Goal: Information Seeking & Learning: Compare options

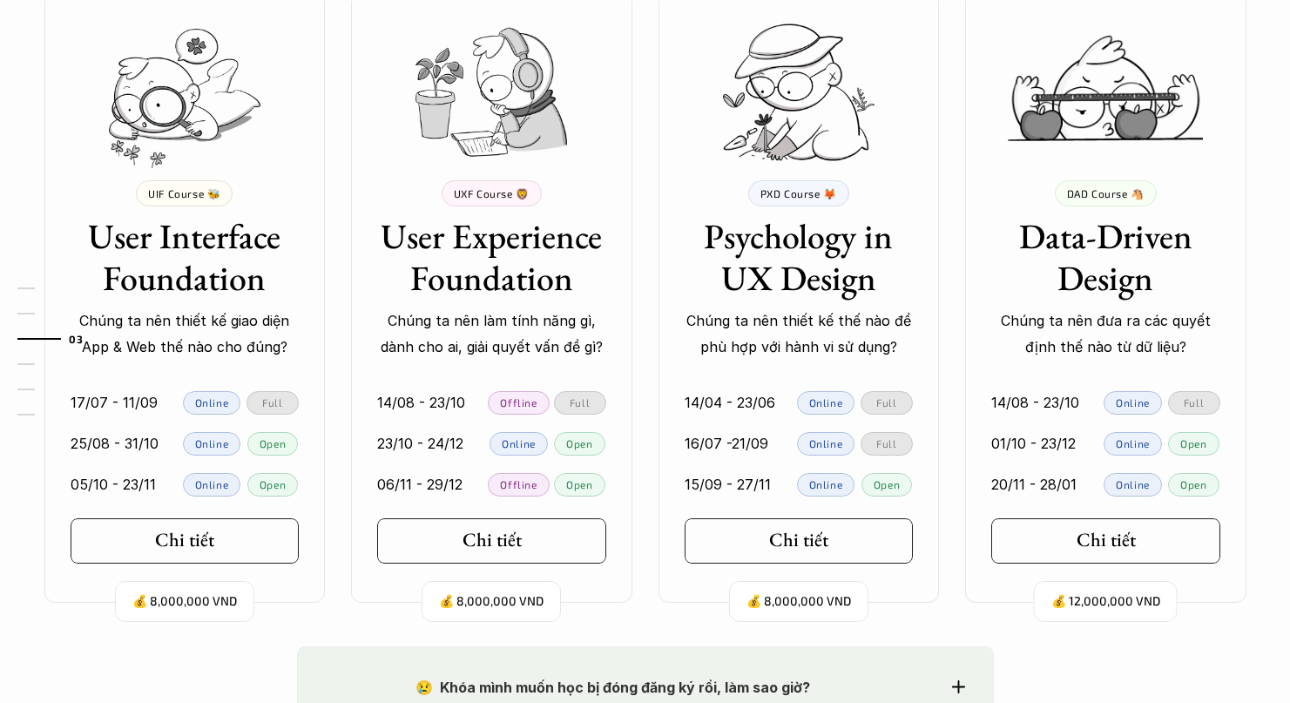
scroll to position [1645, 0]
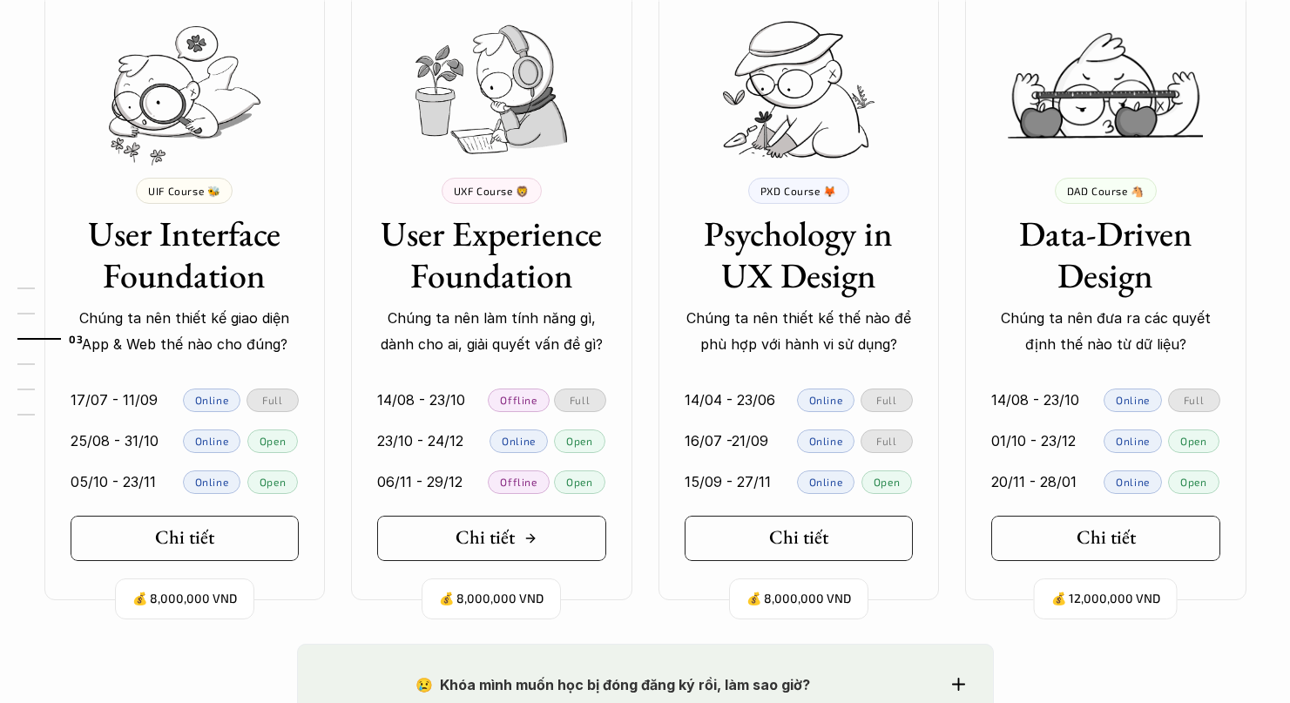
click at [568, 545] on link "Chi tiết" at bounding box center [491, 538] width 229 height 45
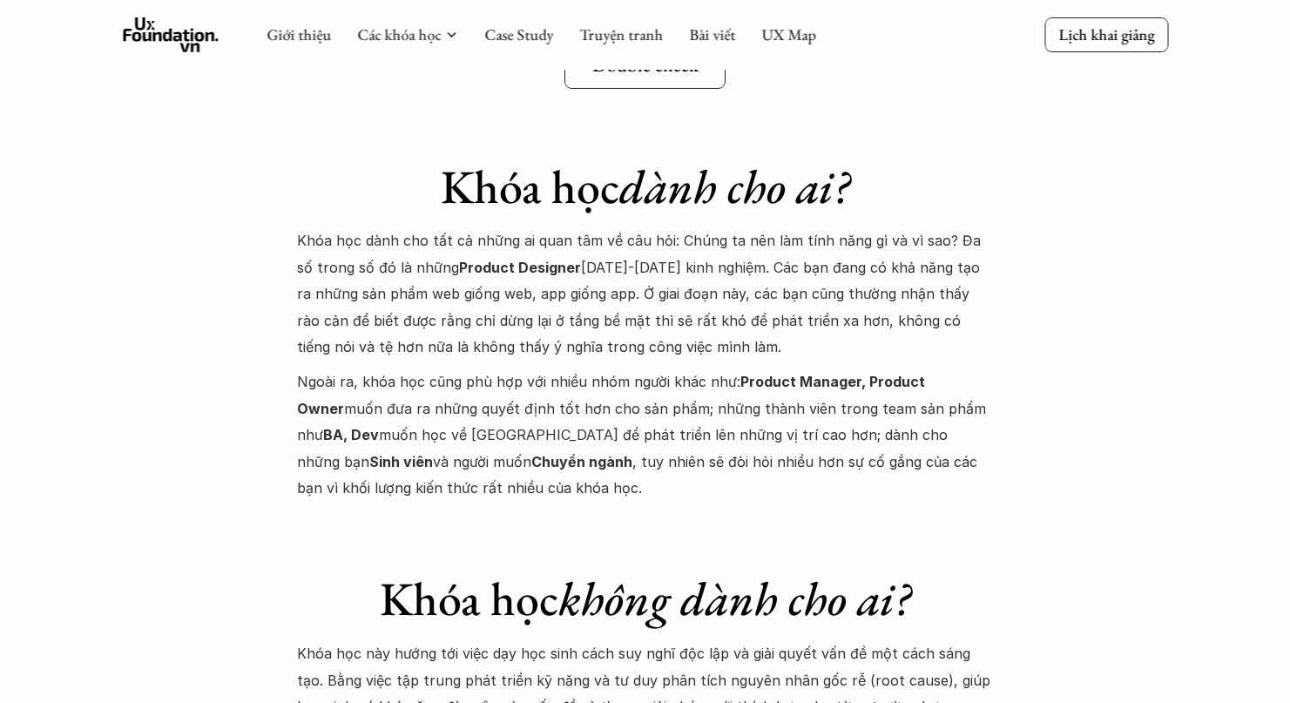
scroll to position [6483, 0]
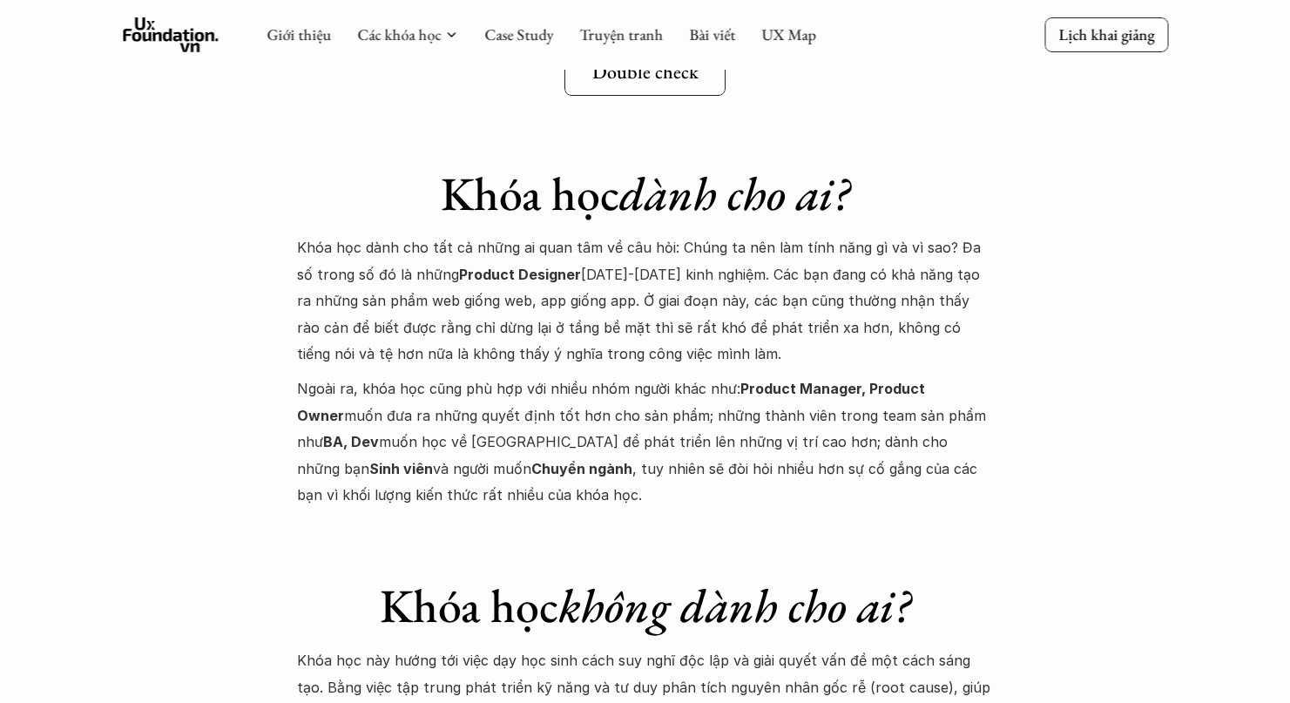
click at [685, 247] on p "Khóa học dành cho tất cả những ai quan tâm về câu hỏi: Chúng ta nên làm tính nă…" at bounding box center [645, 300] width 697 height 132
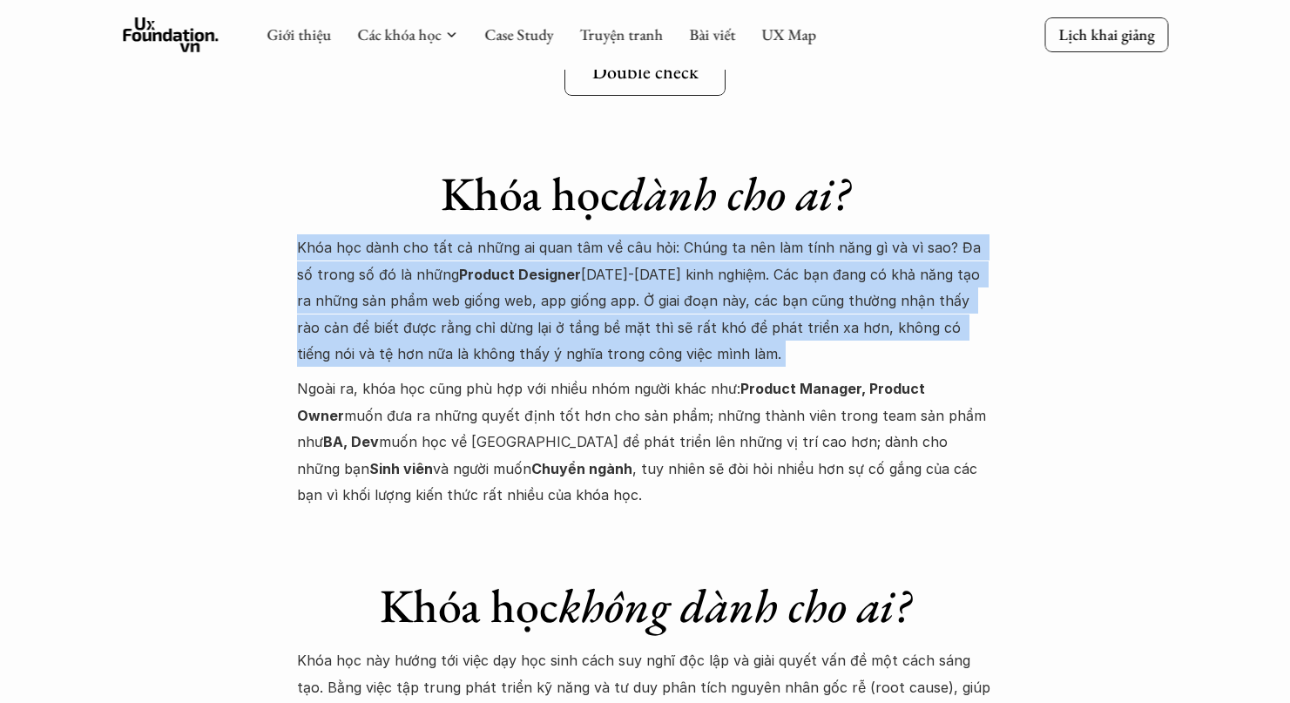
click at [459, 266] on strong "Product Designer" at bounding box center [520, 274] width 122 height 17
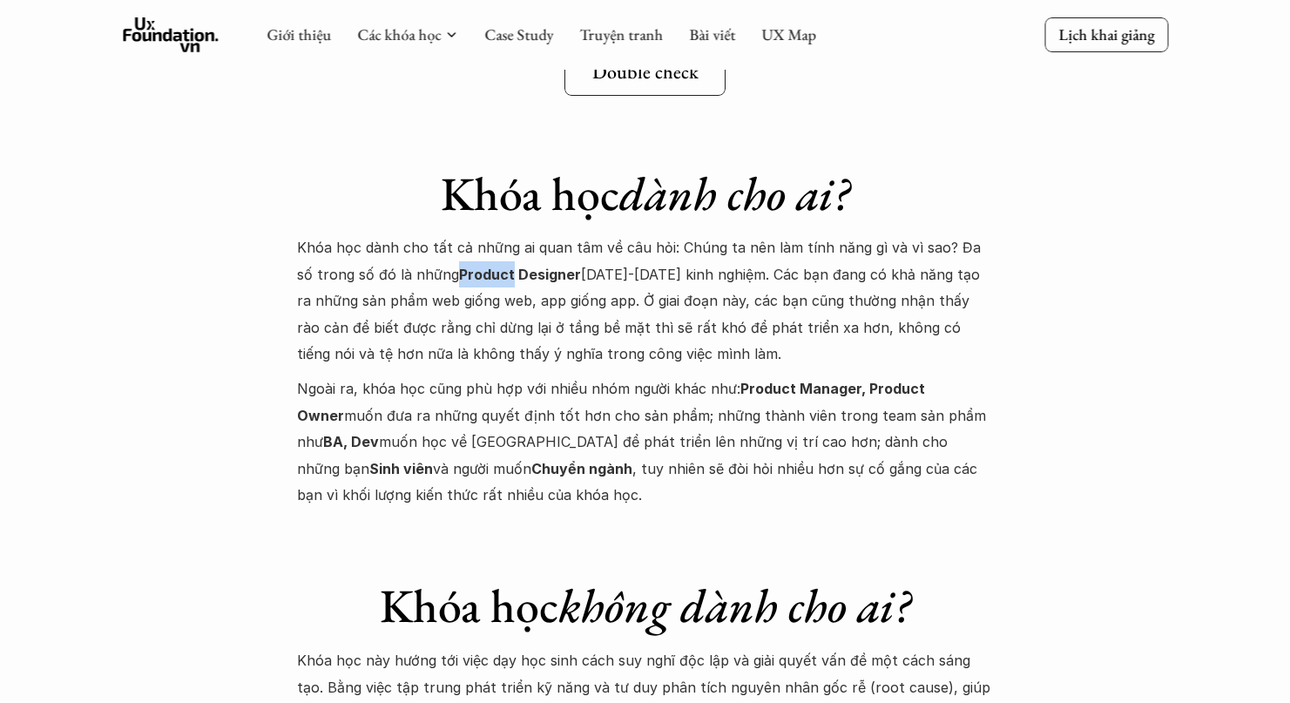
click at [459, 266] on strong "Product Designer" at bounding box center [520, 274] width 122 height 17
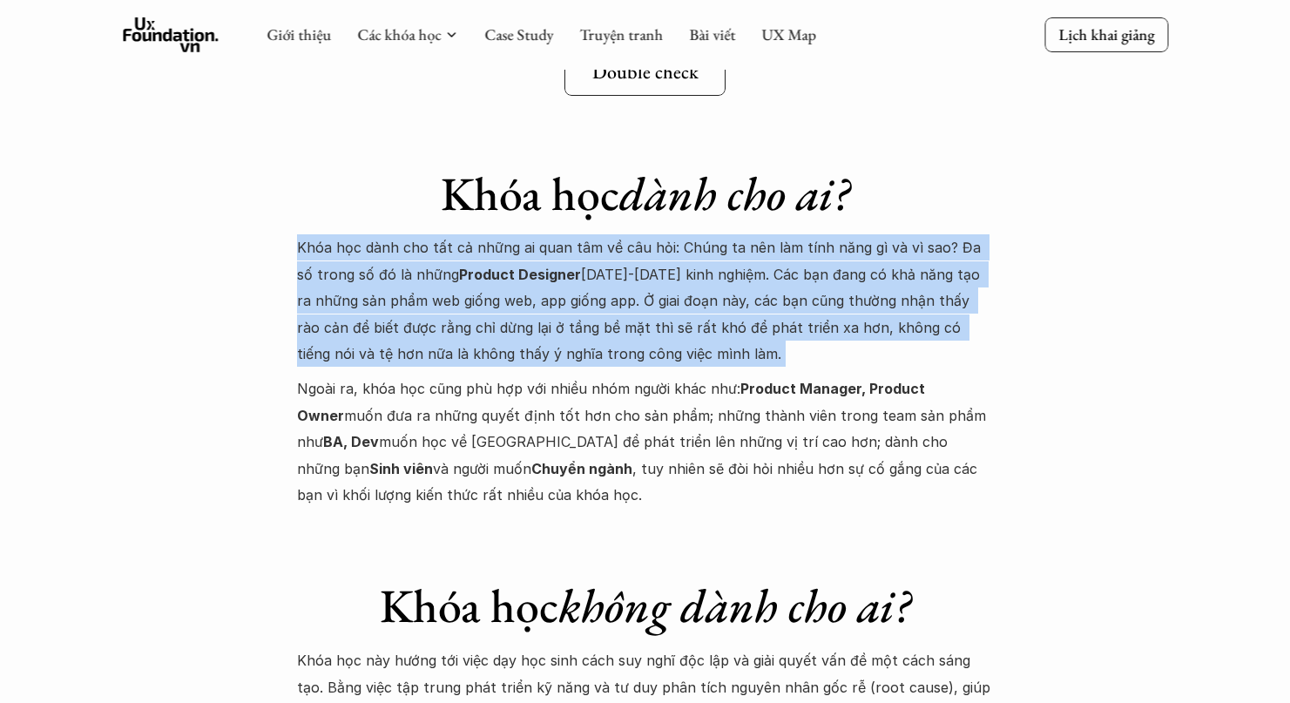
click at [459, 266] on strong "Product Designer" at bounding box center [520, 274] width 122 height 17
click at [607, 234] on p "Khóa học dành cho tất cả những ai quan tâm về câu hỏi: Chúng ta nên làm tính nă…" at bounding box center [645, 300] width 697 height 132
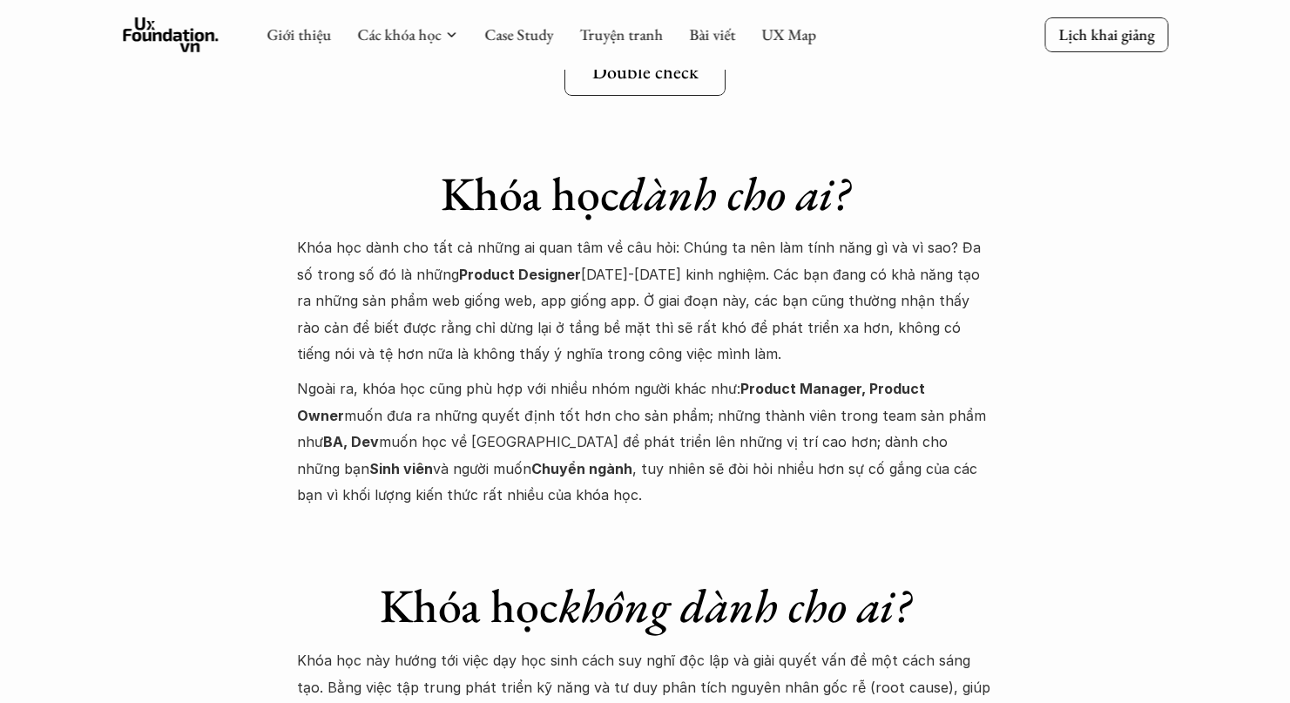
click at [607, 234] on p "Khóa học dành cho tất cả những ai quan tâm về câu hỏi: Chúng ta nên làm tính nă…" at bounding box center [645, 300] width 697 height 132
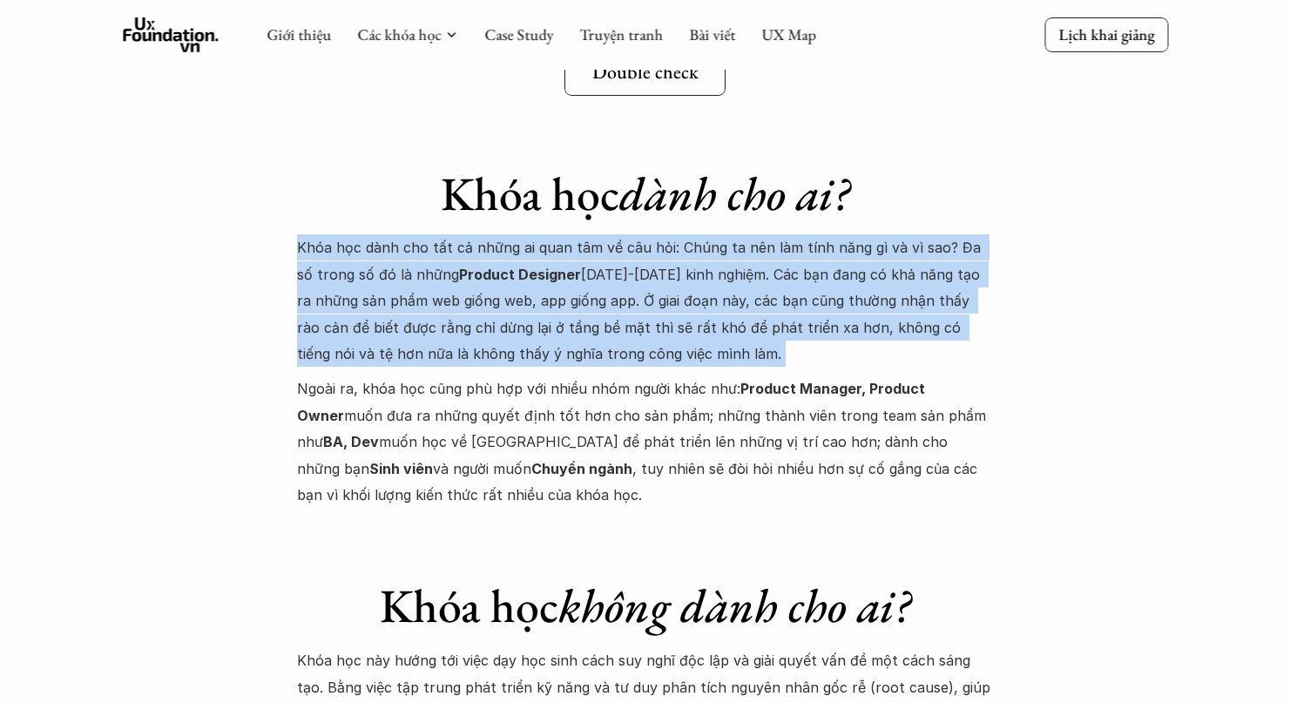
click at [636, 278] on p "Khóa học dành cho tất cả những ai quan tâm về câu hỏi: Chúng ta nên làm tính nă…" at bounding box center [645, 300] width 697 height 132
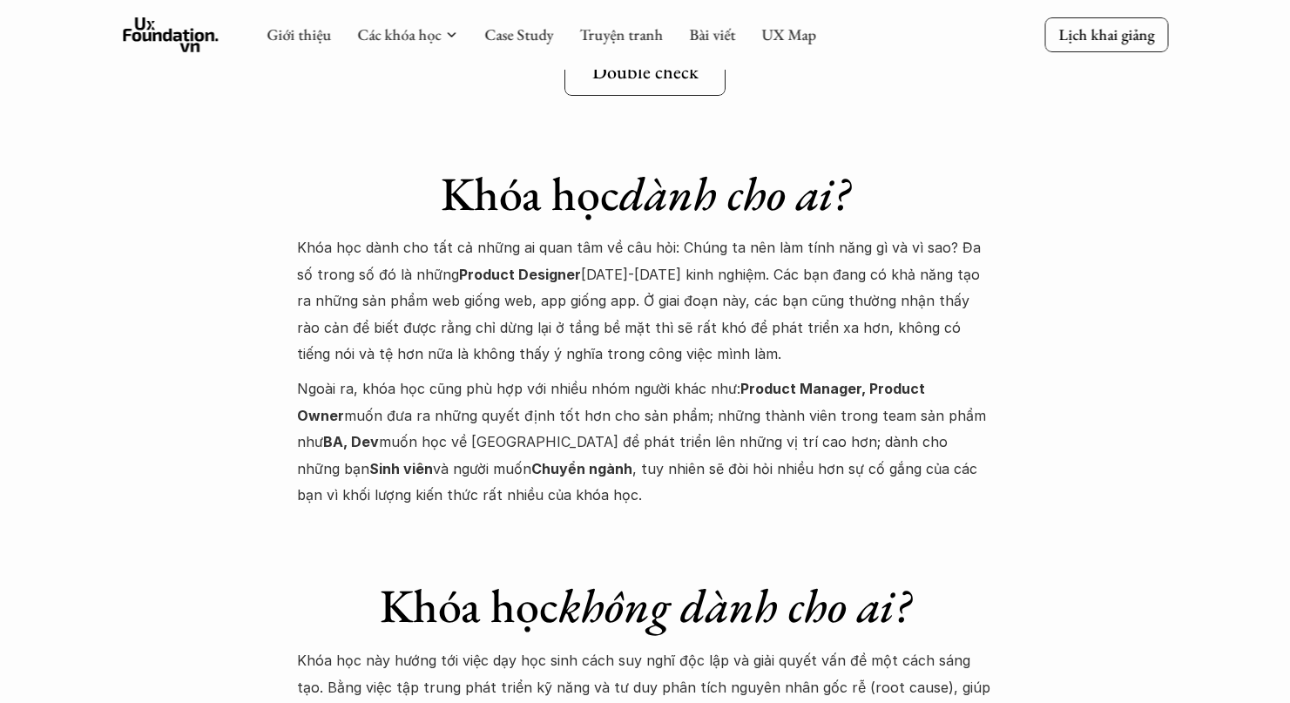
click at [641, 376] on p "Ngoài ra, khóa học cũng phù hợp với nhiều nhóm người khác như: Product Manager,…" at bounding box center [645, 442] width 697 height 132
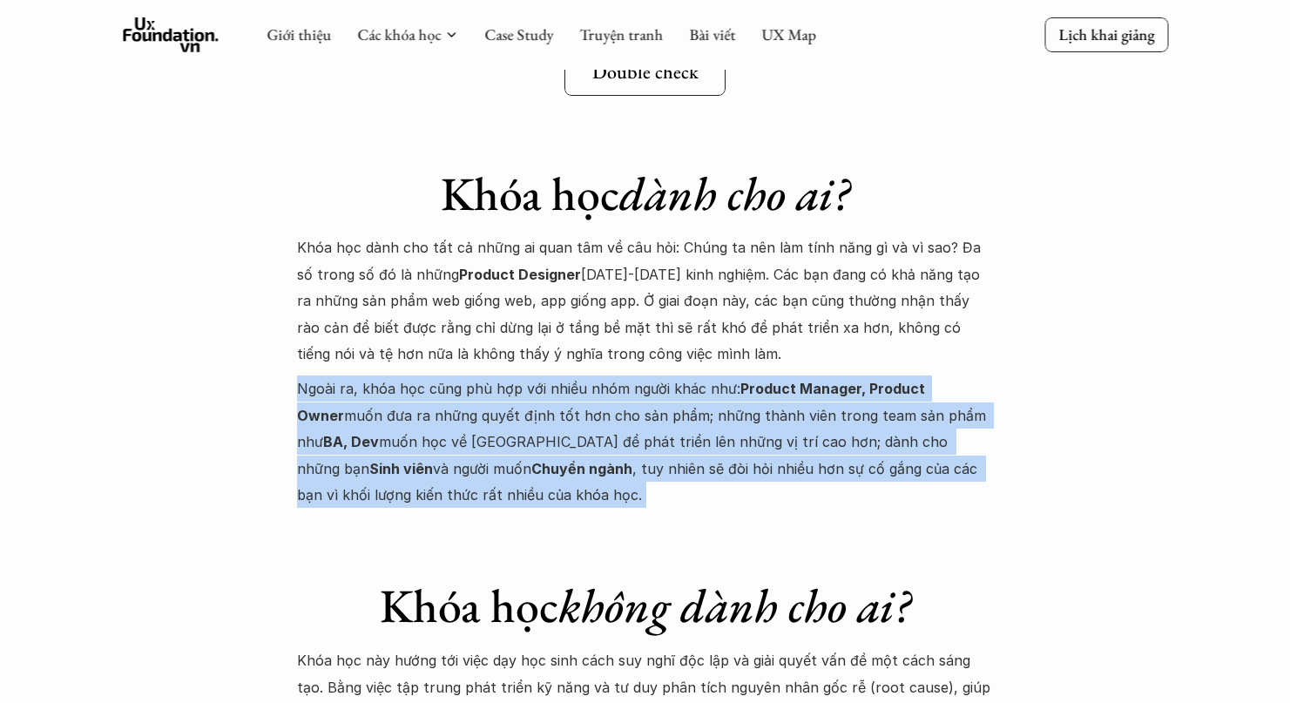
click at [641, 376] on p "Ngoài ra, khóa học cũng phù hợp với nhiều nhóm người khác như: Product Manager,…" at bounding box center [645, 442] width 697 height 132
click at [713, 280] on p "Khóa học dành cho tất cả những ai quan tâm về câu hỏi: Chúng ta nên làm tính nă…" at bounding box center [645, 300] width 697 height 132
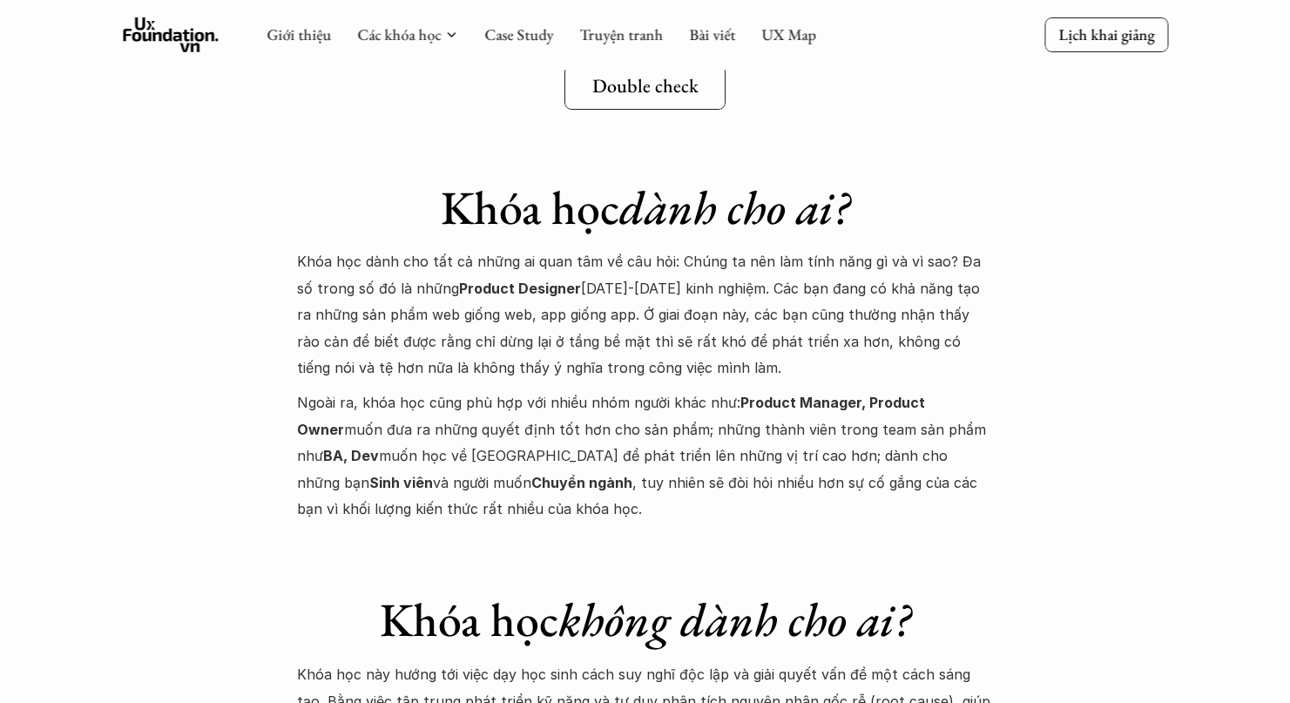
scroll to position [6459, 0]
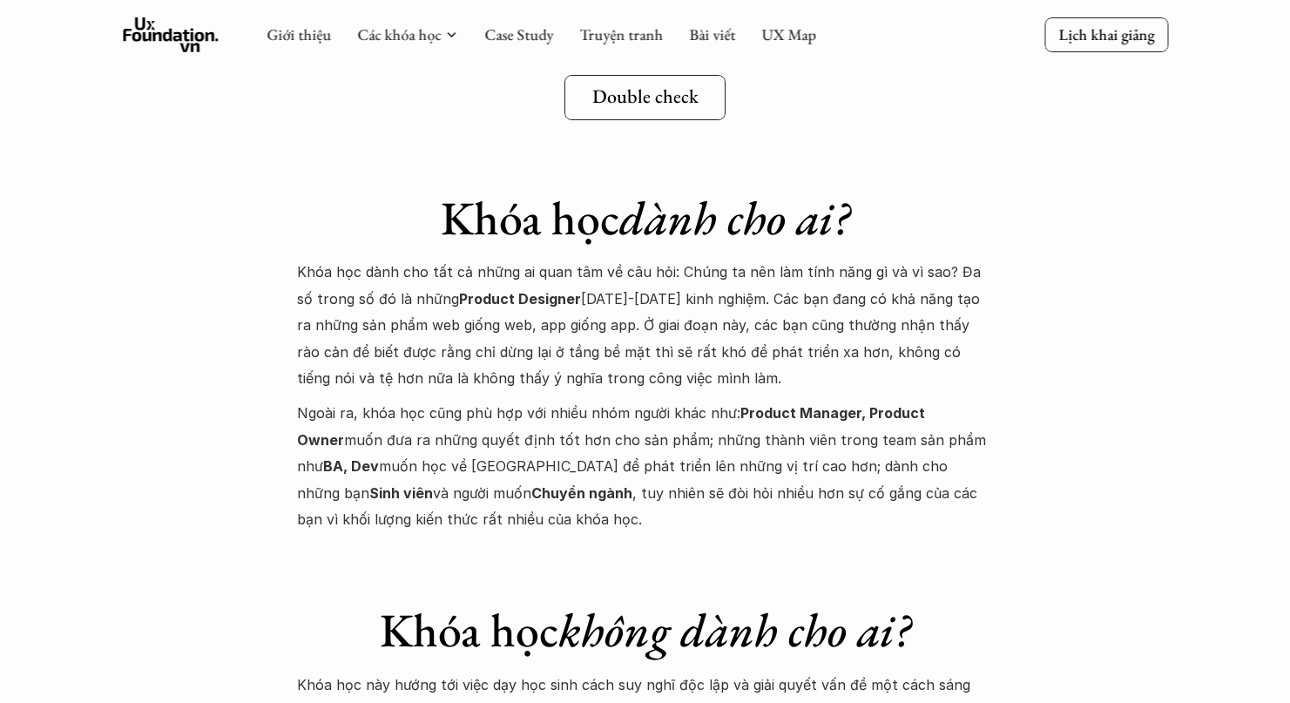
click at [713, 280] on p "Khóa học dành cho tất cả những ai quan tâm về câu hỏi: Chúng ta nên làm tính nă…" at bounding box center [645, 325] width 697 height 132
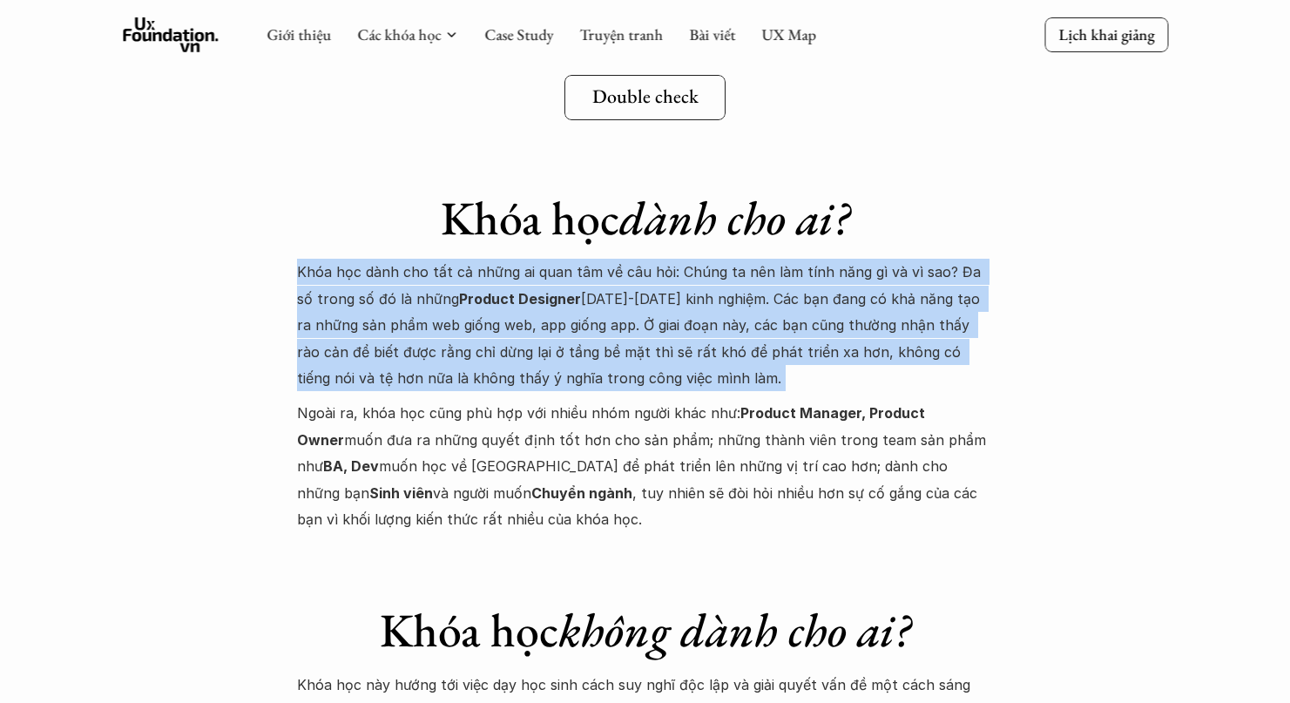
click at [703, 305] on p "Khóa học dành cho tất cả những ai quan tâm về câu hỏi: Chúng ta nên làm tính nă…" at bounding box center [645, 325] width 697 height 132
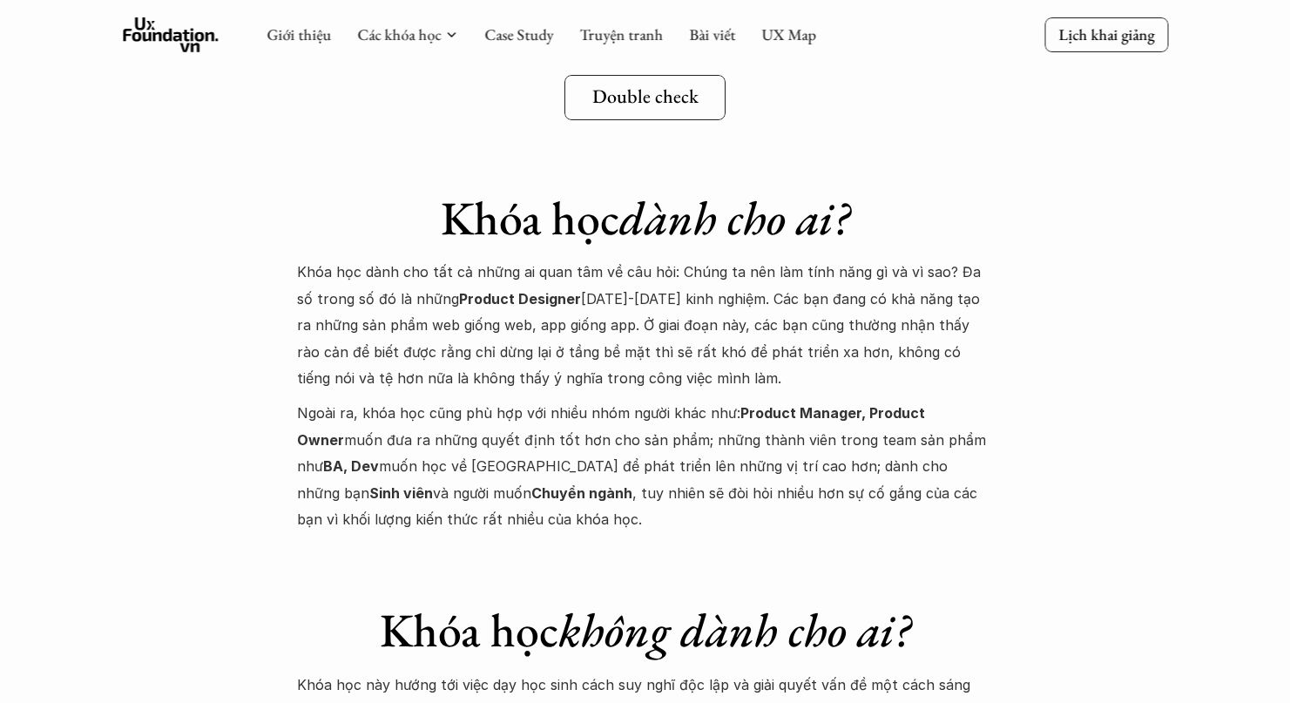
click at [703, 305] on p "Khóa học dành cho tất cả những ai quan tâm về câu hỏi: Chúng ta nên làm tính nă…" at bounding box center [645, 325] width 697 height 132
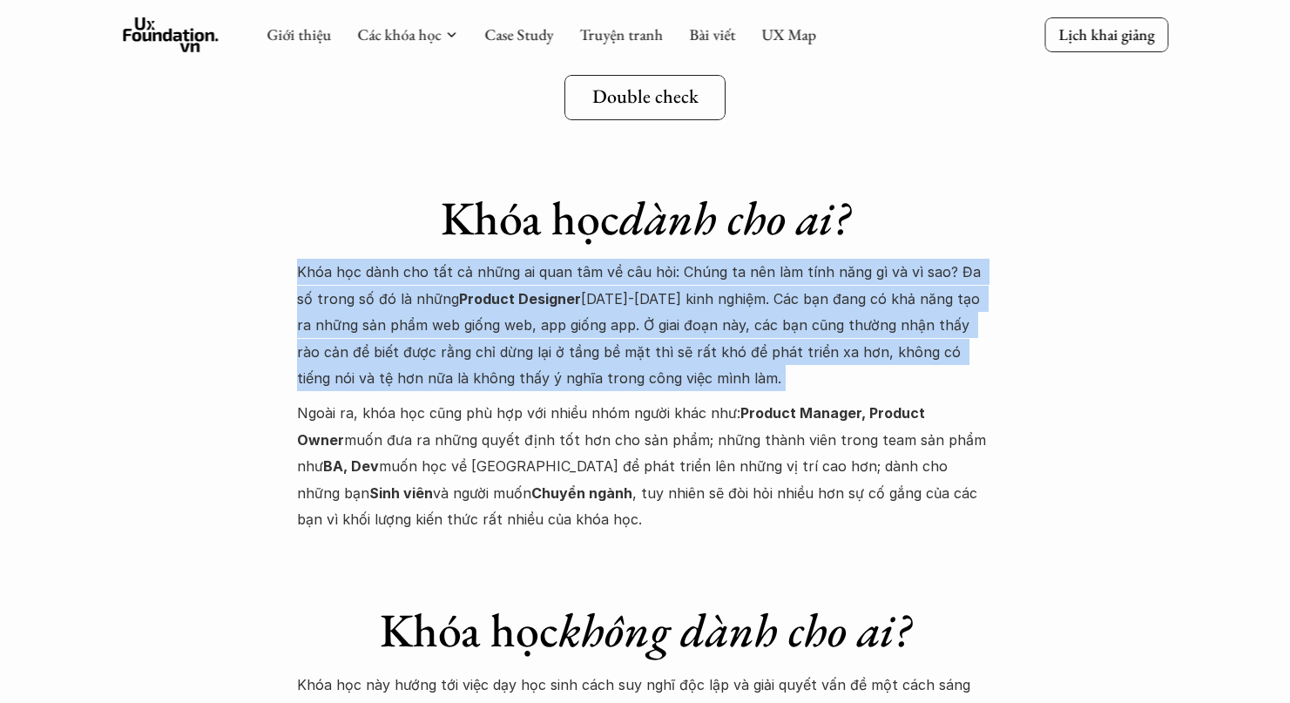
click at [703, 305] on p "Khóa học dành cho tất cả những ai quan tâm về câu hỏi: Chúng ta nên làm tính nă…" at bounding box center [645, 325] width 697 height 132
click at [688, 332] on p "Khóa học dành cho tất cả những ai quan tâm về câu hỏi: Chúng ta nên làm tính nă…" at bounding box center [645, 325] width 697 height 132
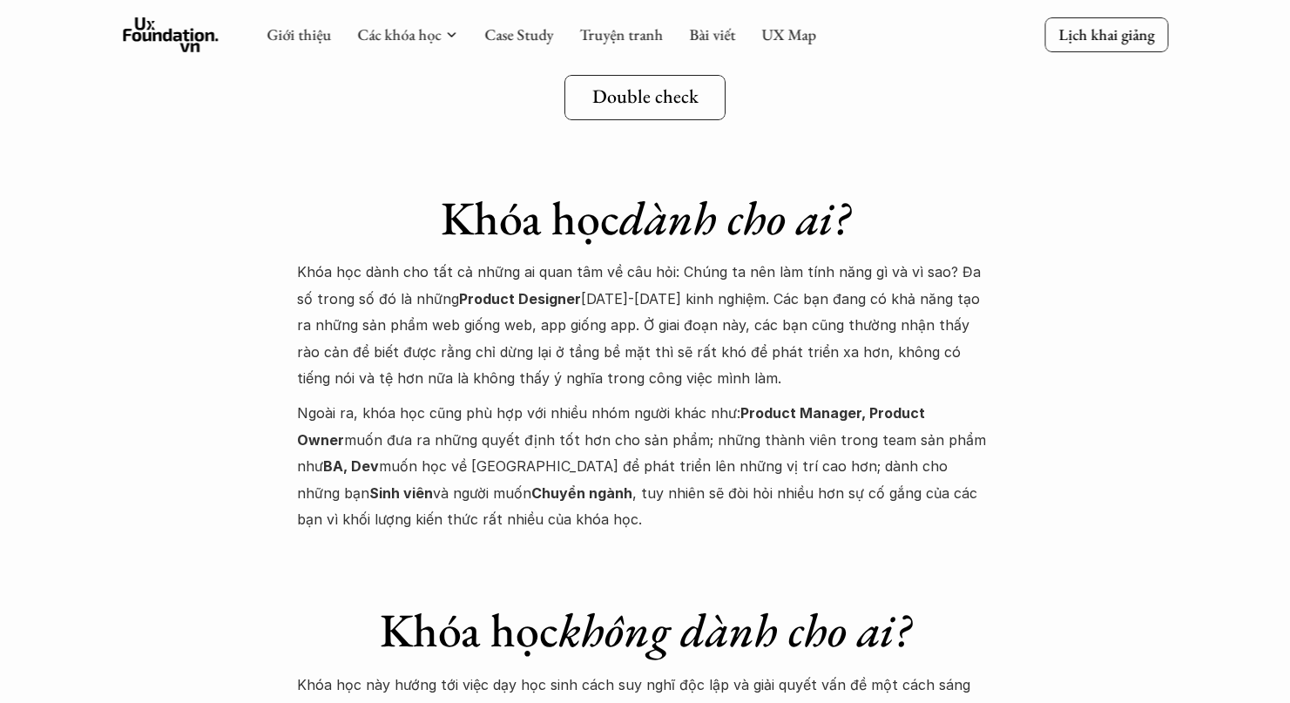
click at [669, 400] on p "Ngoài ra, khóa học cũng phù hợp với nhiều nhóm người khác như: Product Manager,…" at bounding box center [645, 466] width 697 height 132
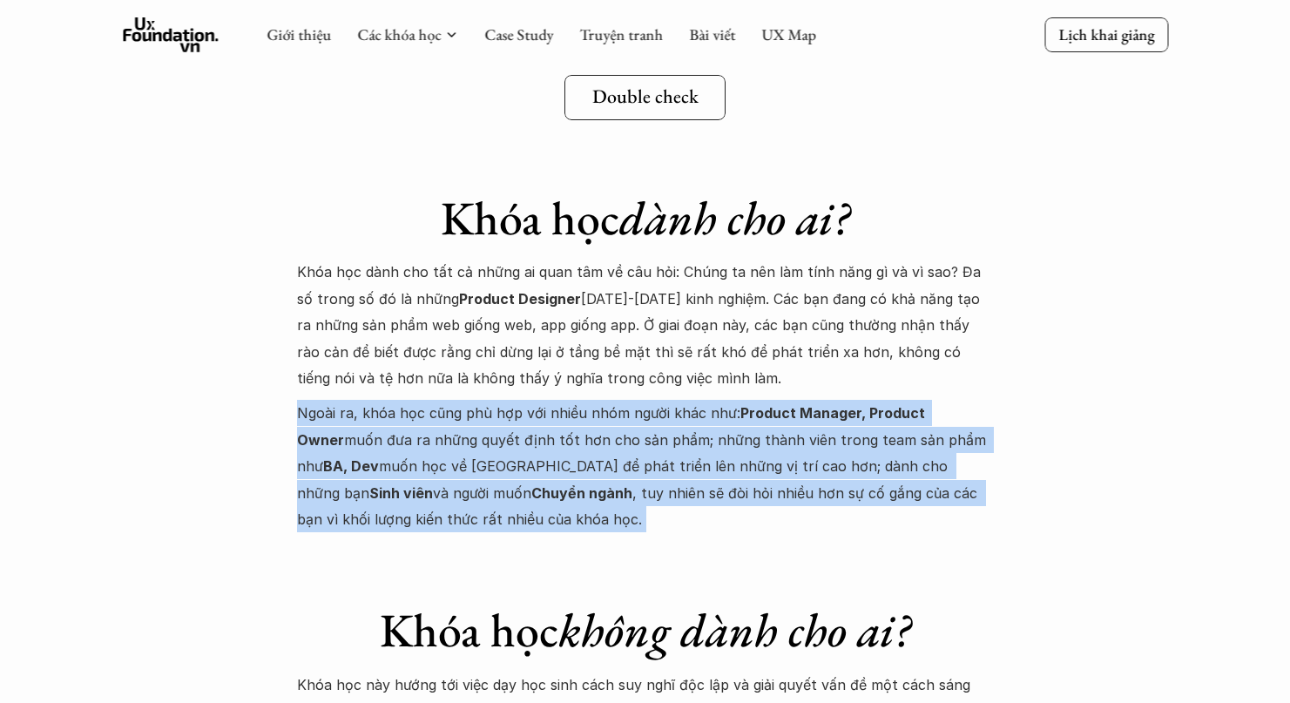
click at [658, 414] on p "Ngoài ra, khóa học cũng phù hợp với nhiều nhóm người khác như: Product Manager,…" at bounding box center [645, 466] width 697 height 132
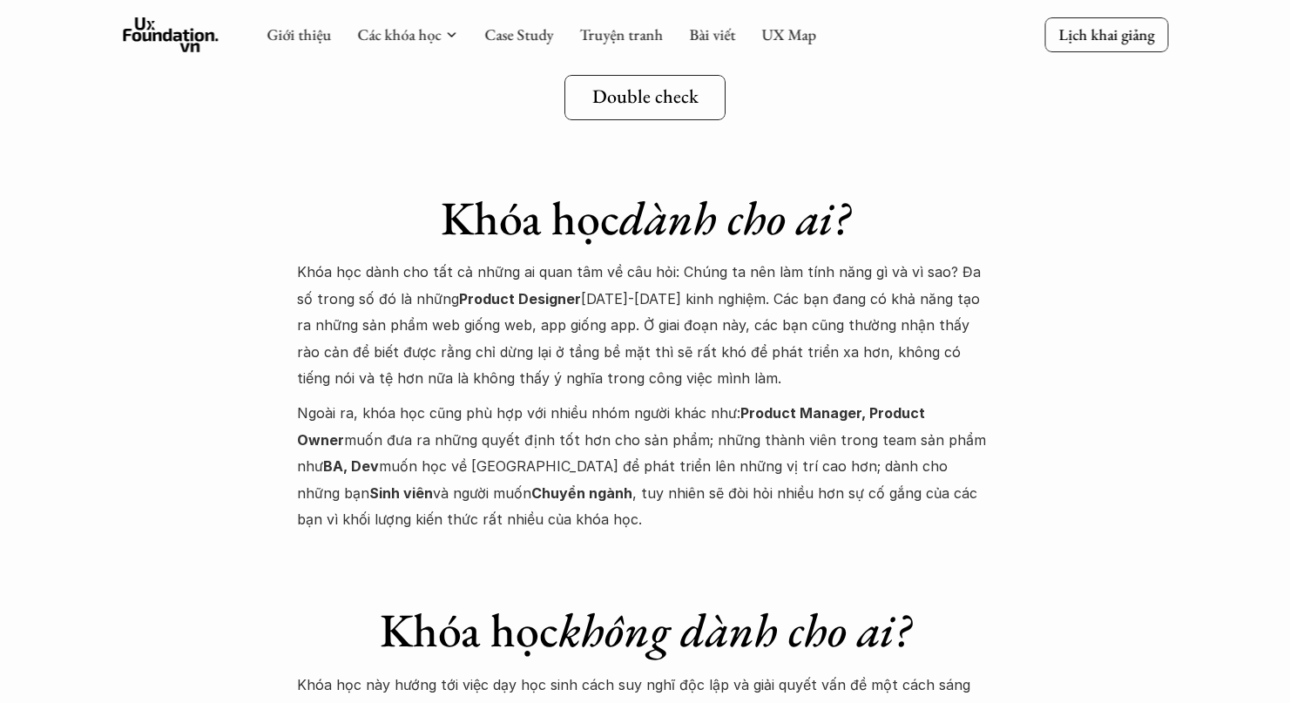
click at [629, 455] on p "Ngoài ra, khóa học cũng phù hợp với nhiều nhóm người khác như: Product Manager,…" at bounding box center [645, 466] width 697 height 132
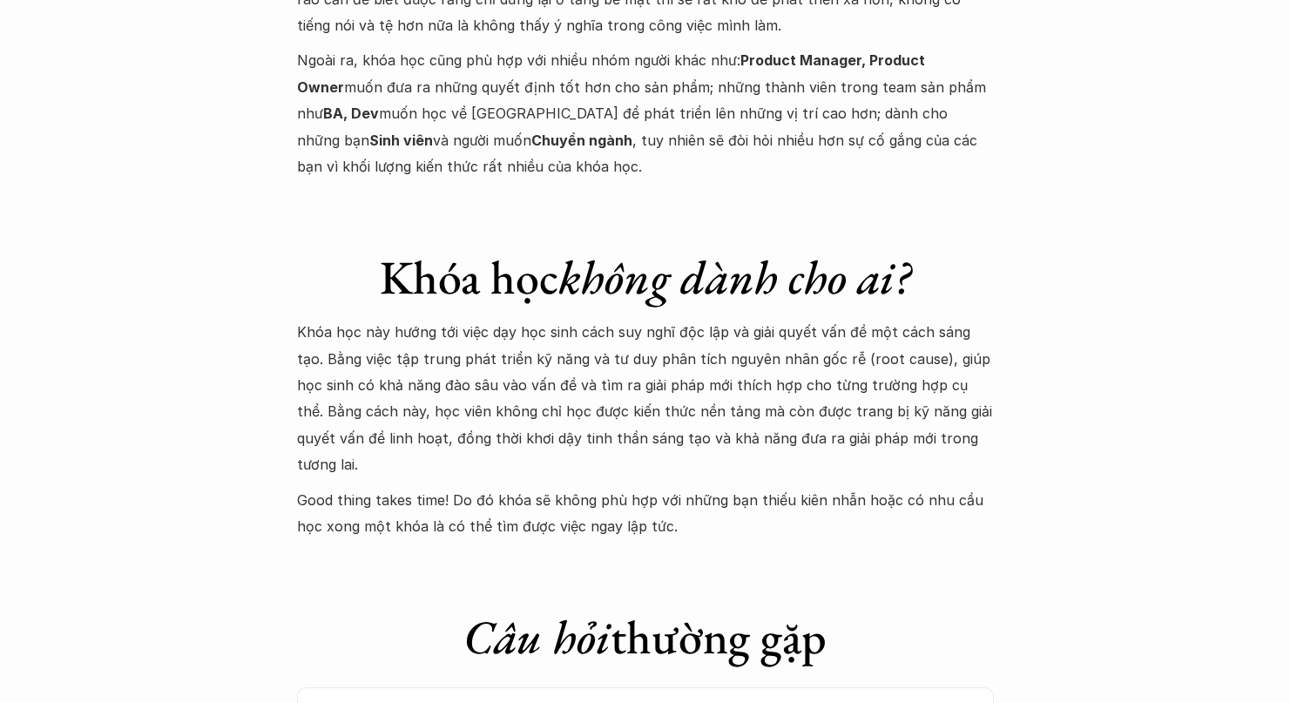
scroll to position [6820, 0]
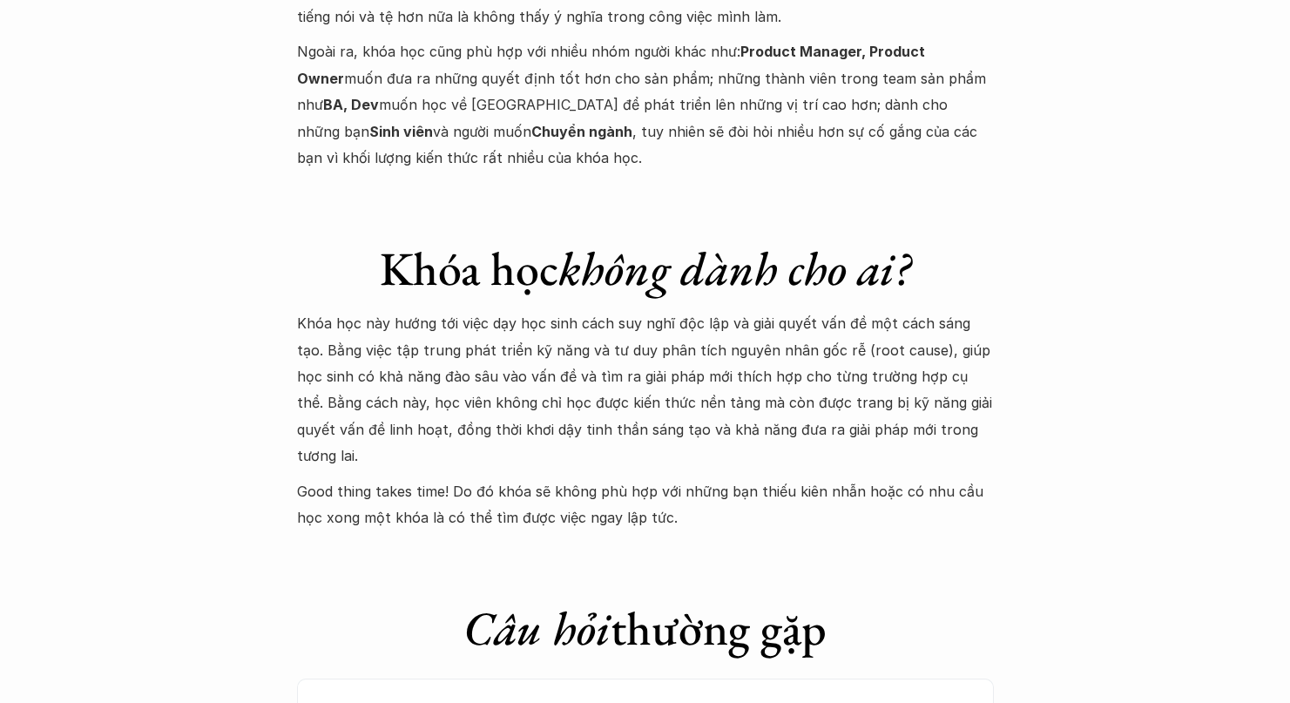
click at [687, 343] on p "Khóa học này hướng tới việc dạy học sinh cách suy nghĩ độc lập và giải quyết vấ…" at bounding box center [645, 389] width 697 height 159
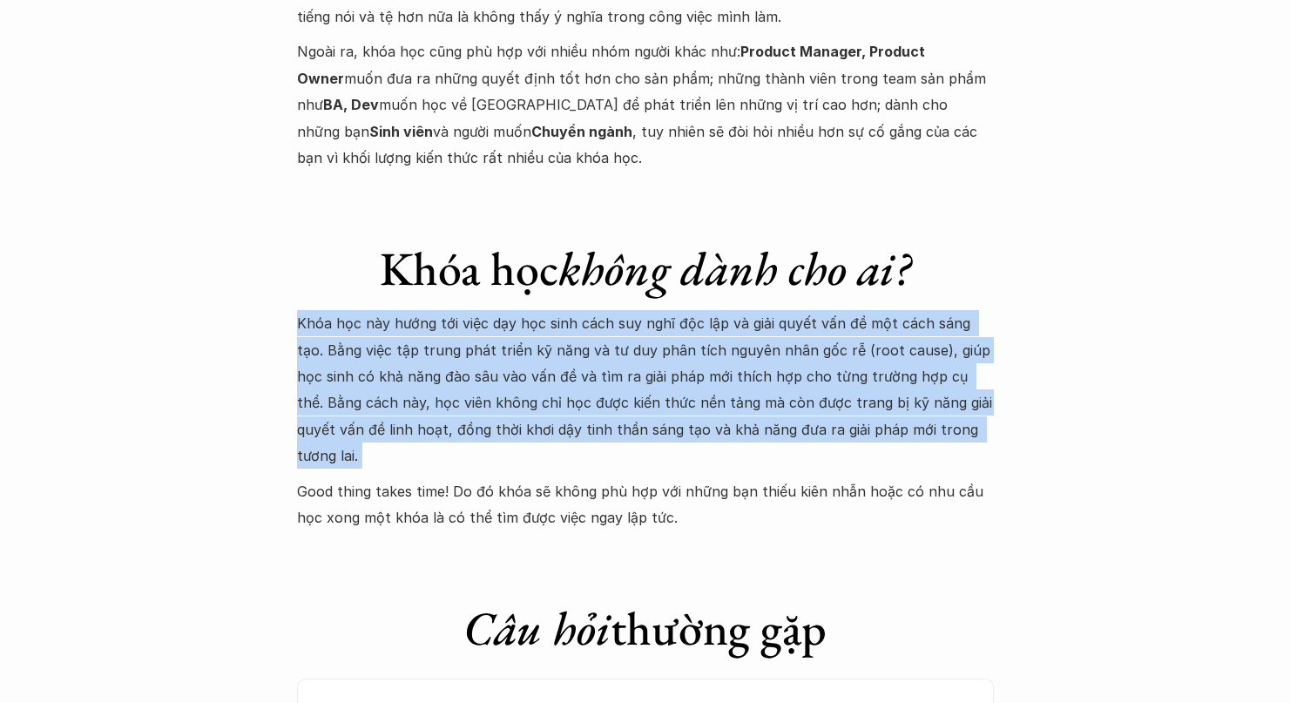
click at [667, 380] on p "Khóa học này hướng tới việc dạy học sinh cách suy nghĩ độc lập và giải quyết vấ…" at bounding box center [645, 389] width 697 height 159
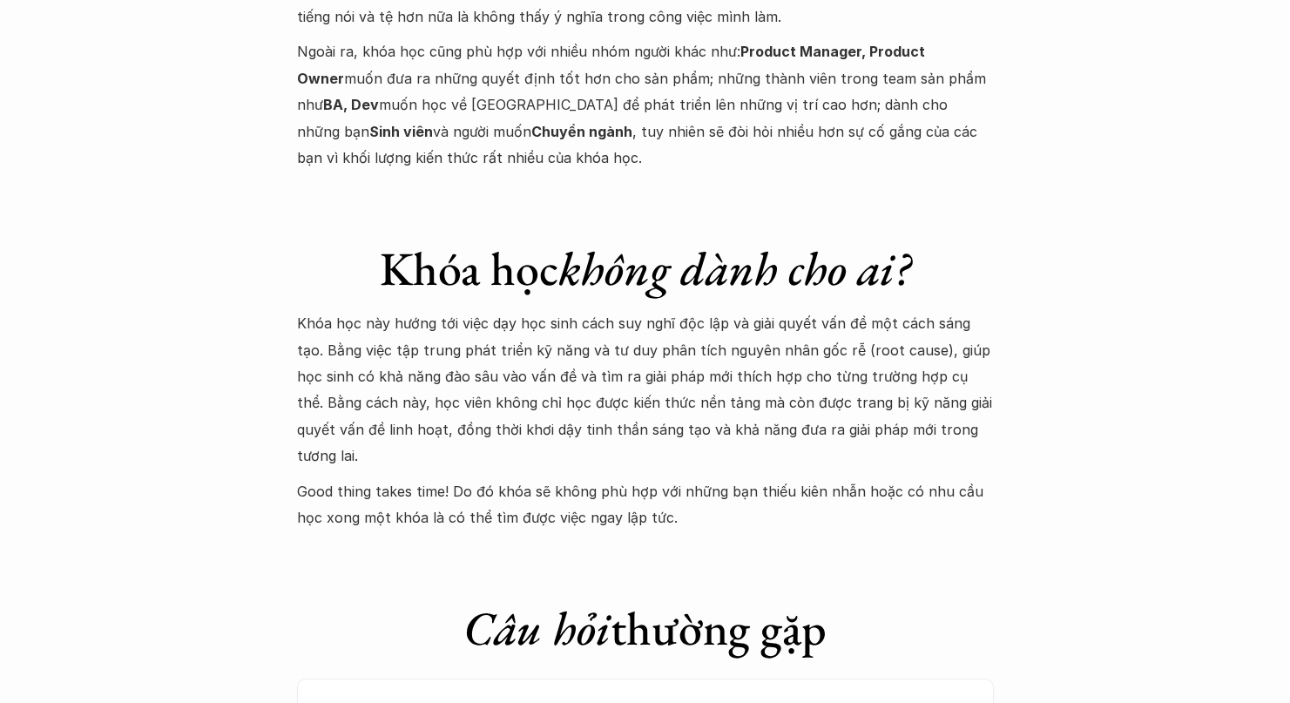
click at [654, 478] on p "Good thing takes time! Do đó khóa sẽ không phù hợp với những bạn thiếu kiên nhẫ…" at bounding box center [645, 504] width 697 height 53
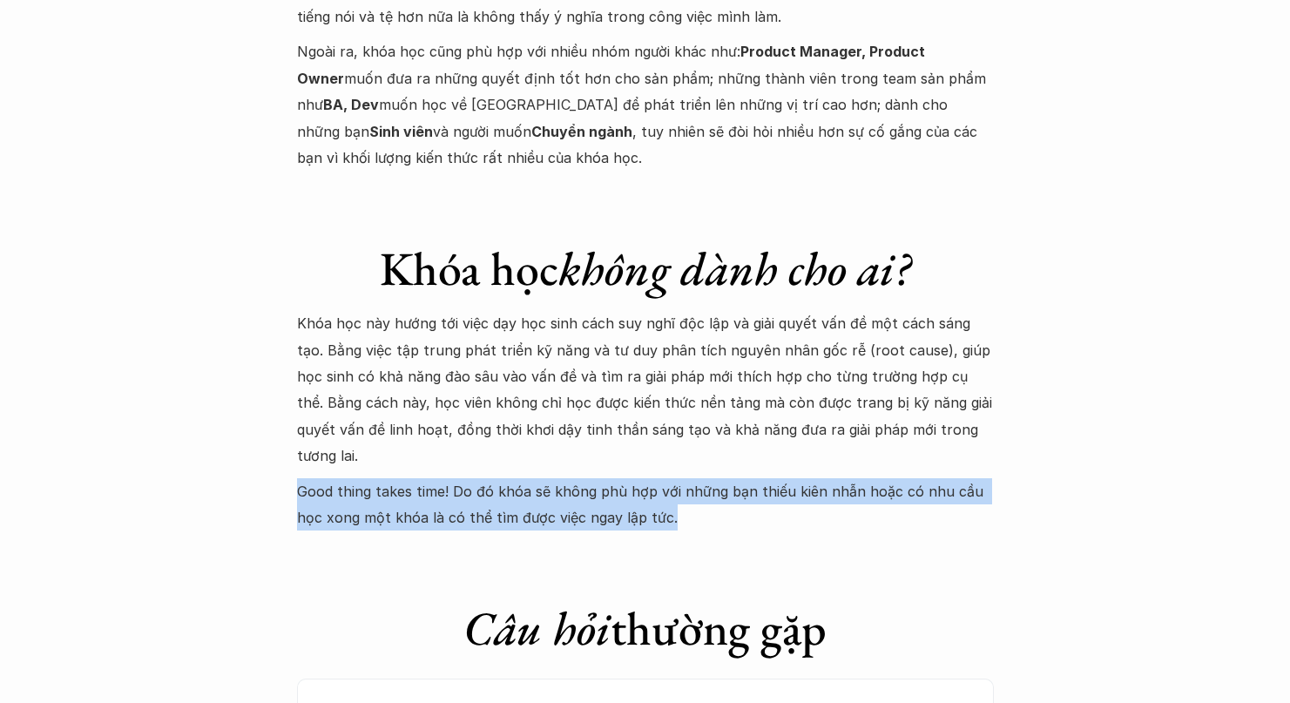
click at [643, 478] on p "Good thing takes time! Do đó khóa sẽ không phù hợp với những bạn thiếu kiên nhẫ…" at bounding box center [645, 504] width 697 height 53
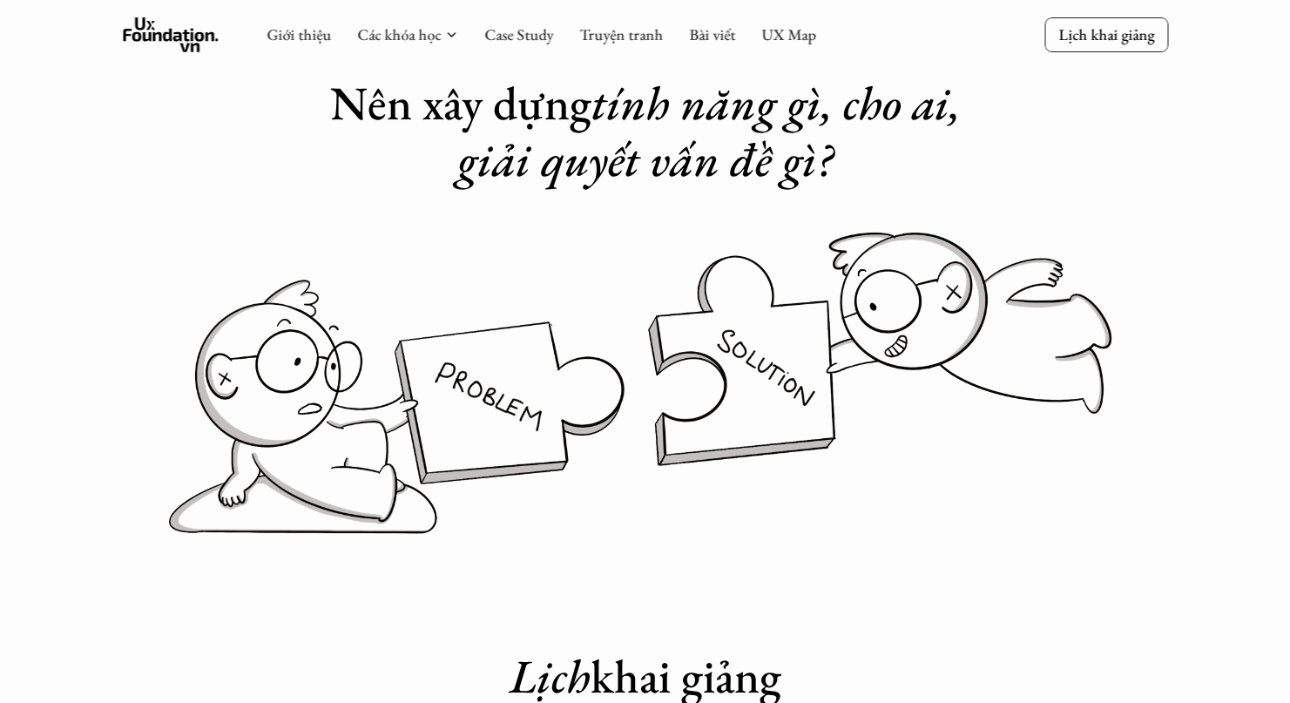
scroll to position [0, 0]
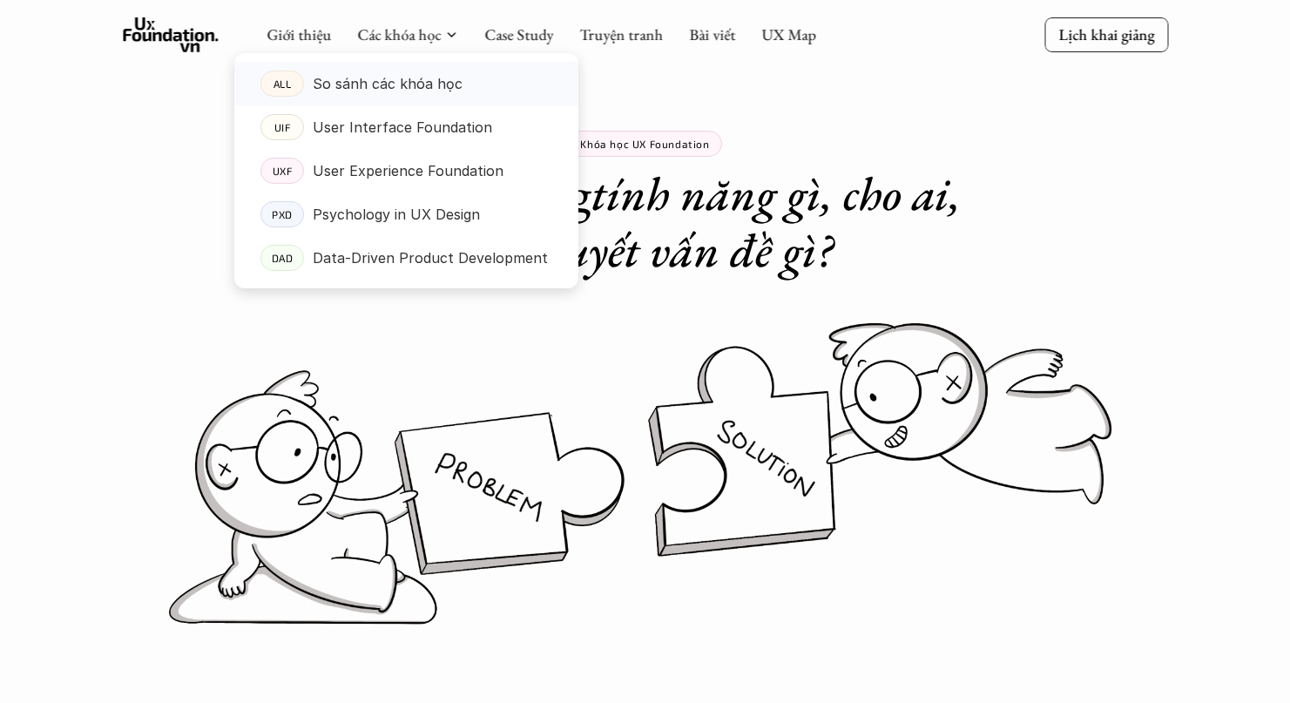
click at [380, 71] on p "So sánh các khóa học" at bounding box center [388, 84] width 150 height 26
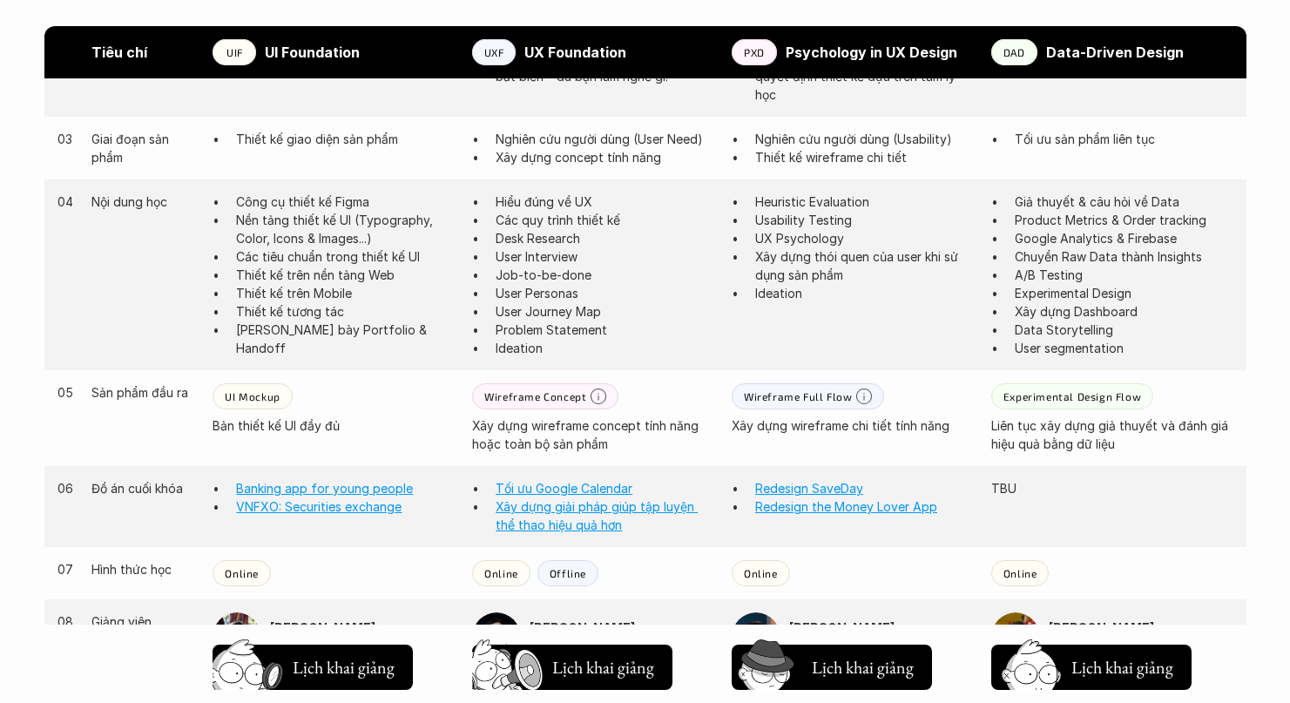
scroll to position [1277, 0]
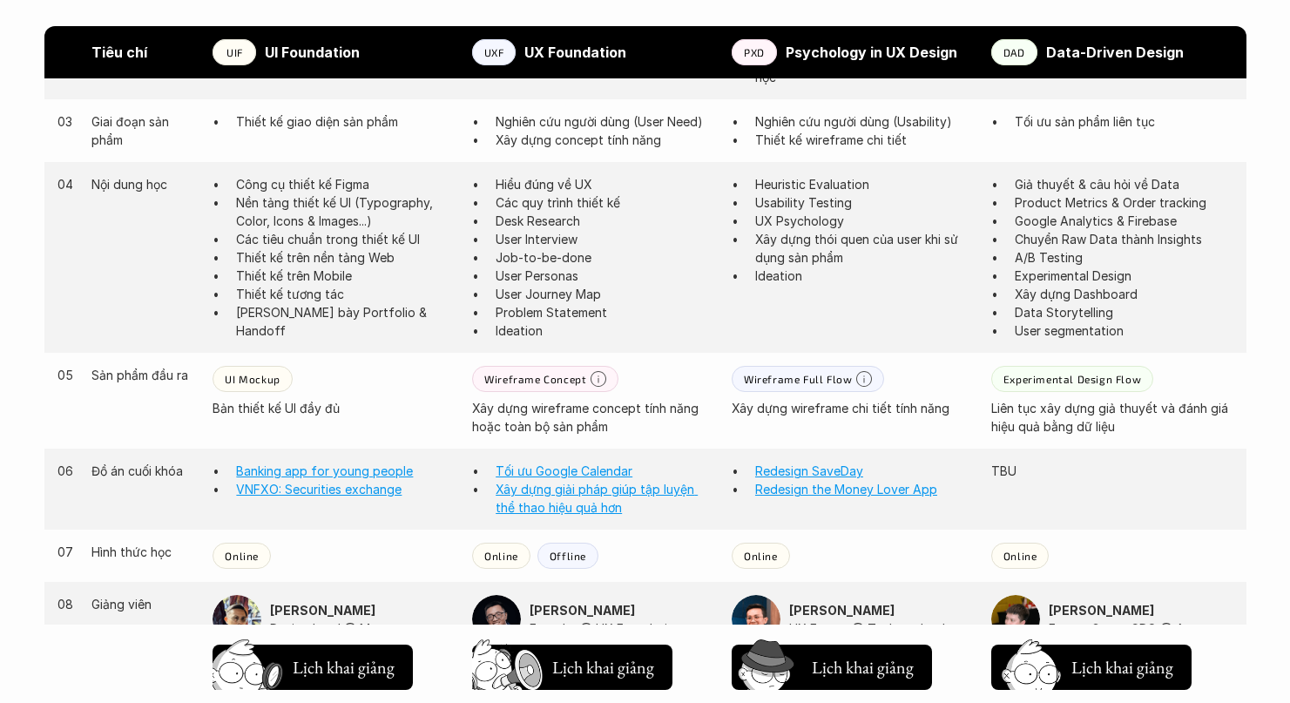
click at [521, 416] on p "Xây dựng wireframe concept tính năng hoặc toàn bộ sản phẩm" at bounding box center [593, 417] width 242 height 37
click at [556, 416] on p "Xây dựng wireframe concept tính năng hoặc toàn bộ sản phẩm" at bounding box center [593, 417] width 242 height 37
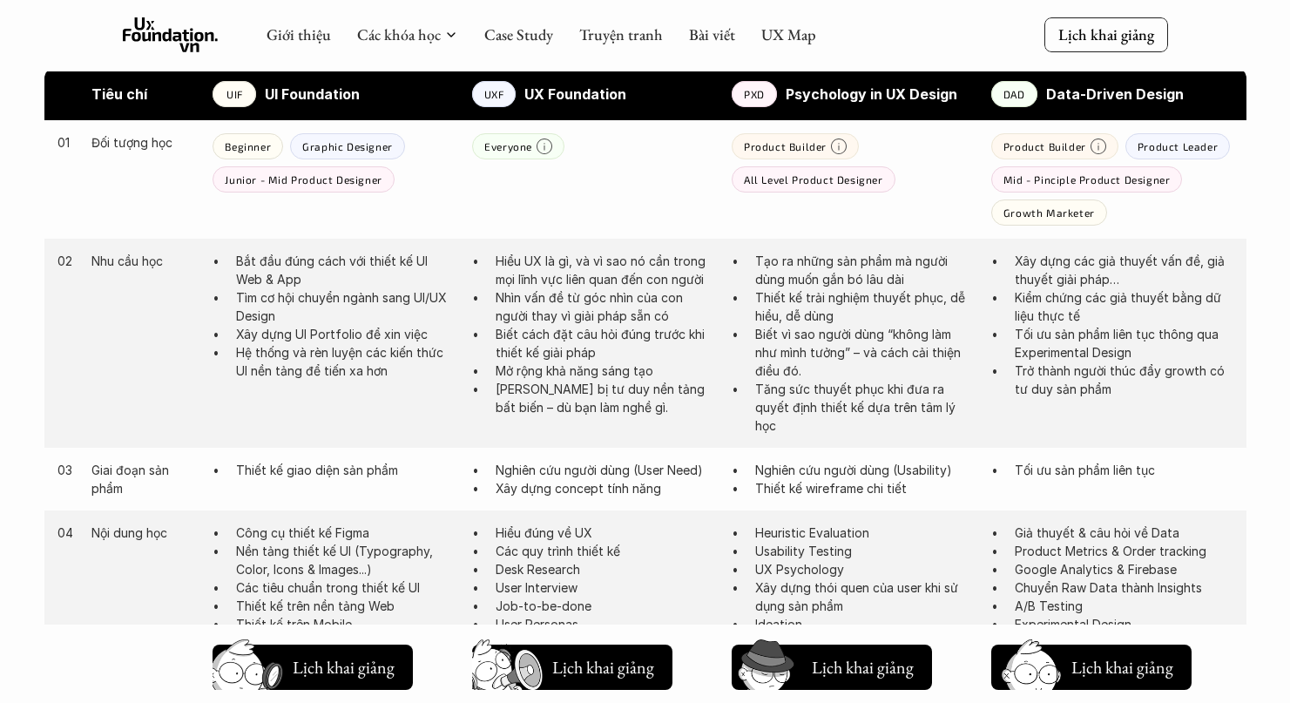
scroll to position [910, 0]
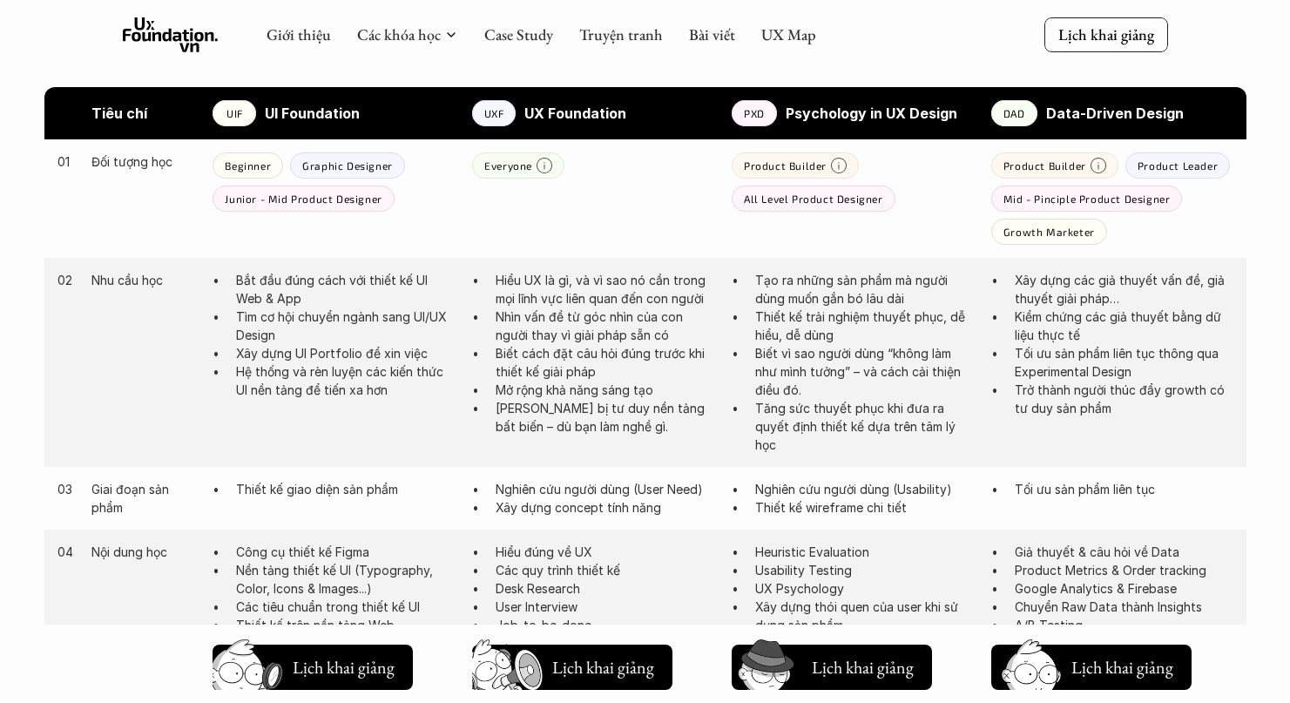
click at [569, 308] on p "Nhìn vấn đề từ góc nhìn của con người thay vì giải pháp sẵn có" at bounding box center [605, 326] width 219 height 37
click at [590, 294] on p "Hiểu UX là gì, và vì sao nó cần trong mọi lĩnh vực liên quan đến con người" at bounding box center [605, 289] width 219 height 37
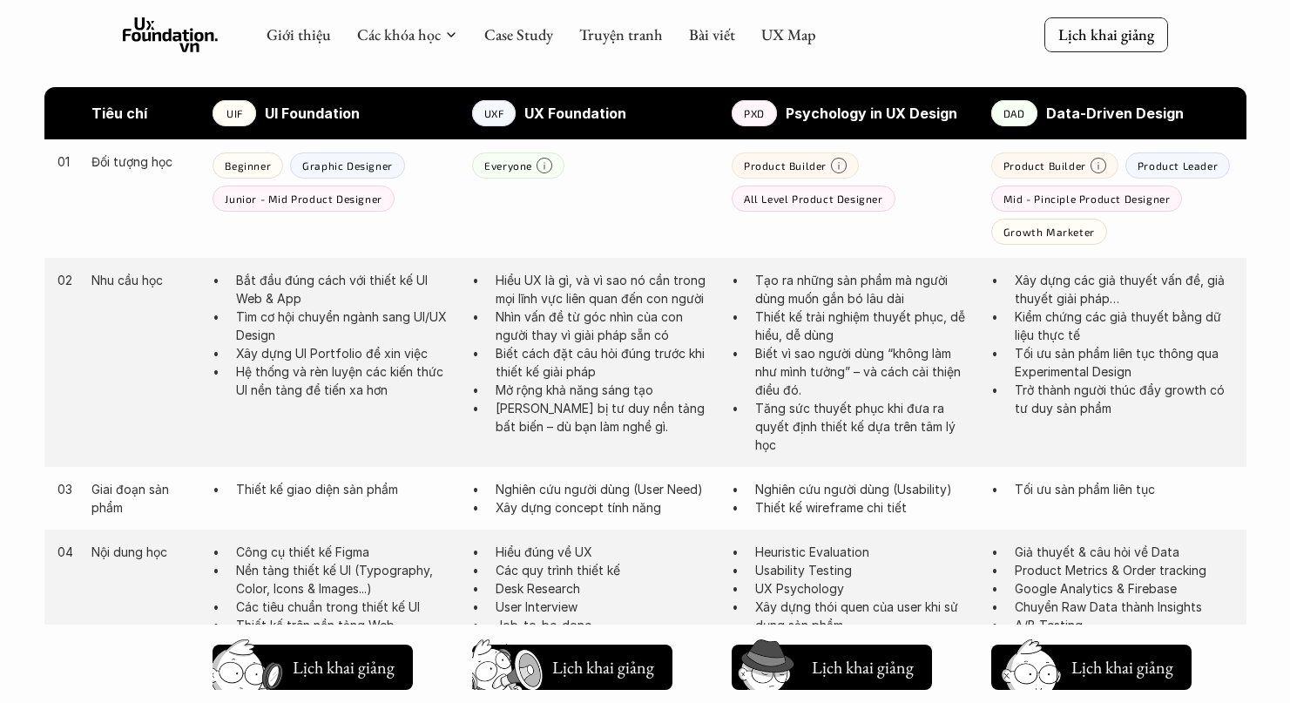
click at [581, 313] on p "Nhìn vấn đề từ góc nhìn của con người thay vì giải pháp sẵn có" at bounding box center [605, 326] width 219 height 37
click at [607, 289] on p "Hiểu UX là gì, và vì sao nó cần trong mọi lĩnh vực liên quan đến con người" at bounding box center [605, 289] width 219 height 37
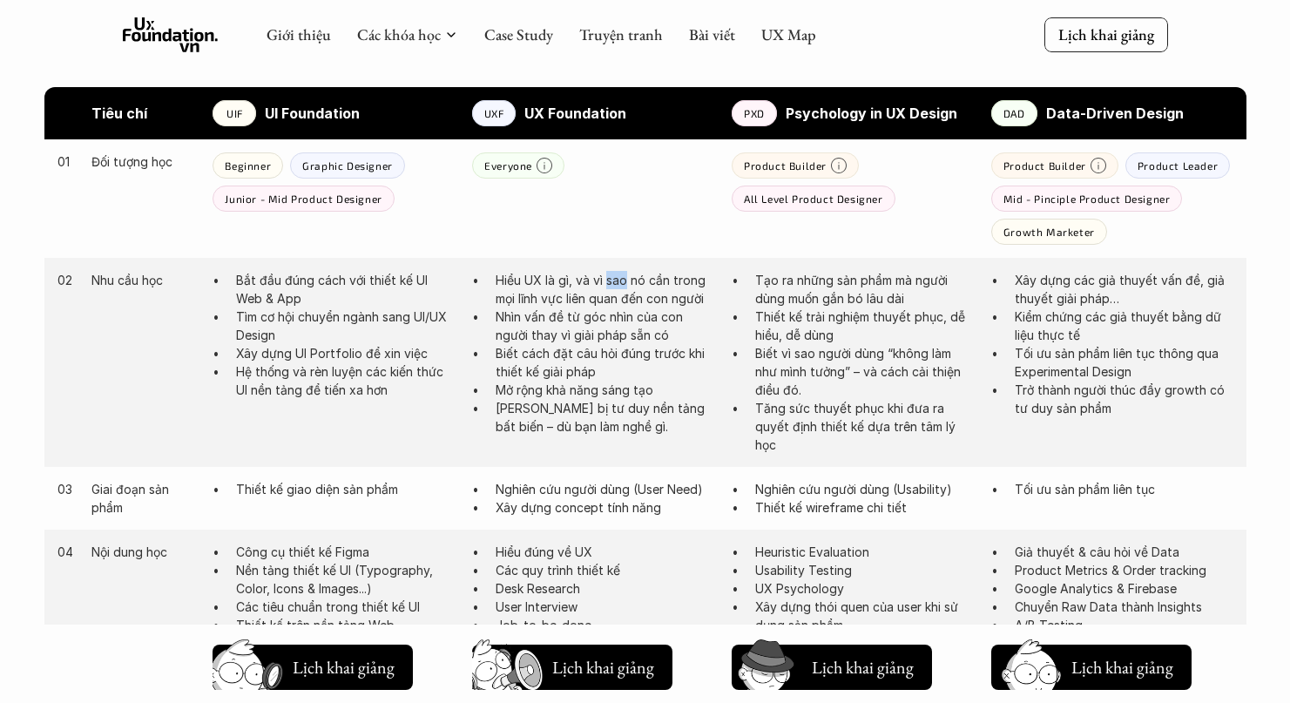
click at [607, 289] on p "Hiểu UX là gì, và vì sao nó cần trong mọi lĩnh vực liên quan đến con người" at bounding box center [605, 289] width 219 height 37
click at [572, 287] on p "Hiểu UX là gì, và vì sao nó cần trong mọi lĩnh vực liên quan đến con người" at bounding box center [605, 289] width 219 height 37
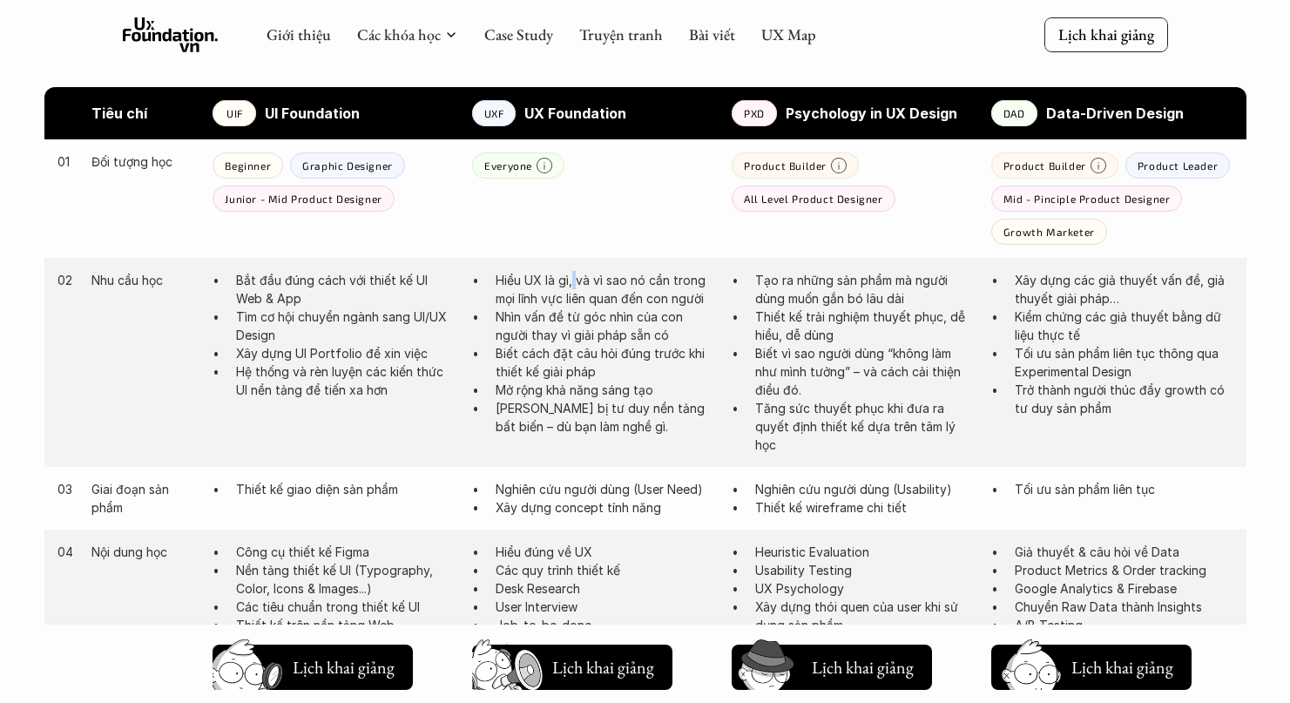
click at [572, 303] on p "Hiểu UX là gì, và vì sao nó cần trong mọi lĩnh vực liên quan đến con người" at bounding box center [605, 289] width 219 height 37
click at [564, 341] on p "Nhìn vấn đề từ góc nhìn của con người thay vì giải pháp sẵn có" at bounding box center [605, 326] width 219 height 37
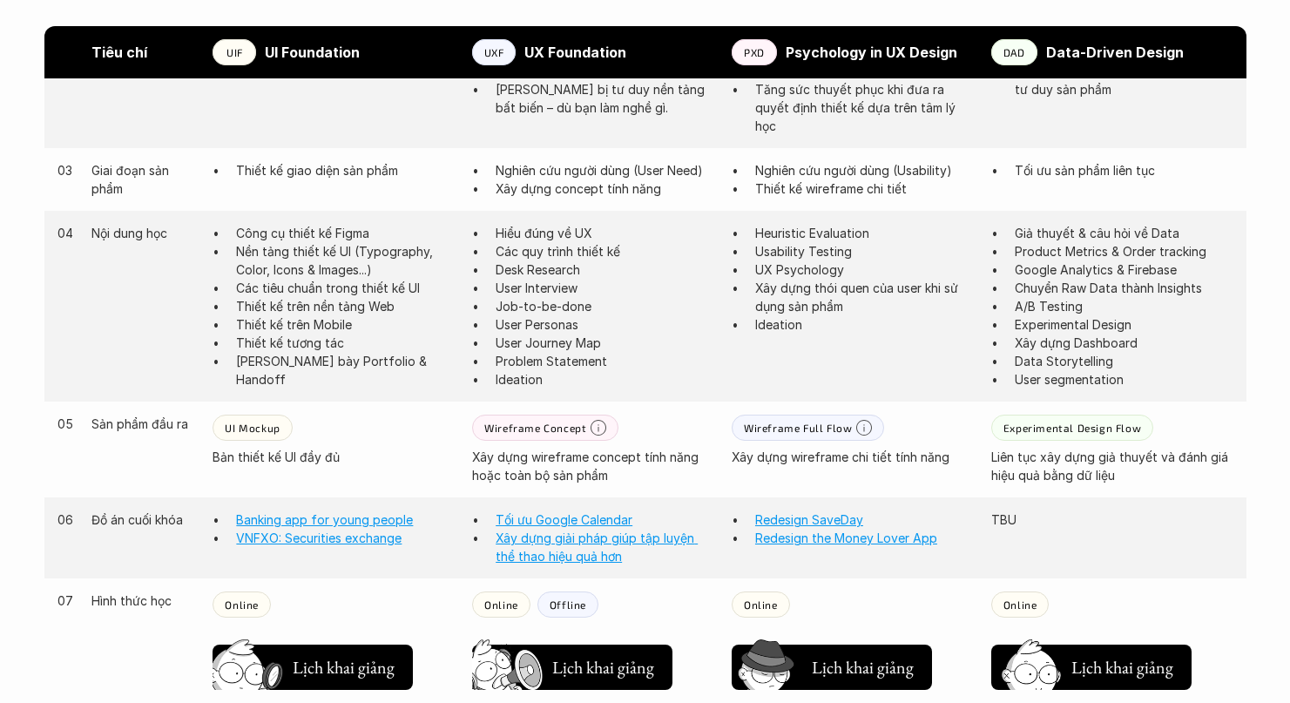
scroll to position [1230, 0]
click at [532, 457] on p "Xây dựng wireframe concept tính năng hoặc toàn bộ sản phẩm" at bounding box center [593, 464] width 242 height 37
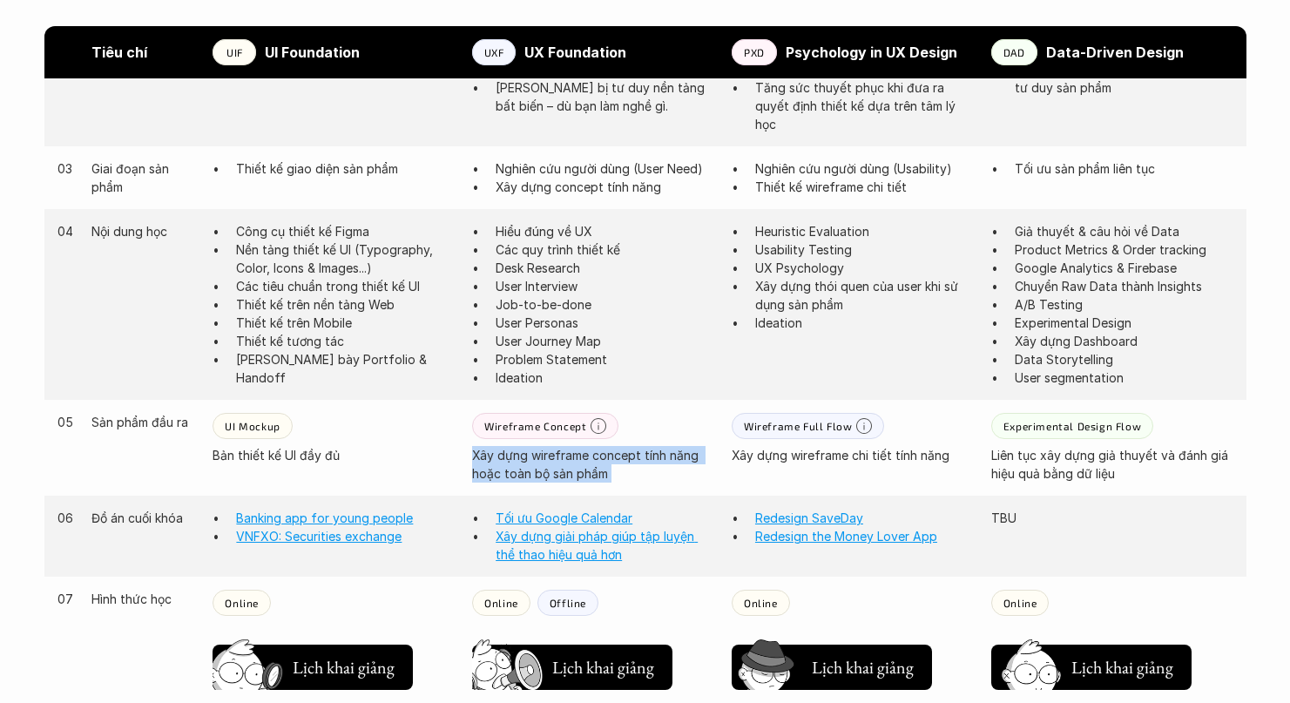
click at [532, 457] on p "Xây dựng wireframe concept tính năng hoặc toàn bộ sản phẩm" at bounding box center [593, 464] width 242 height 37
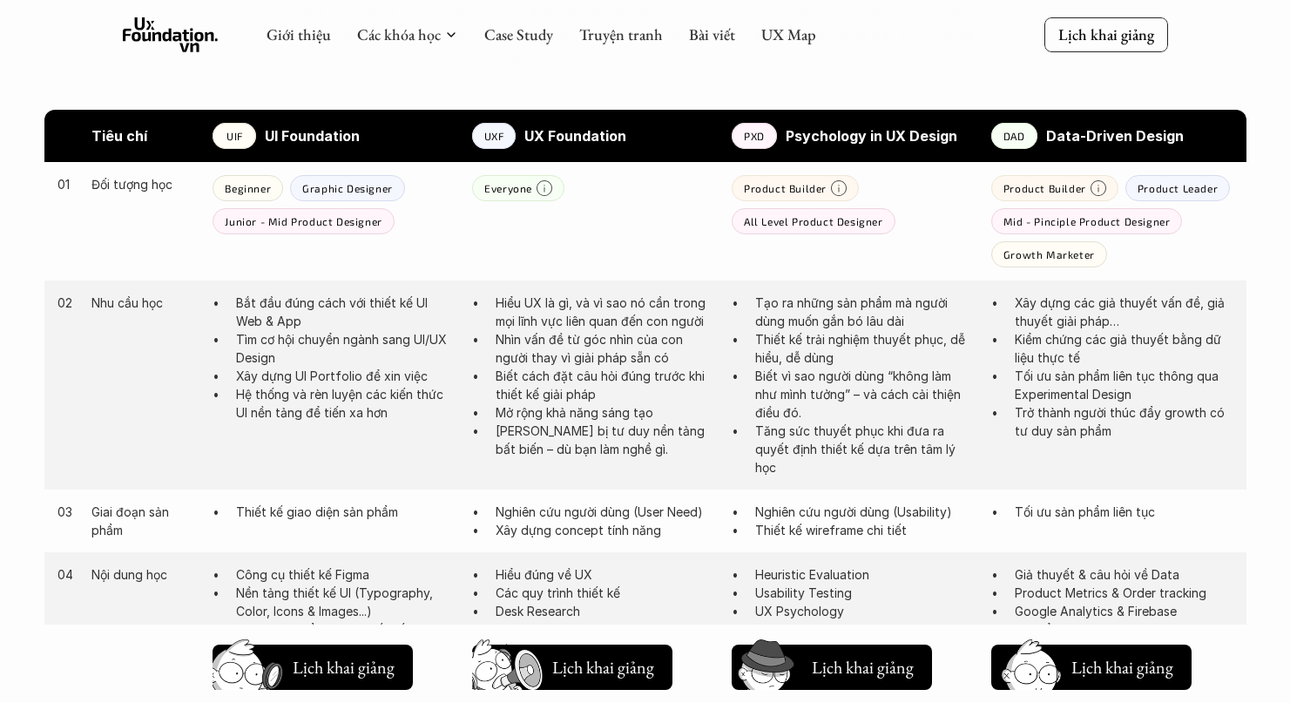
scroll to position [877, 0]
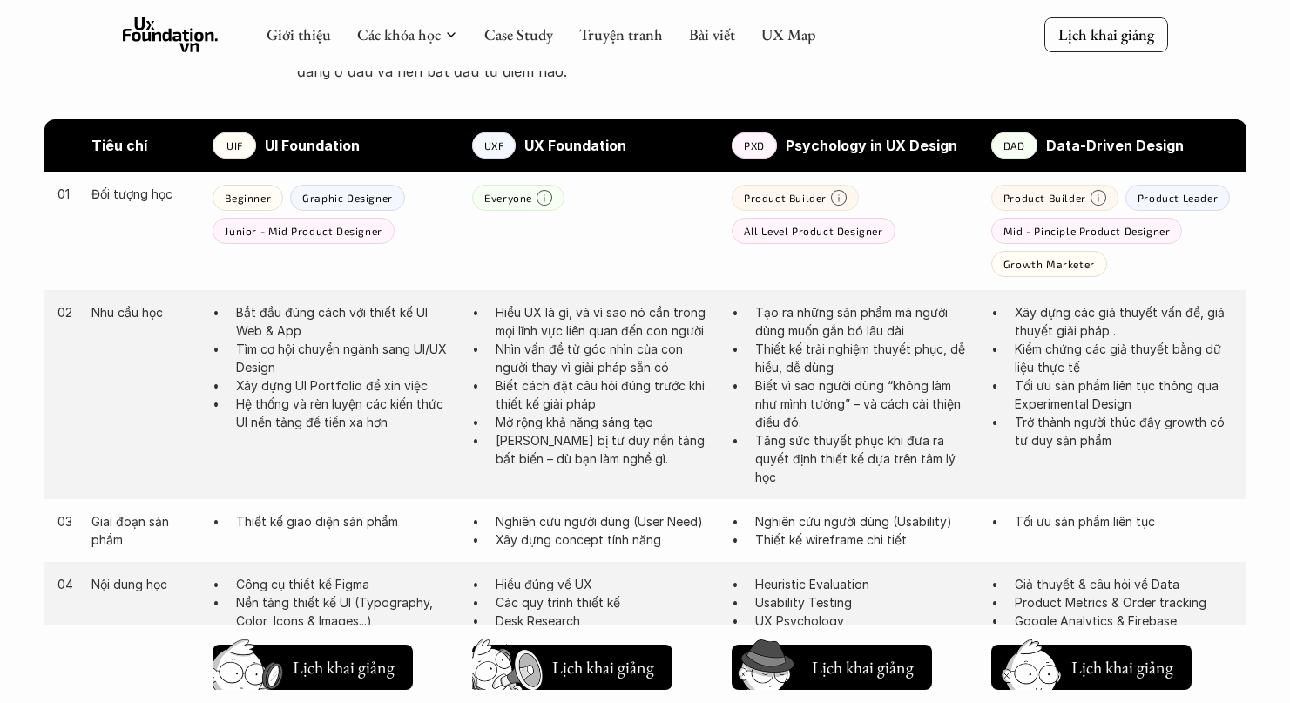
click at [564, 308] on p "Hiểu UX là gì, và vì sao nó cần trong mọi lĩnh vực liên quan đến con người" at bounding box center [605, 321] width 219 height 37
click at [537, 370] on p "Nhìn vấn đề từ góc nhìn của con người thay vì giải pháp sẵn có" at bounding box center [605, 358] width 219 height 37
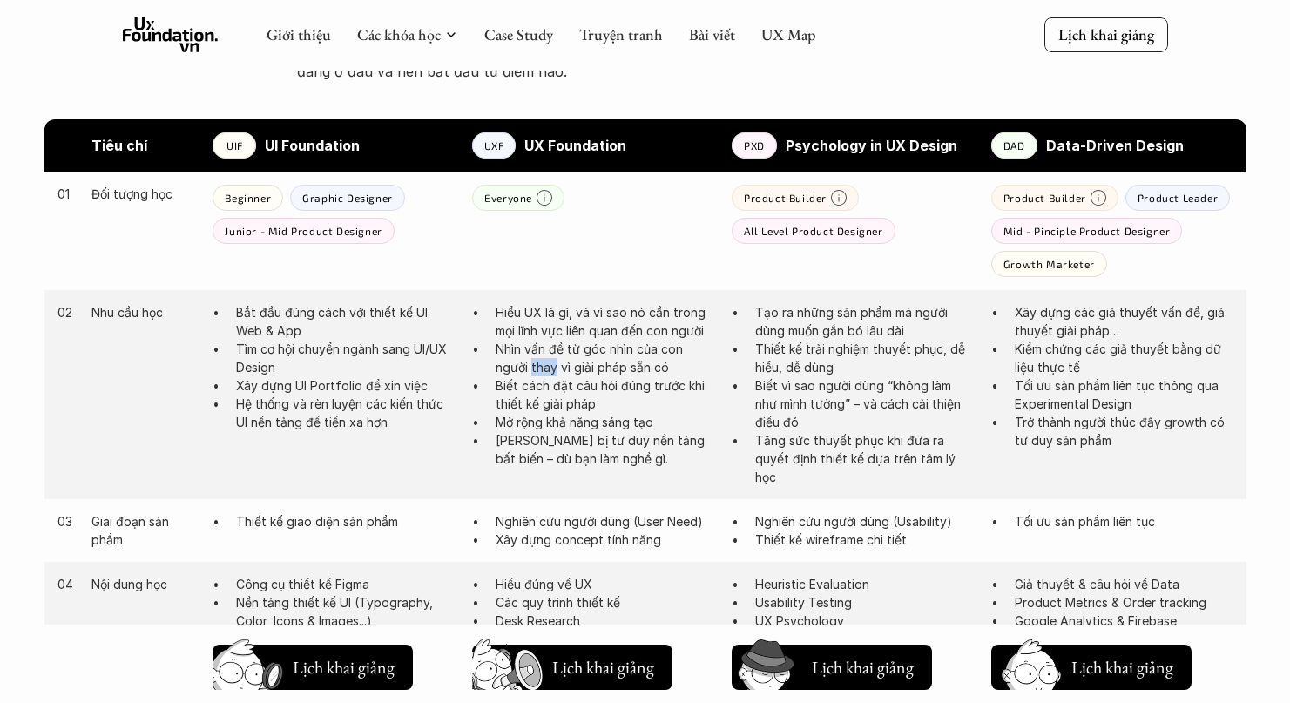
click at [537, 370] on p "Nhìn vấn đề từ góc nhìn của con người thay vì giải pháp sẵn có" at bounding box center [605, 358] width 219 height 37
click at [539, 392] on p "Biết cách đặt câu hỏi đúng trước khi thiết kế giải pháp" at bounding box center [605, 394] width 219 height 37
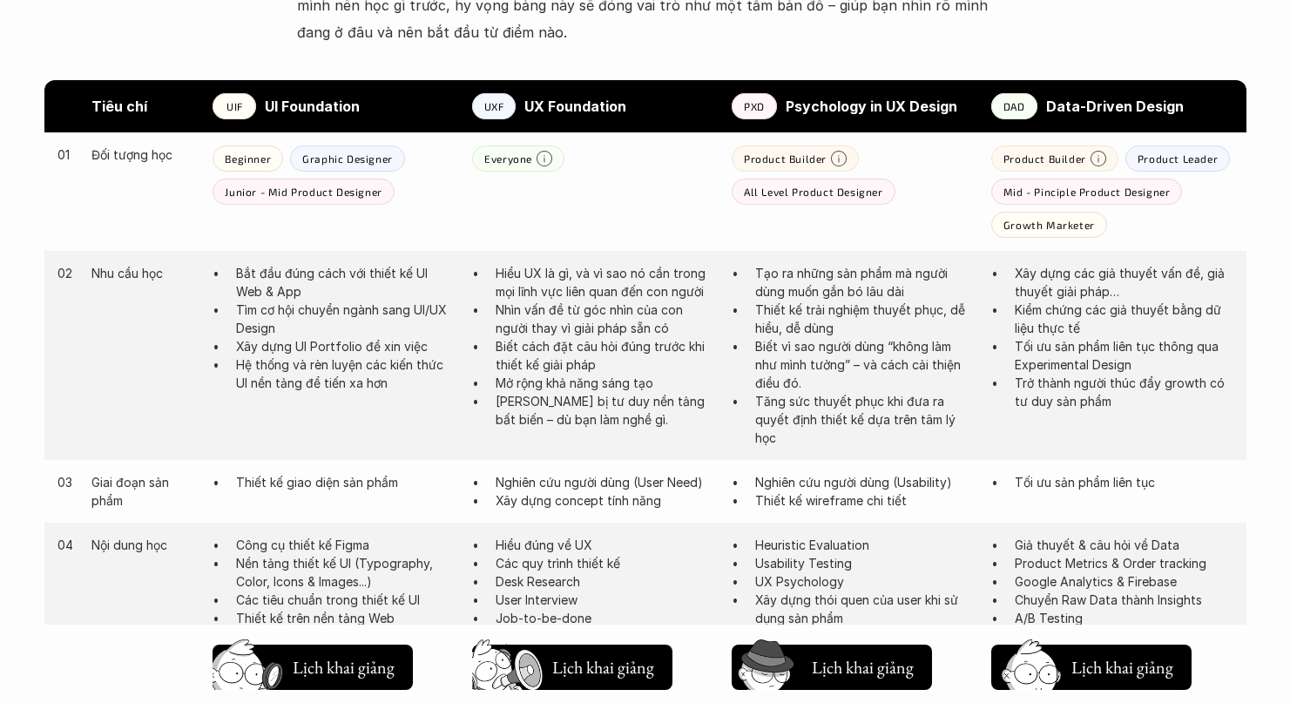
click at [599, 414] on p "[PERSON_NAME] bị tư duy nền tảng bất biến – dù bạn làm nghề gì." at bounding box center [605, 410] width 219 height 37
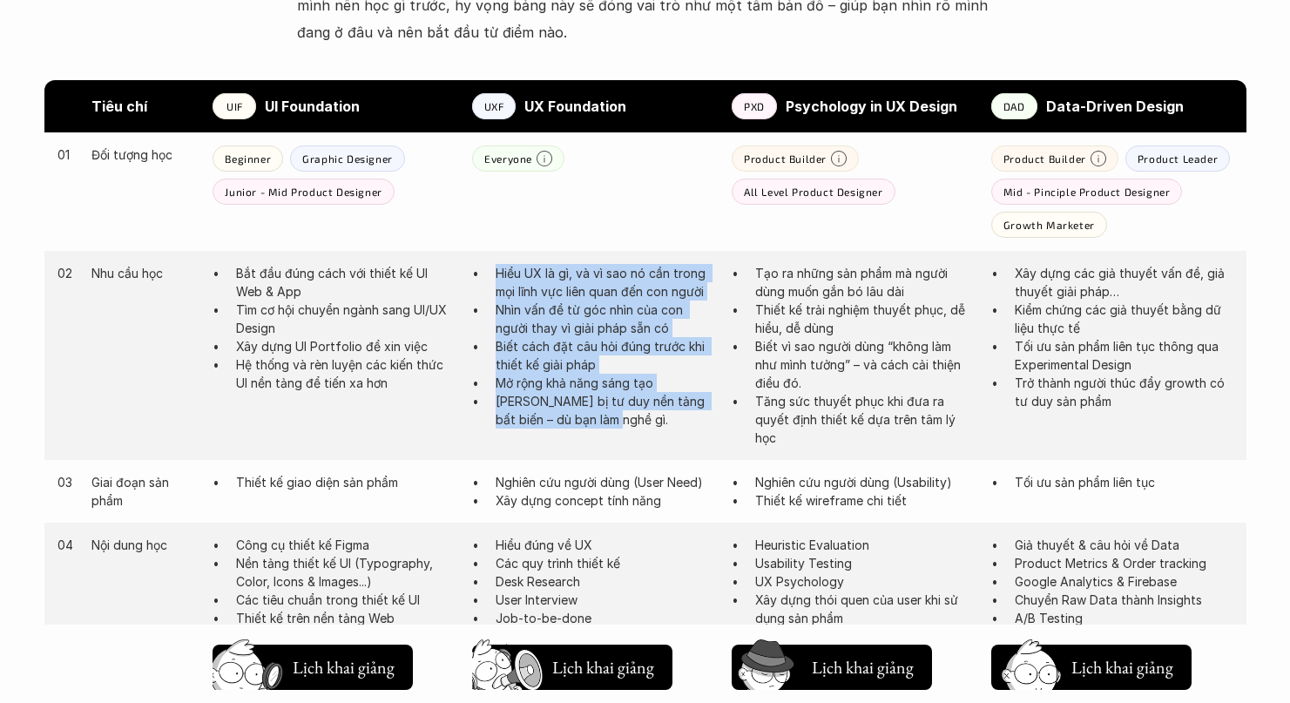
drag, startPoint x: 599, startPoint y: 416, endPoint x: 490, endPoint y: 260, distance: 191.4
click at [490, 260] on div "02 Nhu cầu học Bắt đầu đúng cách với thiết kế UI Web & App Tìm cơ hội chuyển ng…" at bounding box center [645, 355] width 1202 height 209
click at [504, 278] on p "Hiểu UX là gì, và vì sao nó cần trong mọi lĩnh vực liên quan đến con người" at bounding box center [605, 282] width 219 height 37
drag, startPoint x: 496, startPoint y: 274, endPoint x: 608, endPoint y: 450, distance: 208.8
click at [608, 450] on div "02 Nhu cầu học Bắt đầu đúng cách với thiết kế UI Web & App Tìm cơ hội chuyển ng…" at bounding box center [645, 355] width 1202 height 209
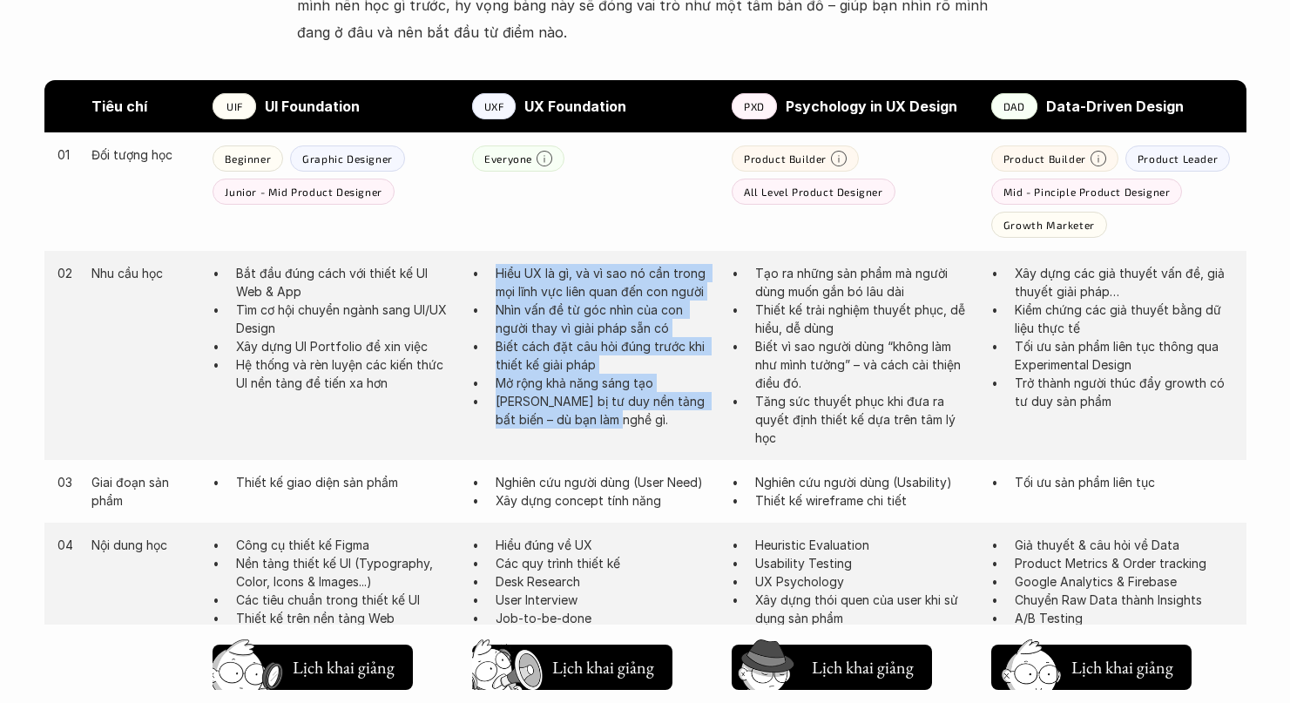
click at [587, 408] on p "[PERSON_NAME] bị tư duy nền tảng bất biến – dù bạn làm nghề gì." at bounding box center [605, 410] width 219 height 37
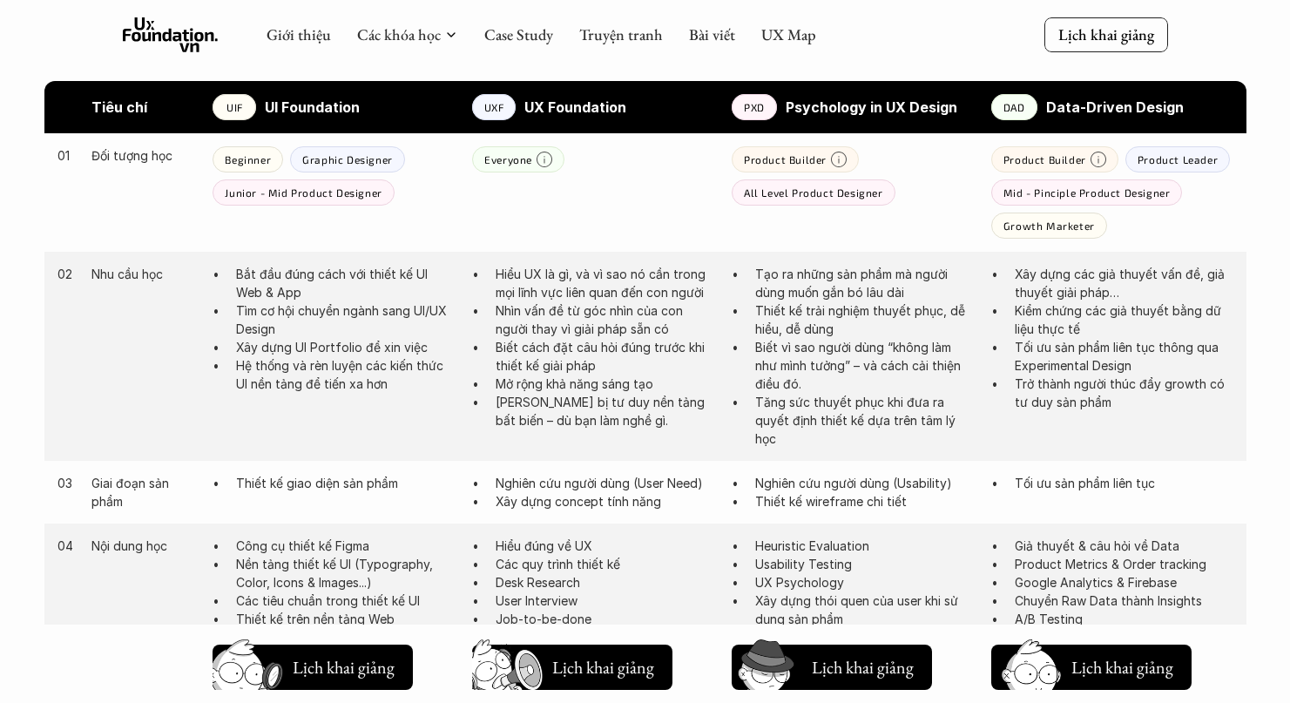
scroll to position [856, 0]
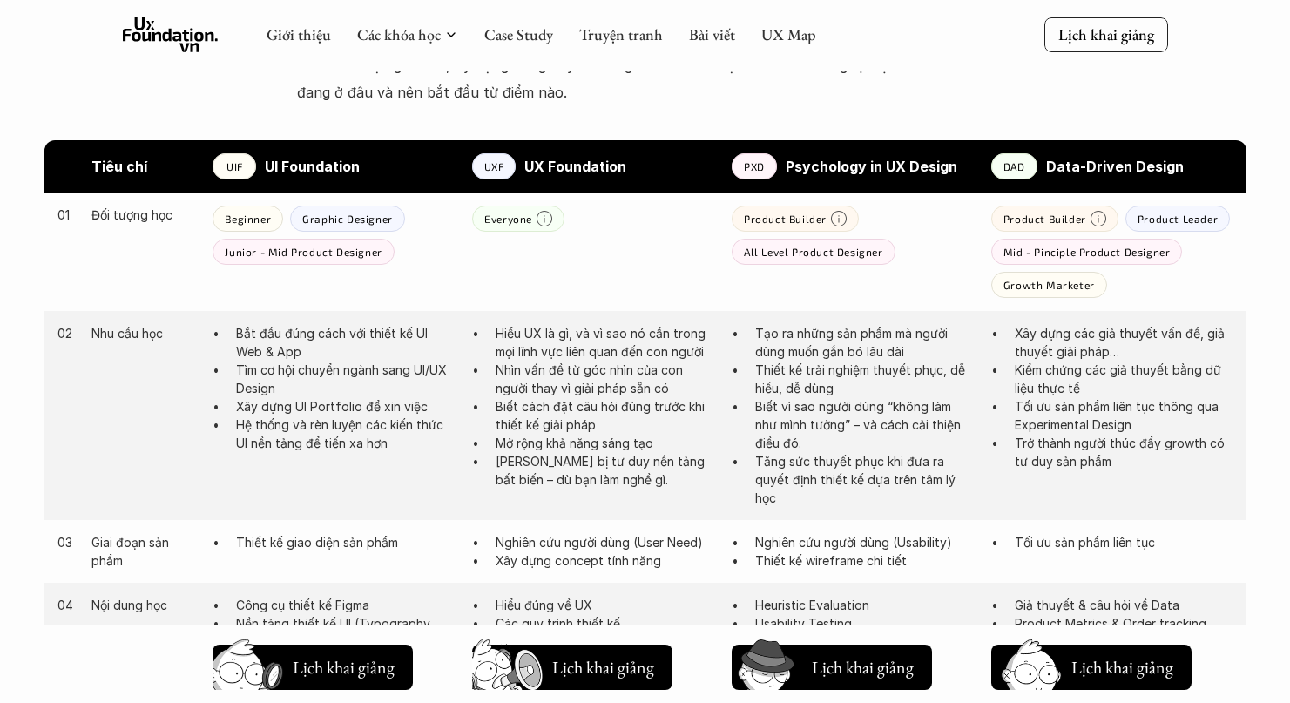
click at [590, 464] on p "[PERSON_NAME] bị tư duy nền tảng bất biến – dù bạn làm nghề gì." at bounding box center [605, 470] width 219 height 37
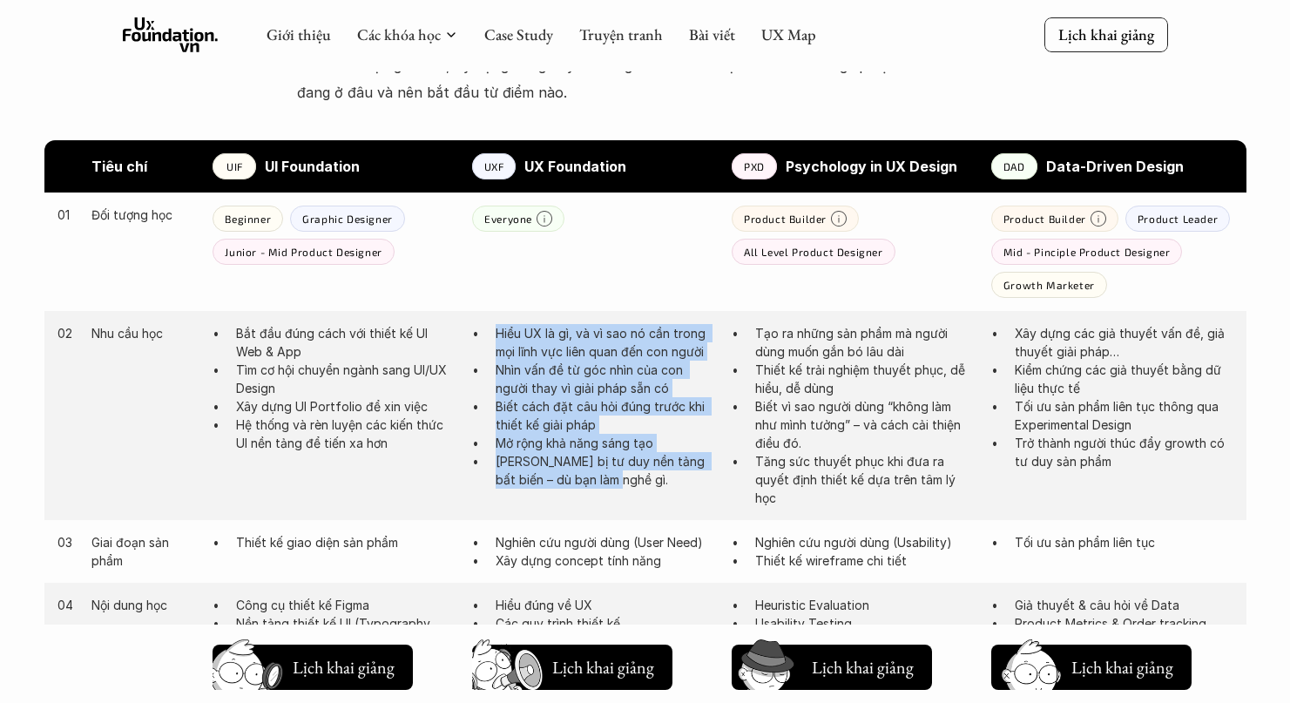
drag, startPoint x: 599, startPoint y: 472, endPoint x: 488, endPoint y: 335, distance: 176.5
click at [488, 335] on ul "Hiểu UX là gì, và vì sao nó cần trong mọi lĩnh vực liên quan đến con người Nhìn…" at bounding box center [593, 406] width 242 height 165
click at [513, 335] on p "Hiểu UX là gì, và vì sao nó cần trong mọi lĩnh vực liên quan đến con người" at bounding box center [605, 342] width 219 height 37
drag, startPoint x: 497, startPoint y: 330, endPoint x: 618, endPoint y: 485, distance: 196.8
click at [618, 485] on ul "Hiểu UX là gì, và vì sao nó cần trong mọi lĩnh vực liên quan đến con người Nhìn…" at bounding box center [593, 406] width 242 height 165
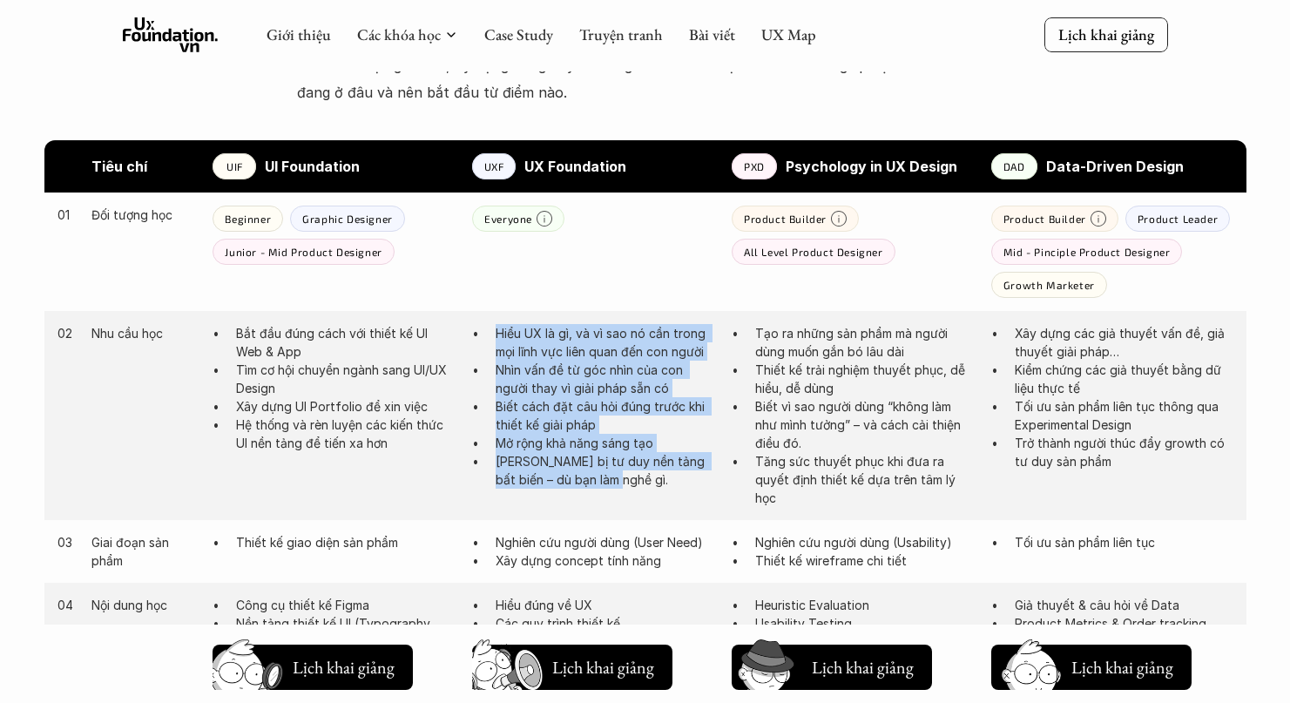
click at [592, 480] on p "[PERSON_NAME] bị tư duy nền tảng bất biến – dù bạn làm nghề gì." at bounding box center [605, 470] width 219 height 37
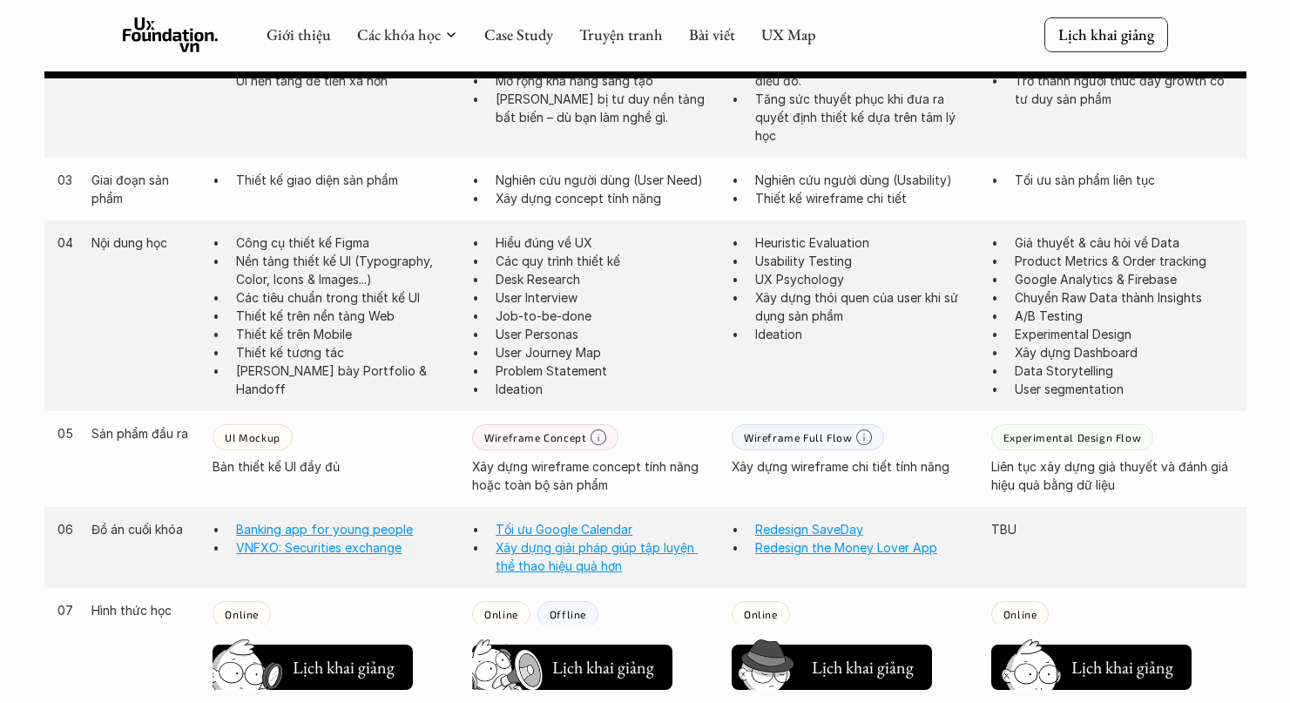
scroll to position [1158, 0]
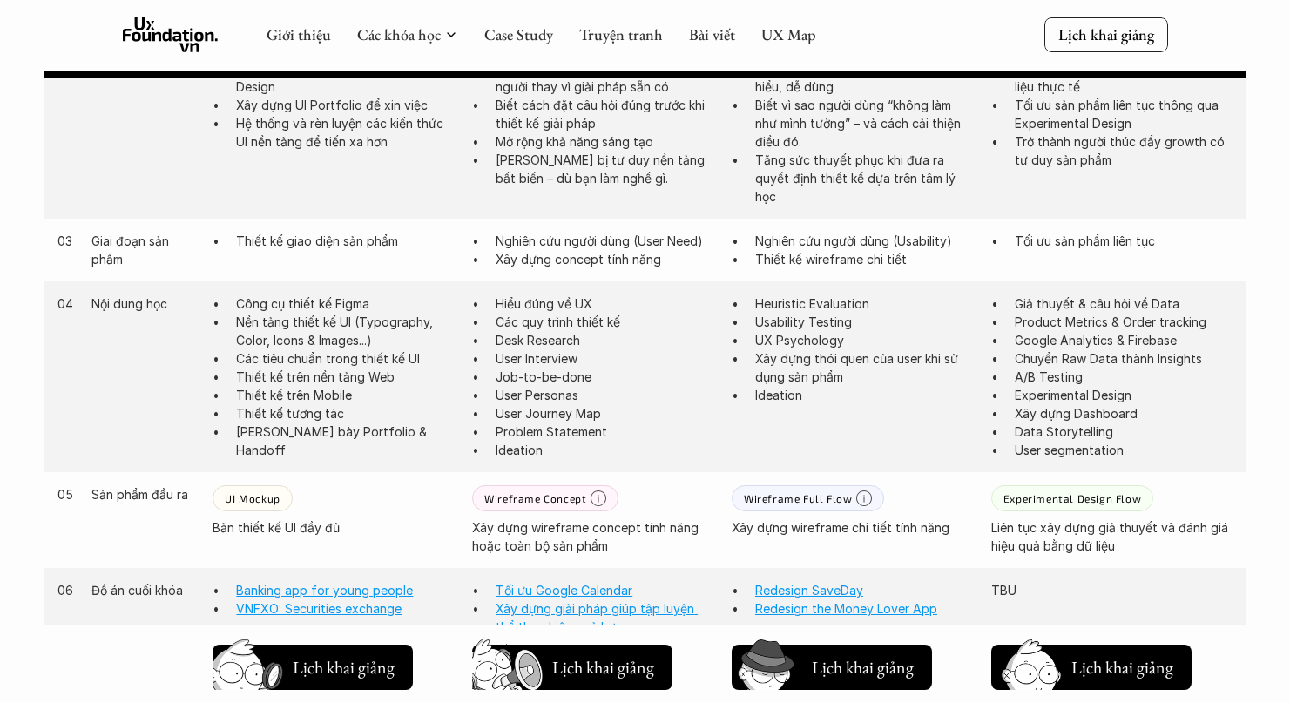
click at [782, 357] on p "Xây dựng thói quen của user khi sử dụng sản phẩm" at bounding box center [864, 367] width 219 height 37
click at [802, 374] on p "Xây dựng thói quen của user khi sử dụng sản phẩm" at bounding box center [864, 367] width 219 height 37
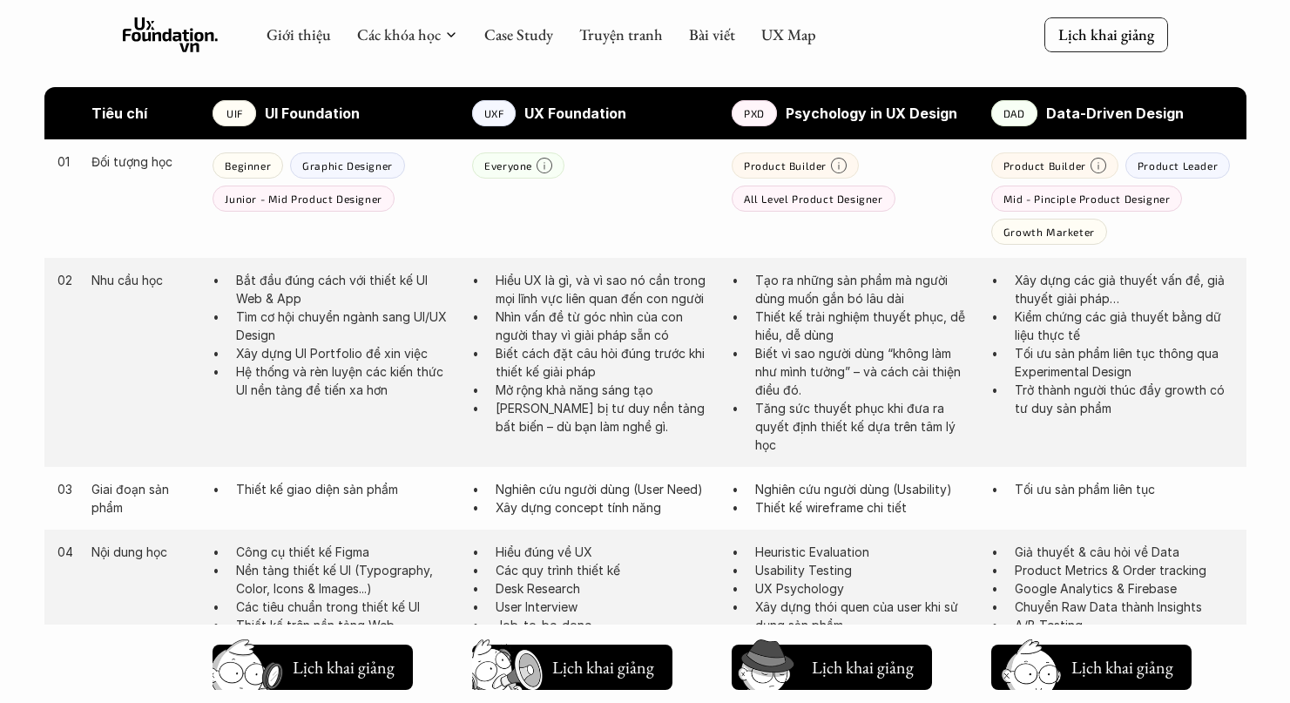
scroll to position [876, 0]
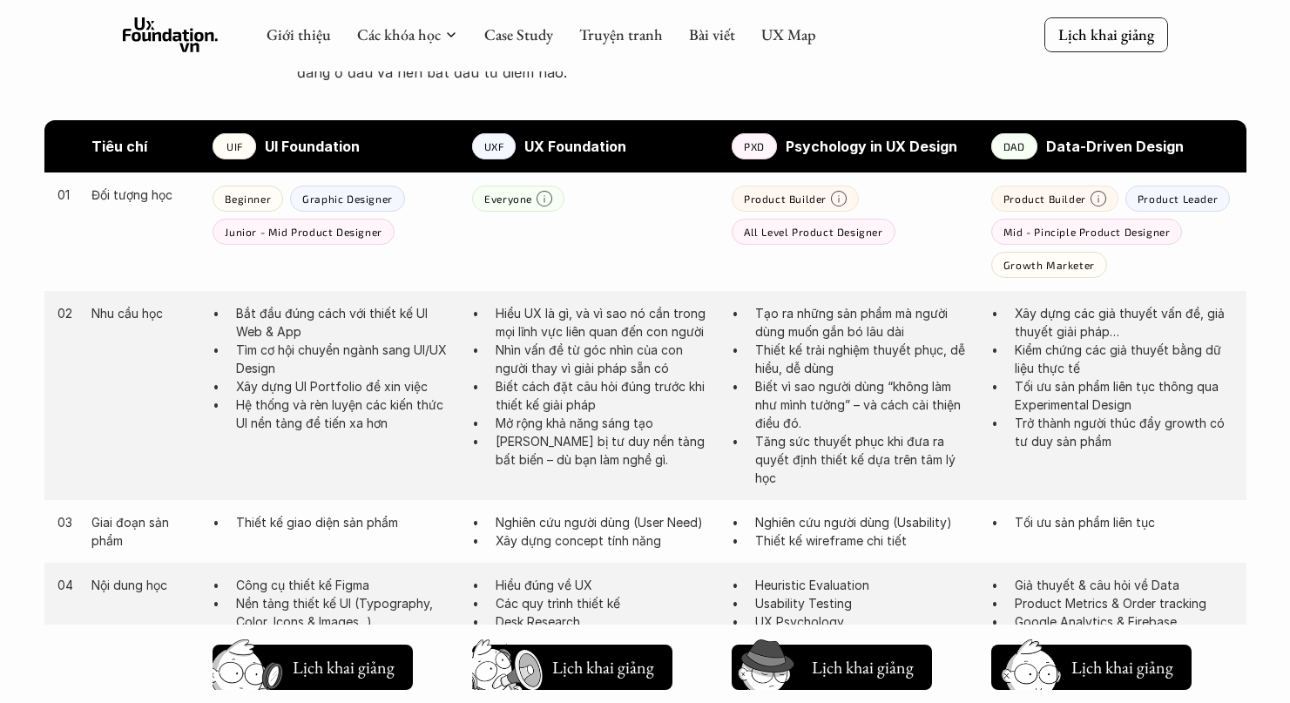
click at [814, 347] on p "Thiết kế trải nghiệm thuyết phục, dễ hiểu, dễ dùng" at bounding box center [864, 359] width 219 height 37
click at [809, 378] on p "Biết vì sao người dùng “không làm như mình tưởng” – và cách cải thiện điều đó." at bounding box center [864, 404] width 219 height 55
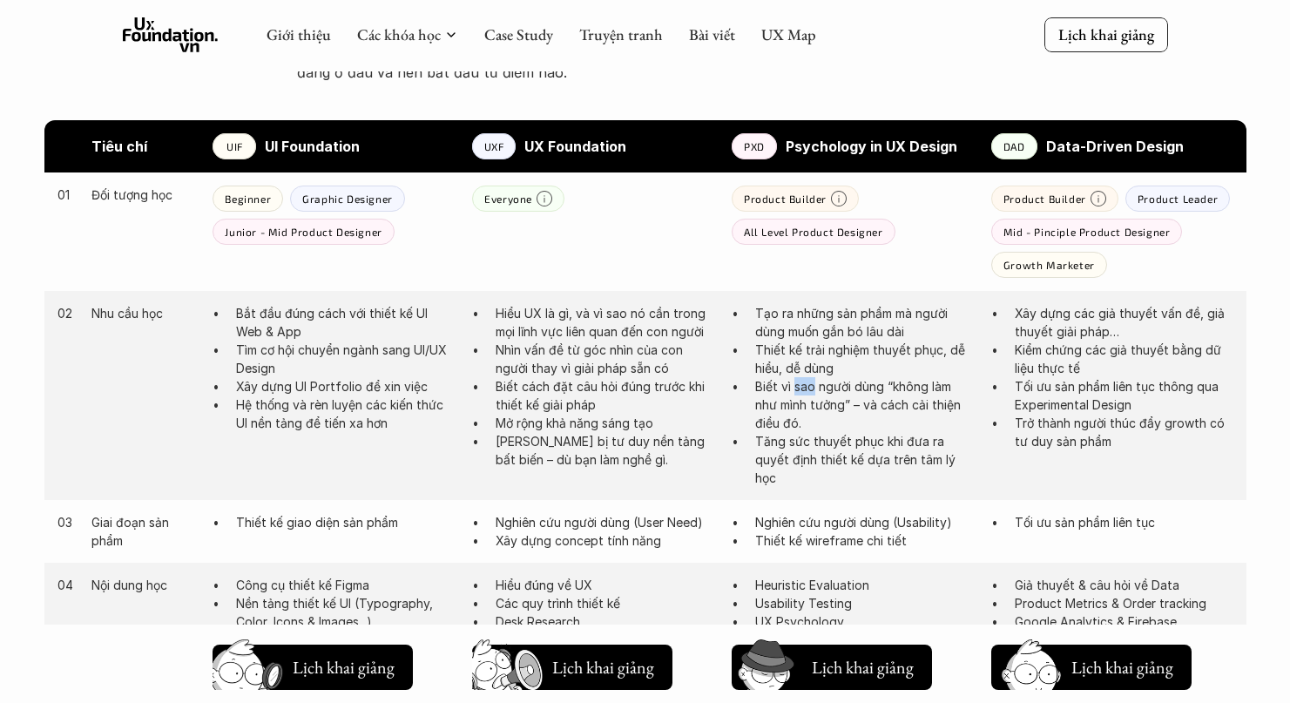
click at [807, 390] on p "Biết vì sao người dùng “không làm như mình tưởng” – và cách cải thiện điều đó." at bounding box center [864, 404] width 219 height 55
click at [800, 360] on p "Thiết kế trải nghiệm thuyết phục, dễ hiểu, dễ dùng" at bounding box center [864, 359] width 219 height 37
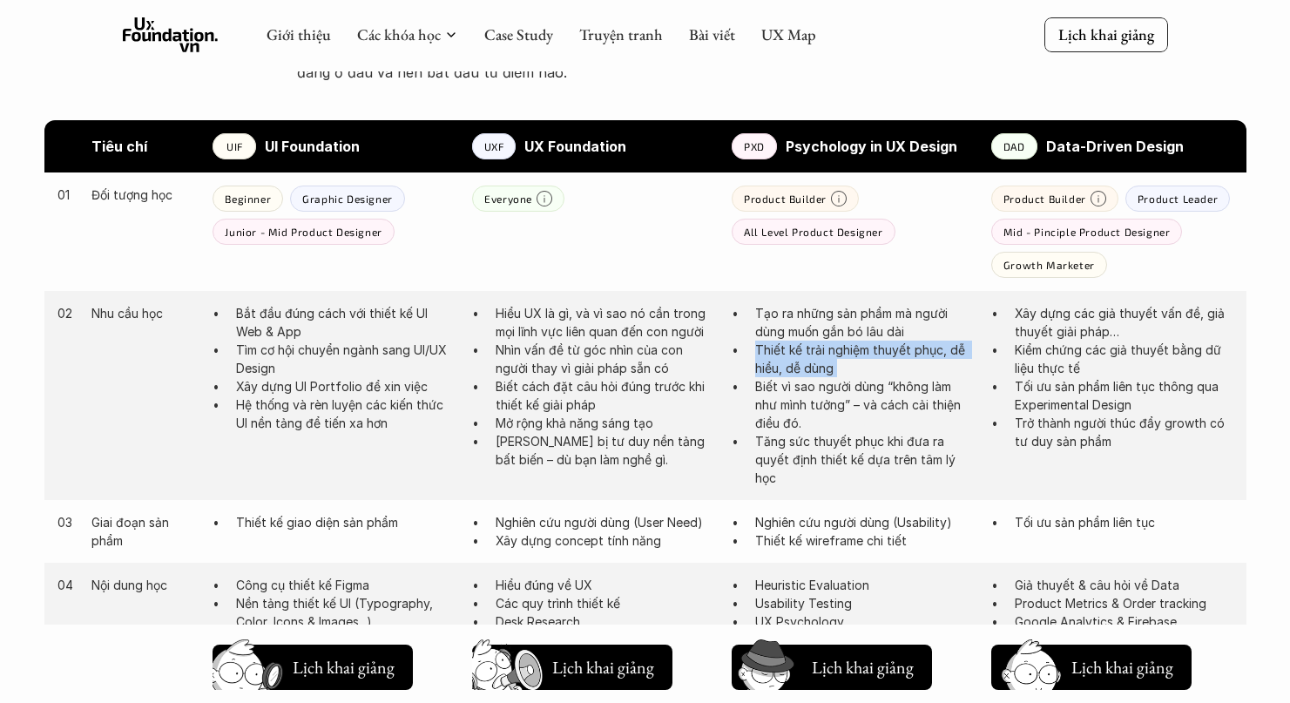
click at [800, 360] on p "Thiết kế trải nghiệm thuyết phục, dễ hiểu, dễ dùng" at bounding box center [864, 359] width 219 height 37
click at [803, 326] on p "Tạo ra những sản phẩm mà người dùng muốn gắn bó lâu dài" at bounding box center [864, 322] width 219 height 37
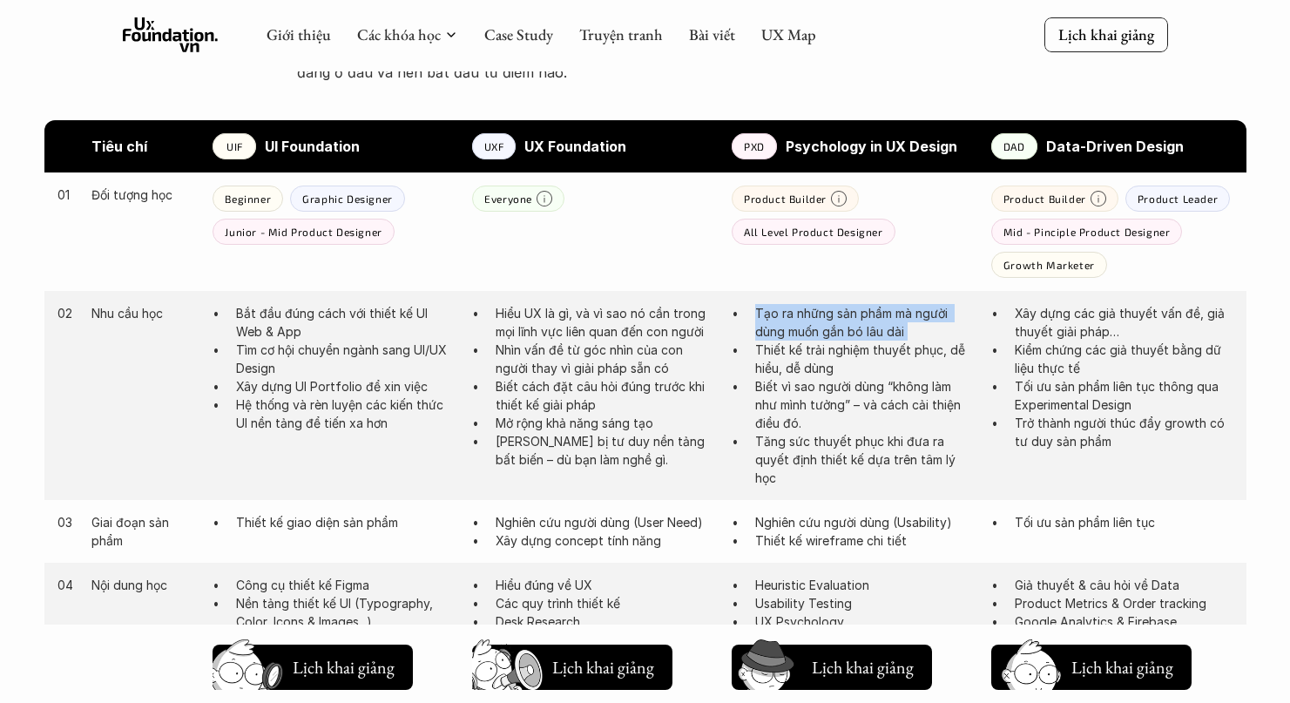
click at [803, 326] on p "Tạo ra những sản phẩm mà người dùng muốn gắn bó lâu dài" at bounding box center [864, 322] width 219 height 37
click at [803, 336] on p "Tạo ra những sản phẩm mà người dùng muốn gắn bó lâu dài" at bounding box center [864, 322] width 219 height 37
click at [802, 350] on p "Thiết kế trải nghiệm thuyết phục, dễ hiểu, dễ dùng" at bounding box center [864, 359] width 219 height 37
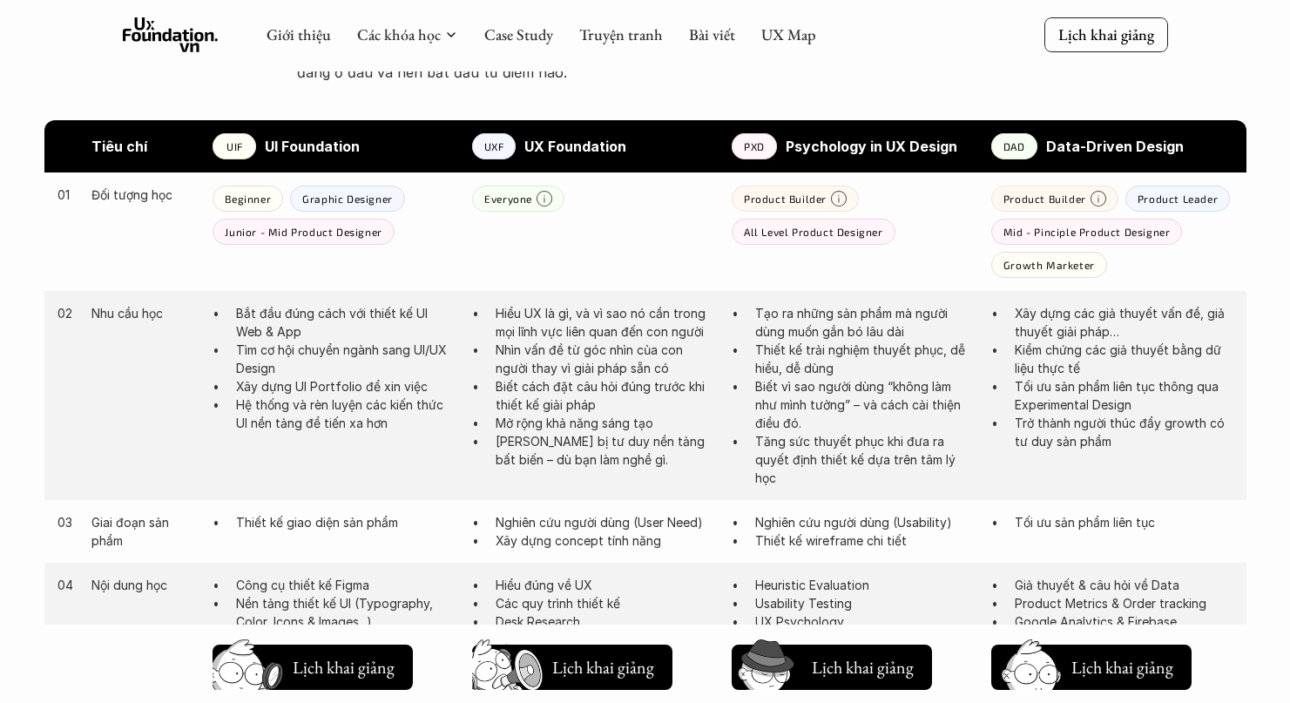
click at [802, 350] on p "Thiết kế trải nghiệm thuyết phục, dễ hiểu, dễ dùng" at bounding box center [864, 359] width 219 height 37
click at [790, 398] on p "Biết vì sao người dùng “không làm như mình tưởng” – và cách cải thiện điều đó." at bounding box center [864, 404] width 219 height 55
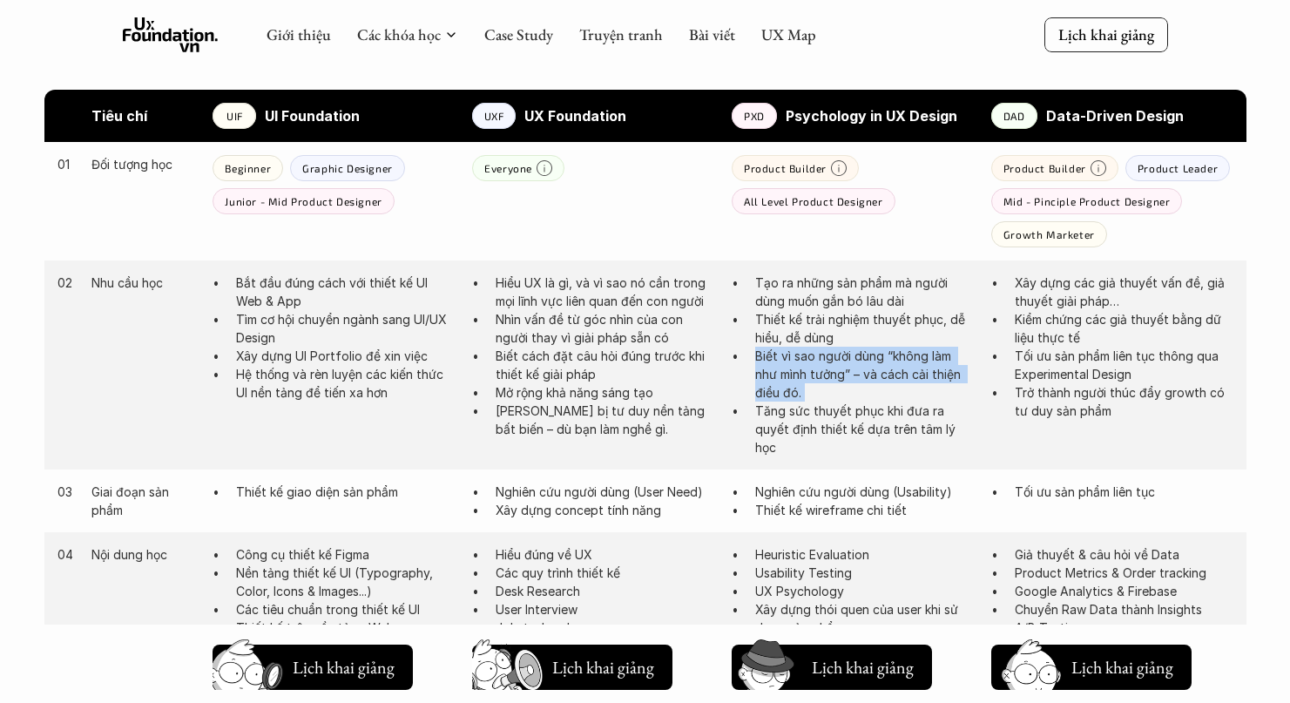
scroll to position [917, 0]
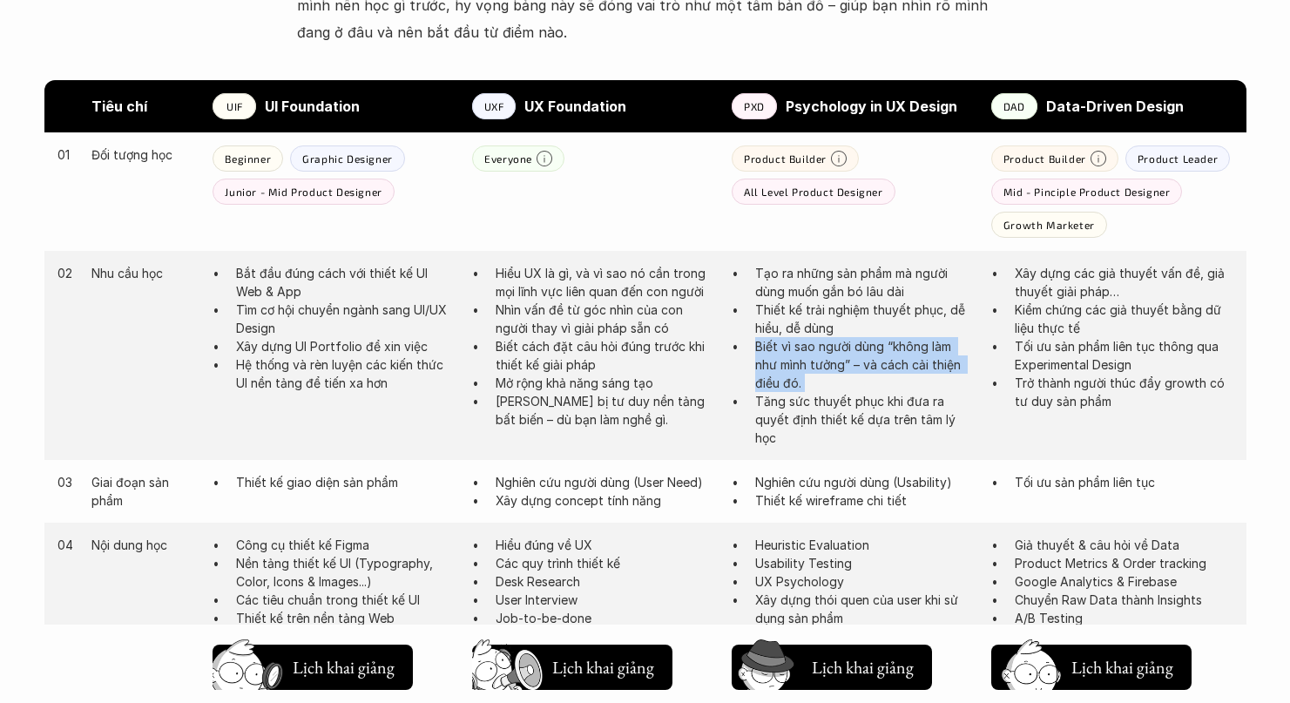
click at [780, 426] on p "Tăng sức thuyết phục khi đưa ra quyết định thiết kế dựa trên tâm lý học" at bounding box center [864, 419] width 219 height 55
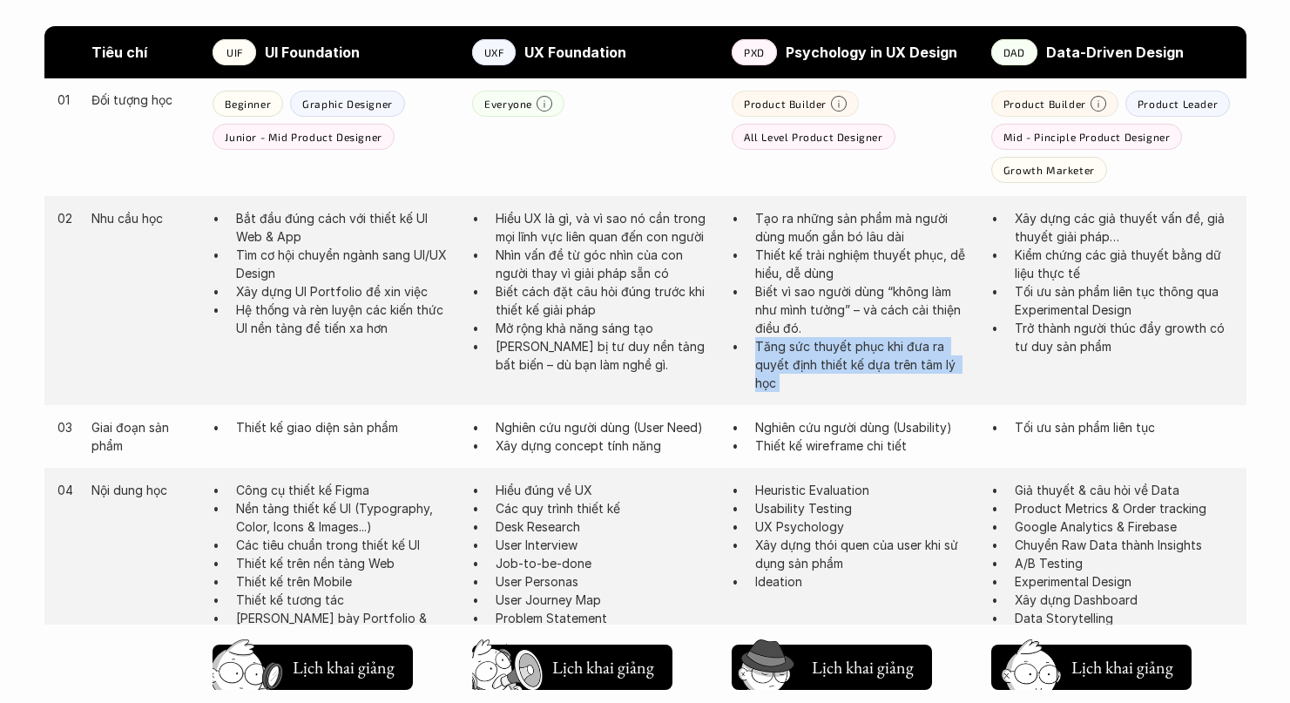
scroll to position [974, 0]
click at [792, 432] on p "Nghiên cứu người dùng (Usability)" at bounding box center [864, 425] width 219 height 18
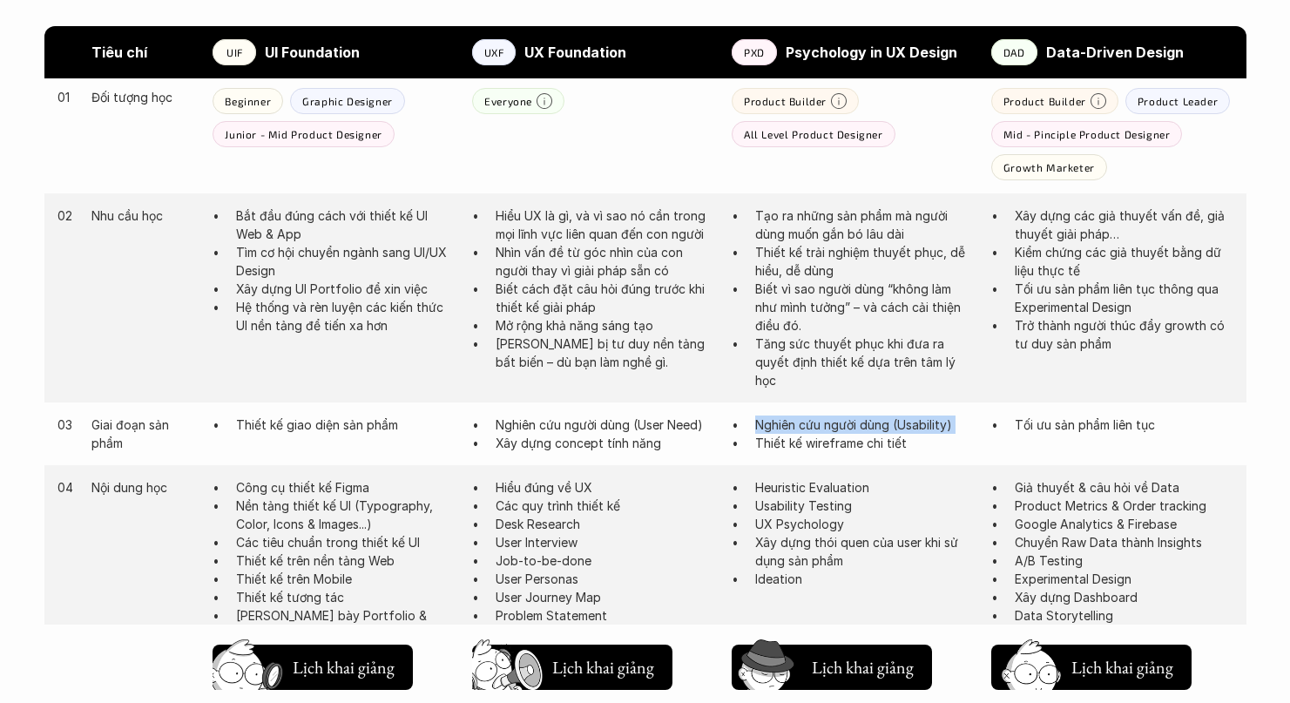
click at [792, 432] on p "Nghiên cứu người dùng (Usability)" at bounding box center [864, 425] width 219 height 18
click at [791, 444] on p "Thiết kế wireframe chi tiết" at bounding box center [864, 443] width 219 height 18
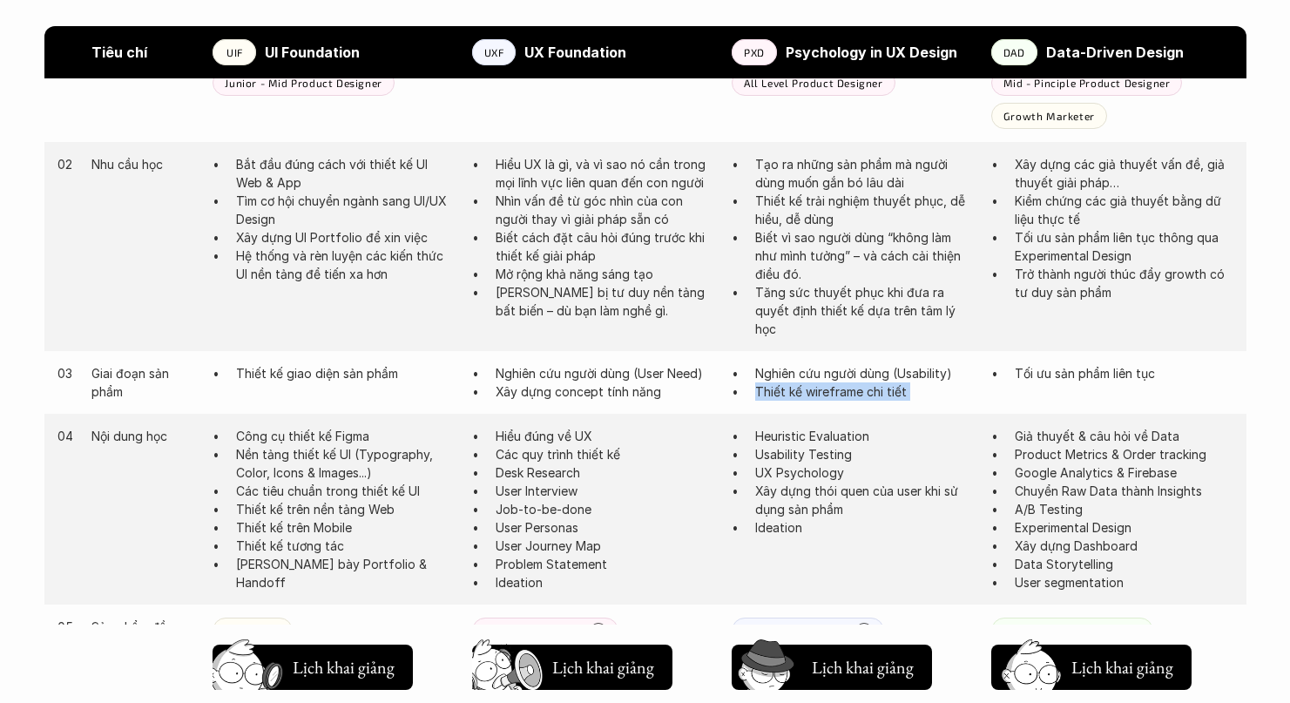
scroll to position [1026, 0]
click at [794, 441] on p "Heuristic Evaluation" at bounding box center [864, 435] width 219 height 18
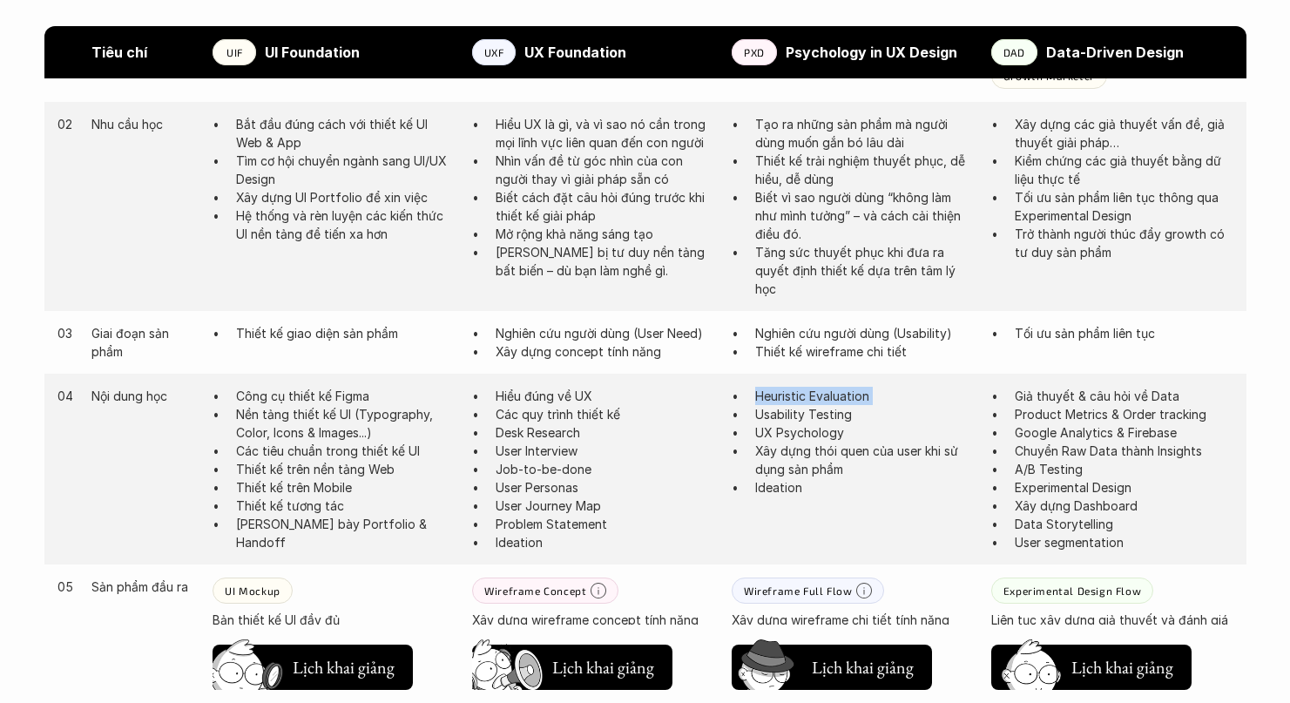
click at [788, 459] on p "Xây dựng thói quen của user khi sử dụng sản phẩm" at bounding box center [864, 460] width 219 height 37
click at [786, 478] on p "Ideation" at bounding box center [864, 487] width 219 height 18
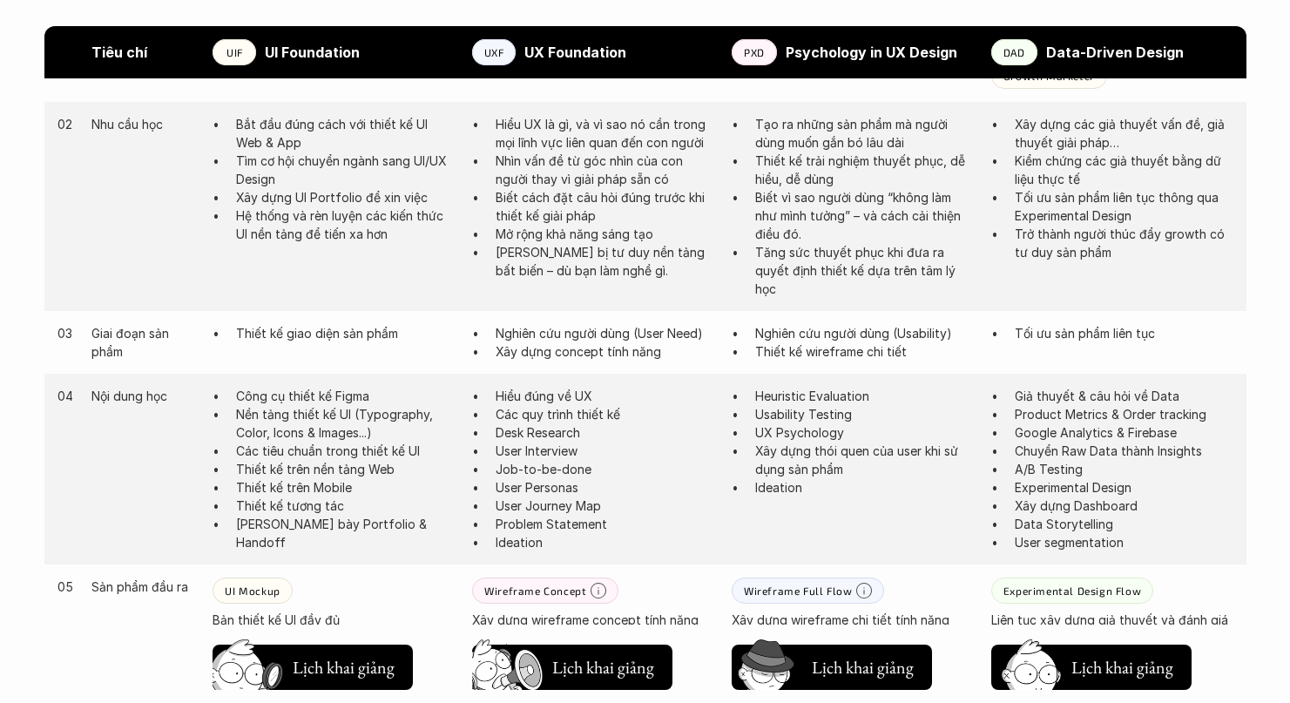
click at [783, 486] on p "Ideation" at bounding box center [864, 487] width 219 height 18
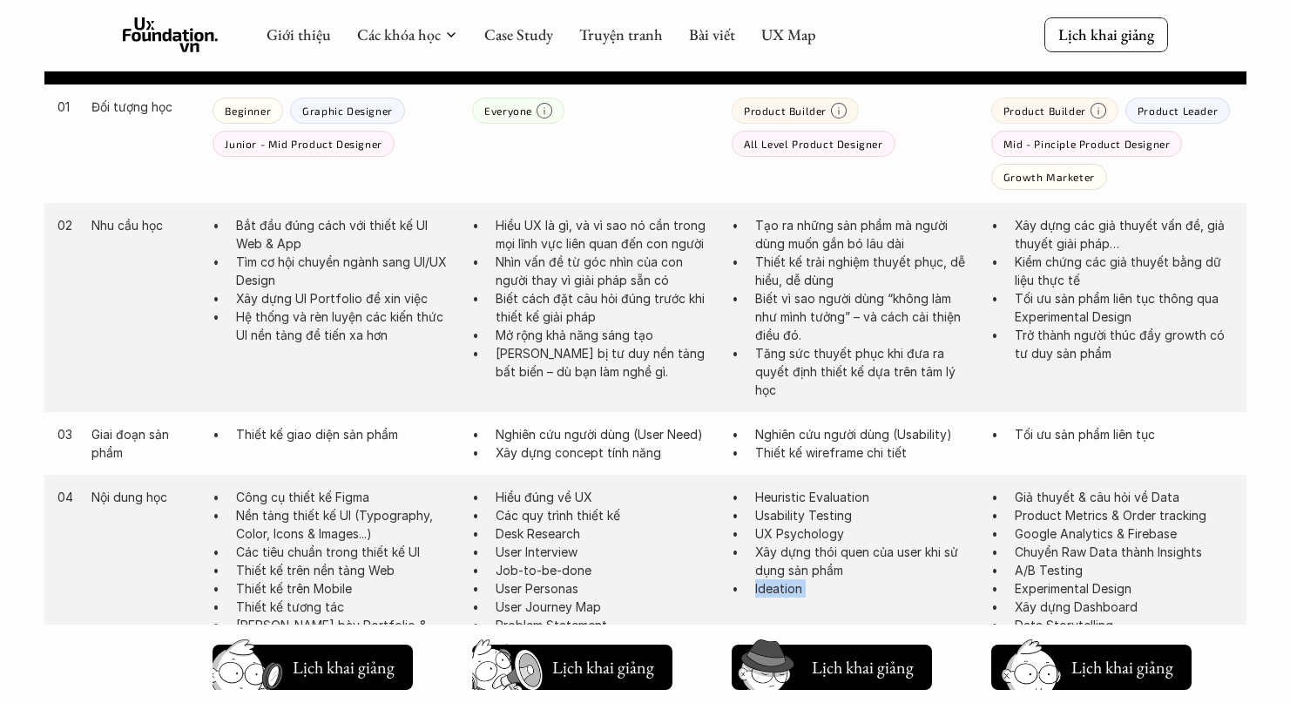
click at [857, 288] on p "Thiết kế trải nghiệm thuyết phục, dễ hiểu, dễ dùng" at bounding box center [864, 271] width 219 height 37
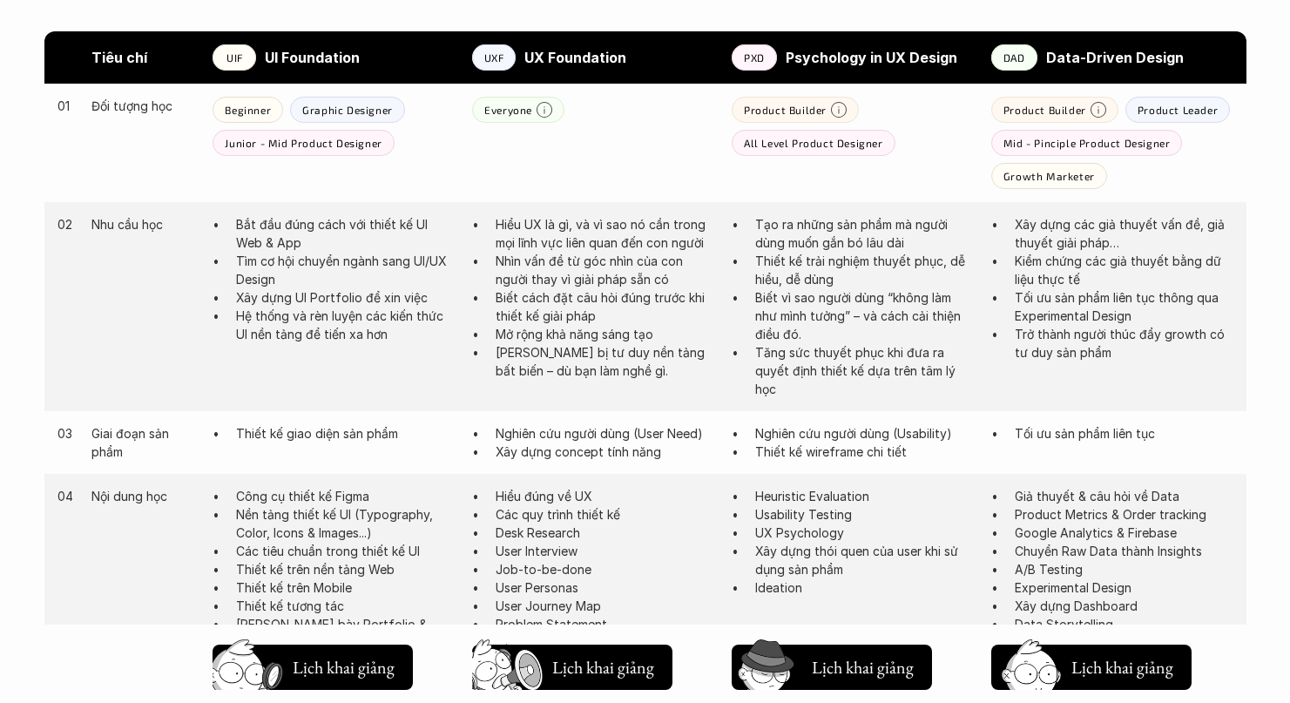
scroll to position [981, 0]
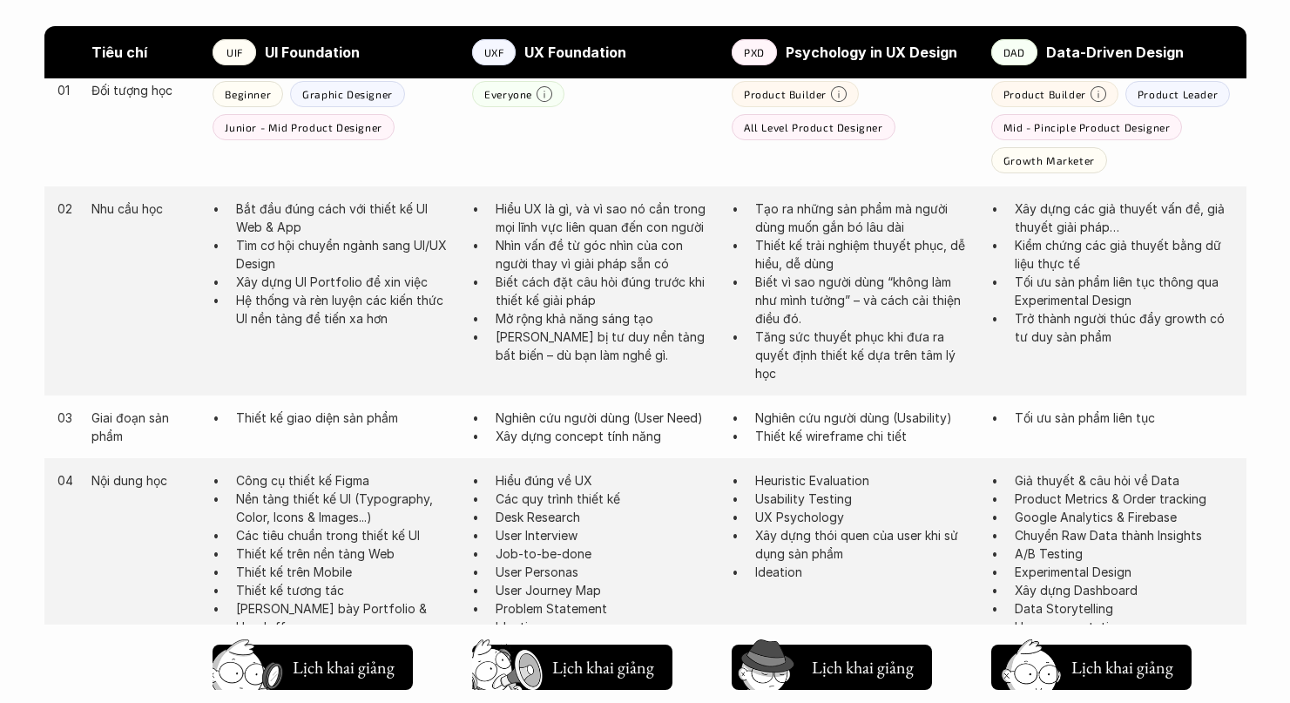
click at [800, 430] on p "Thiết kế wireframe chi tiết" at bounding box center [864, 436] width 219 height 18
click at [824, 400] on div "03 Giai đoạn sản phẩm Thiết kế giao diện sản phẩm Nghiên cứu người dùng (User N…" at bounding box center [645, 427] width 1202 height 63
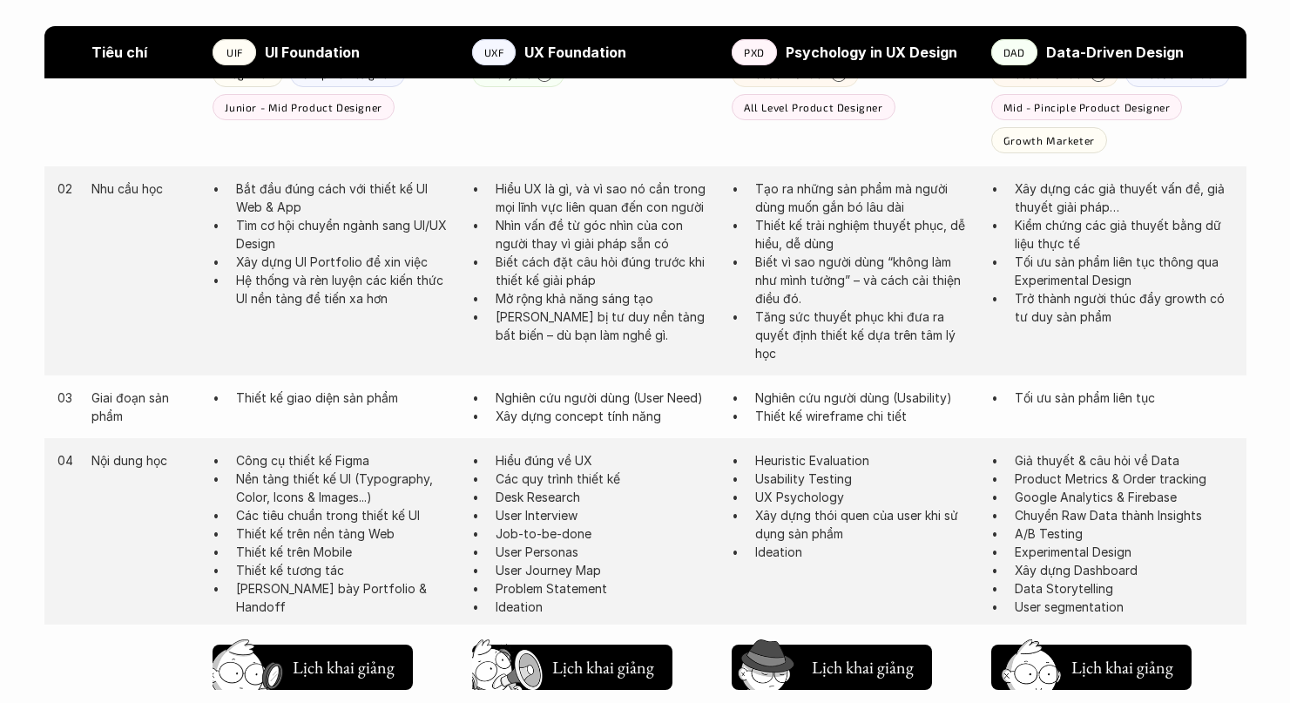
click at [838, 400] on p "Nghiên cứu người dùng (Usability)" at bounding box center [864, 398] width 219 height 18
click at [832, 415] on p "Thiết kế wireframe chi tiết" at bounding box center [864, 416] width 219 height 18
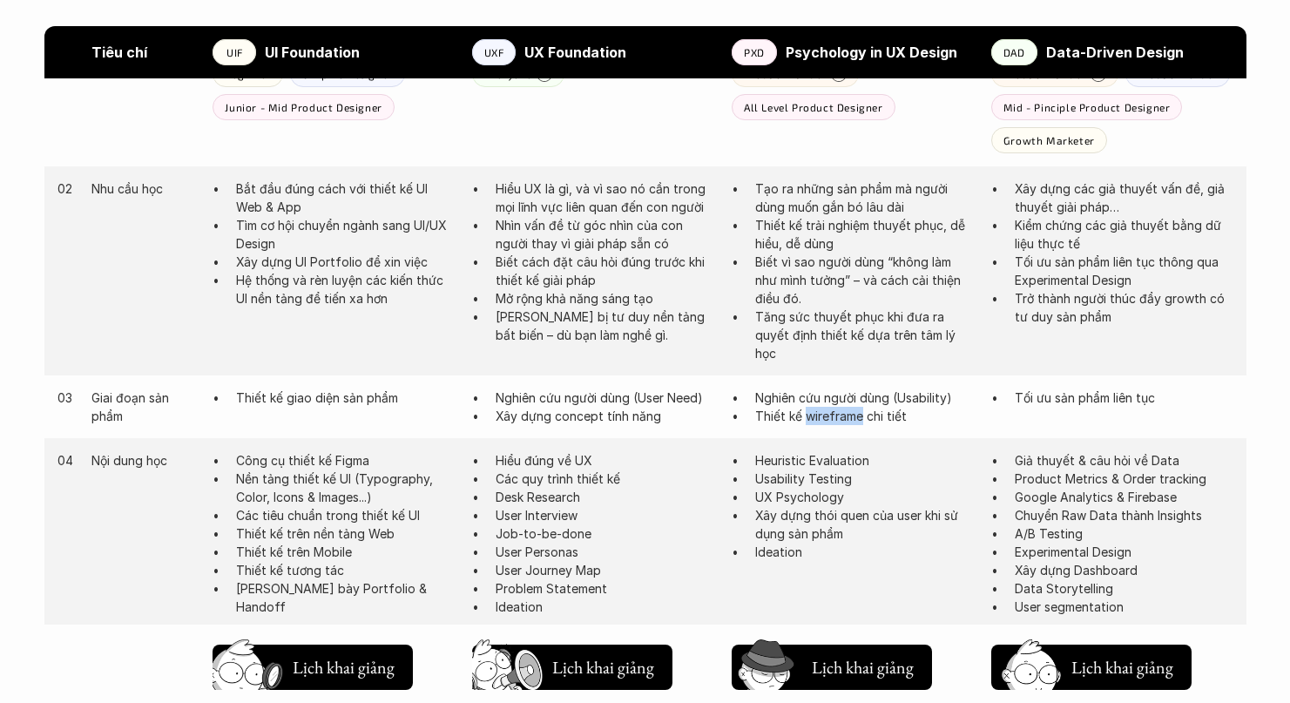
click at [832, 415] on p "Thiết kế wireframe chi tiết" at bounding box center [864, 416] width 219 height 18
click at [838, 349] on p "Tăng sức thuyết phục khi đưa ra quyết định thiết kế dựa trên tâm lý học" at bounding box center [864, 335] width 219 height 55
click at [812, 330] on p "Tăng sức thuyết phục khi đưa ra quyết định thiết kế dựa trên tâm lý học" at bounding box center [864, 335] width 219 height 55
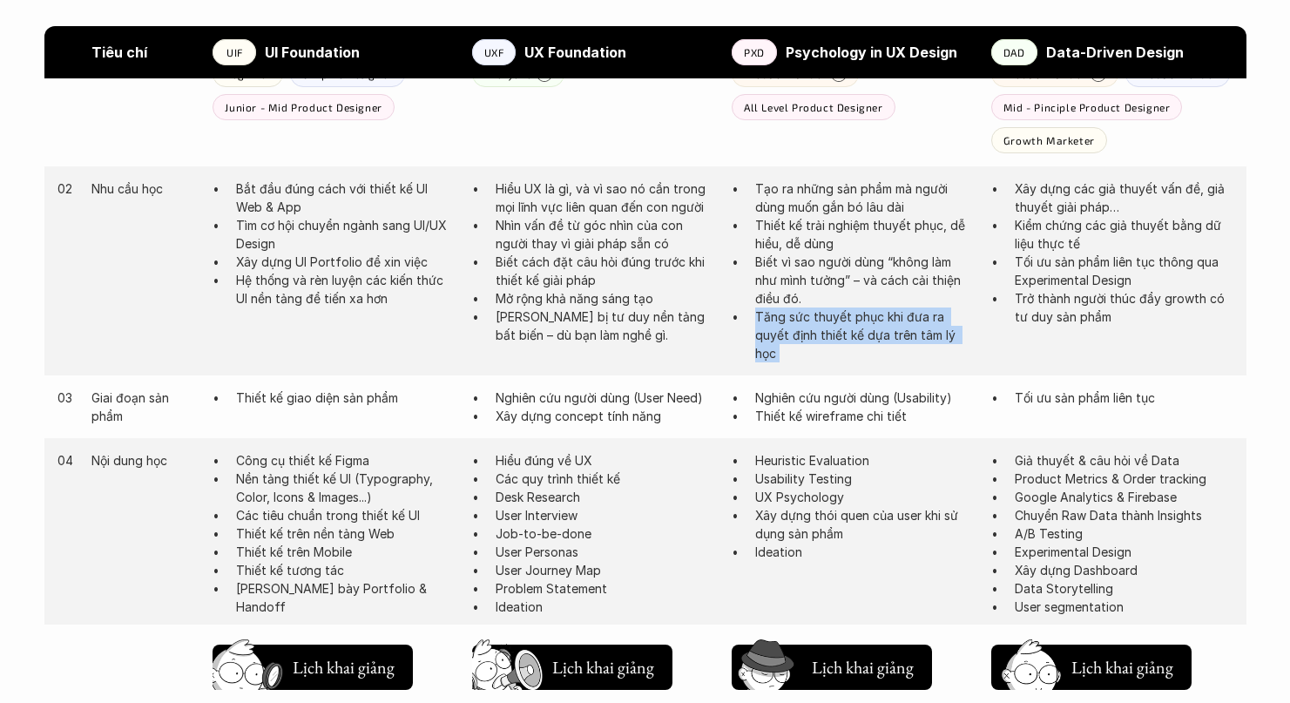
click at [850, 254] on p "Biết vì sao người dùng “không làm như mình tưởng” – và cách cải thiện điều đó." at bounding box center [864, 280] width 219 height 55
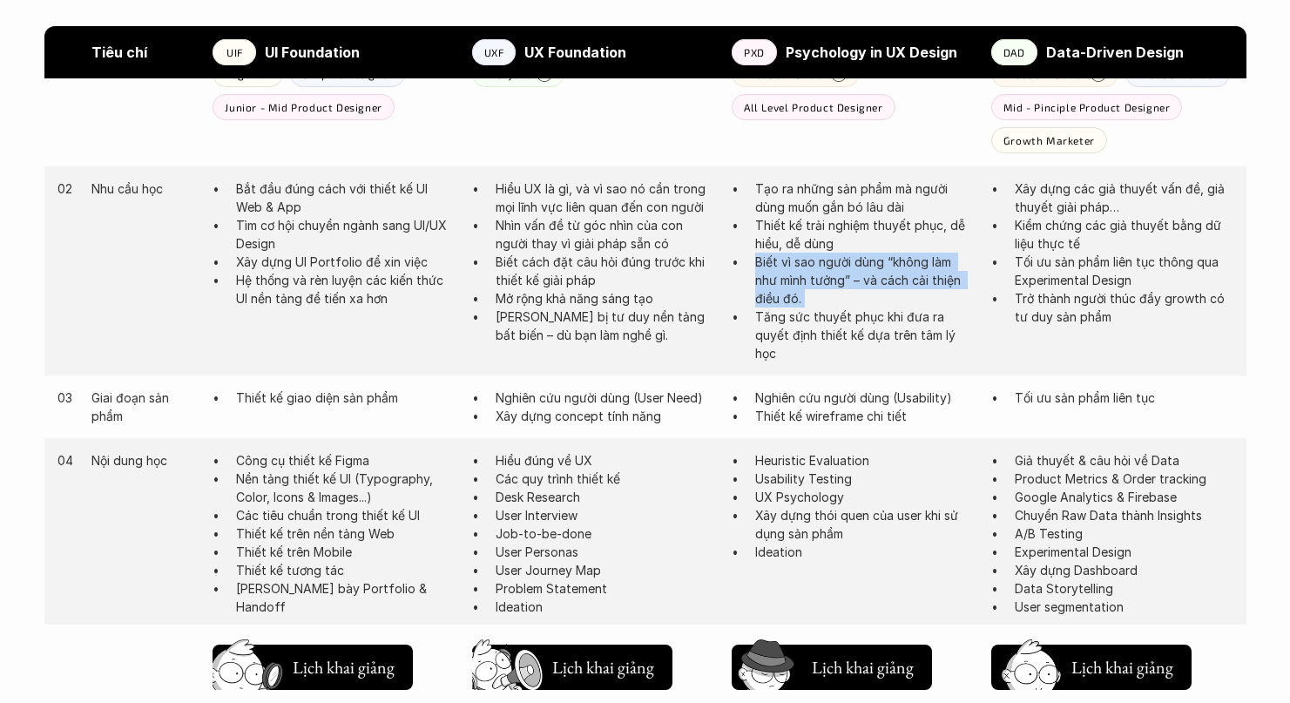
click at [831, 281] on p "Biết vì sao người dùng “không làm như mình tưởng” – và cách cải thiện điều đó." at bounding box center [864, 280] width 219 height 55
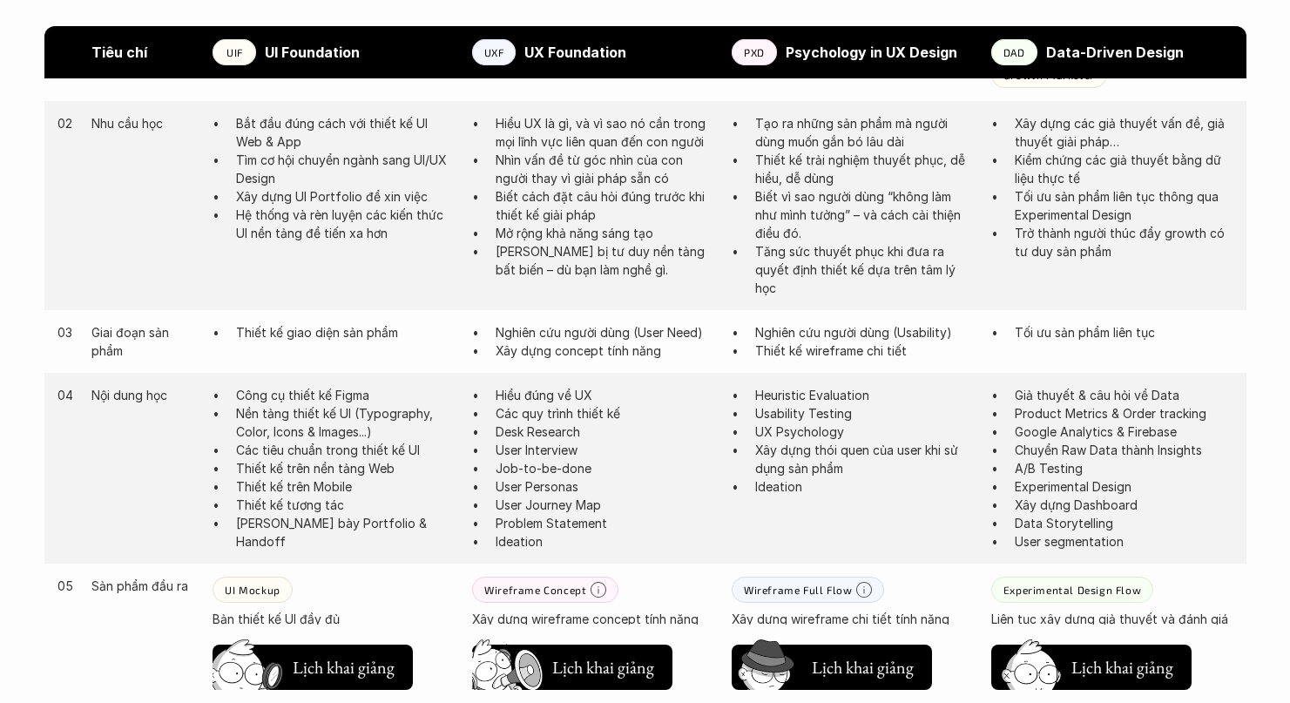
scroll to position [1025, 0]
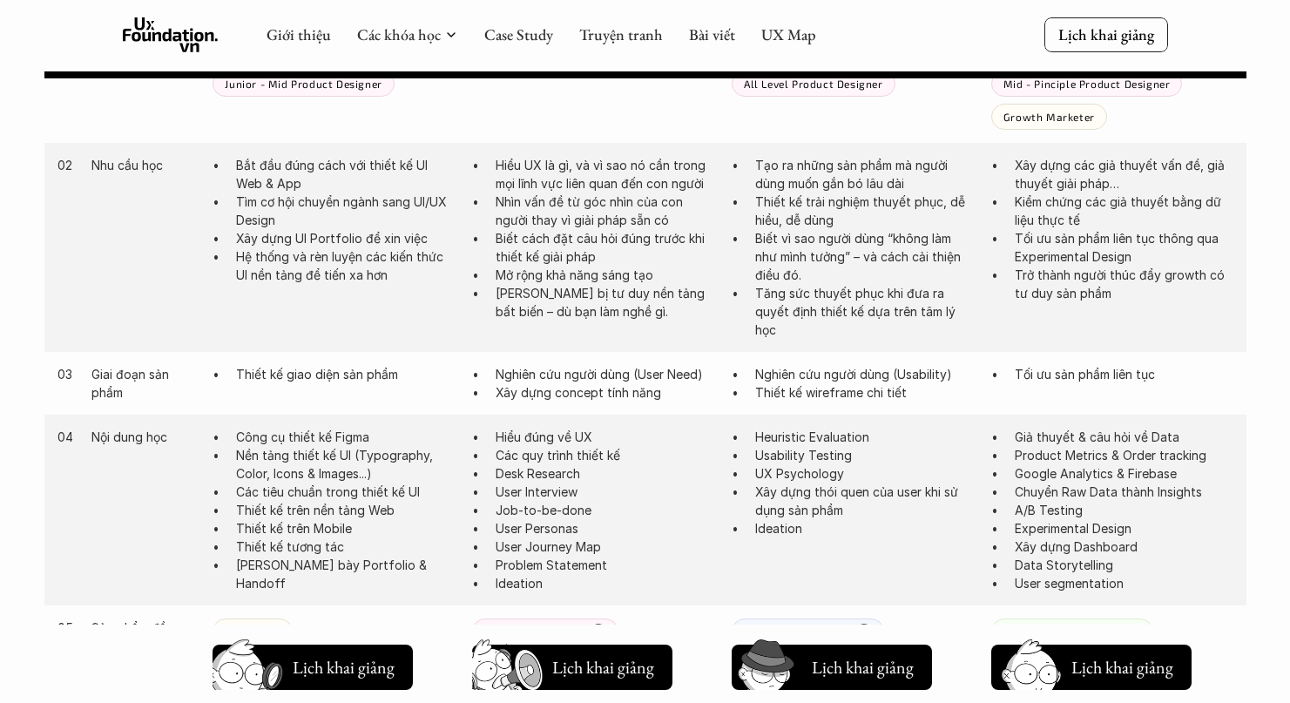
click at [766, 526] on p "Ideation" at bounding box center [864, 528] width 219 height 18
click at [789, 510] on p "Xây dựng thói quen của user khi sử dụng sản phẩm" at bounding box center [864, 501] width 219 height 37
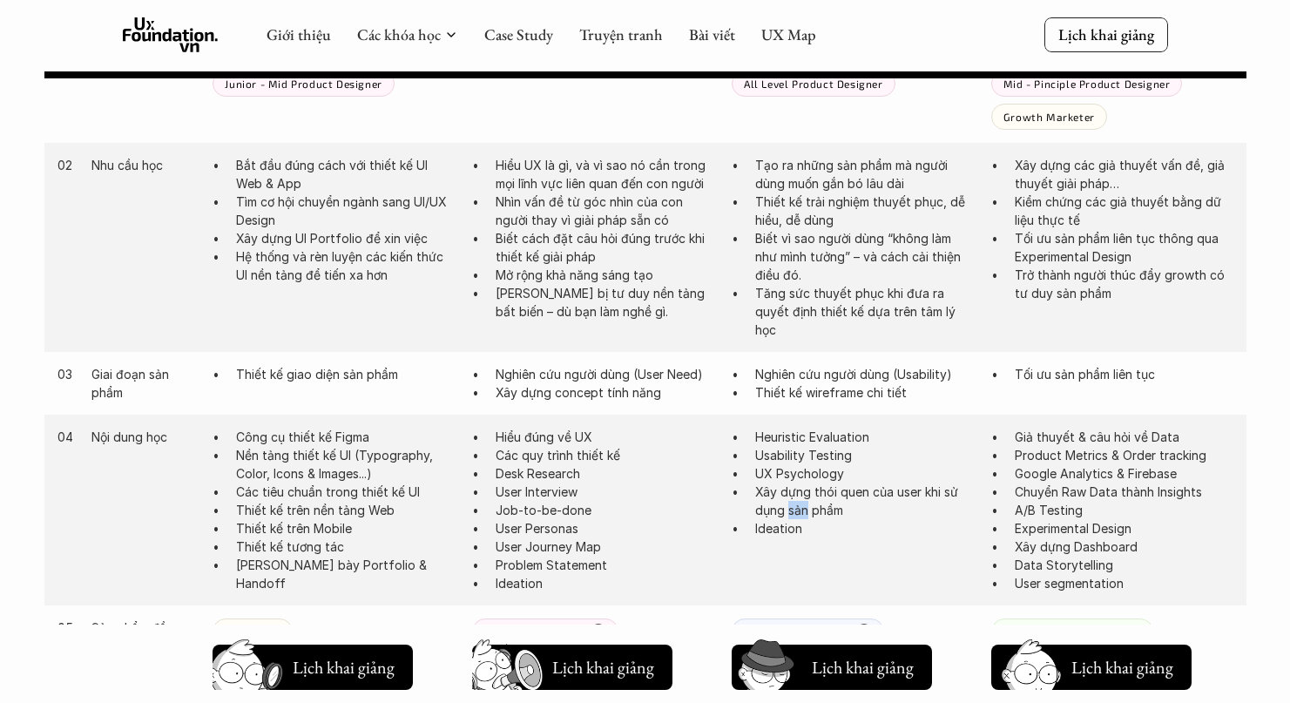
click at [789, 510] on p "Xây dựng thói quen của user khi sử dụng sản phẩm" at bounding box center [864, 501] width 219 height 37
click at [785, 531] on p "Ideation" at bounding box center [864, 528] width 219 height 18
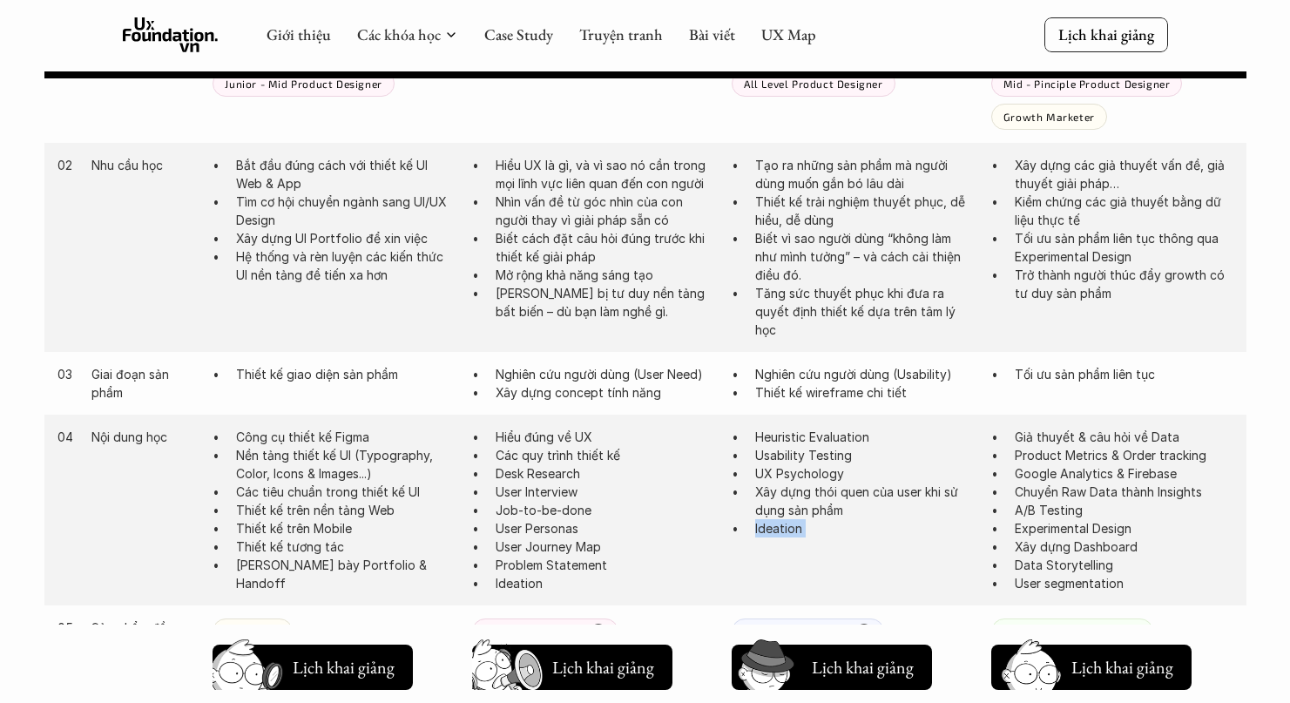
click at [804, 506] on p "Xây dựng thói quen của user khi sử dụng sản phẩm" at bounding box center [864, 501] width 219 height 37
click at [802, 476] on p "UX Psychology" at bounding box center [864, 473] width 219 height 18
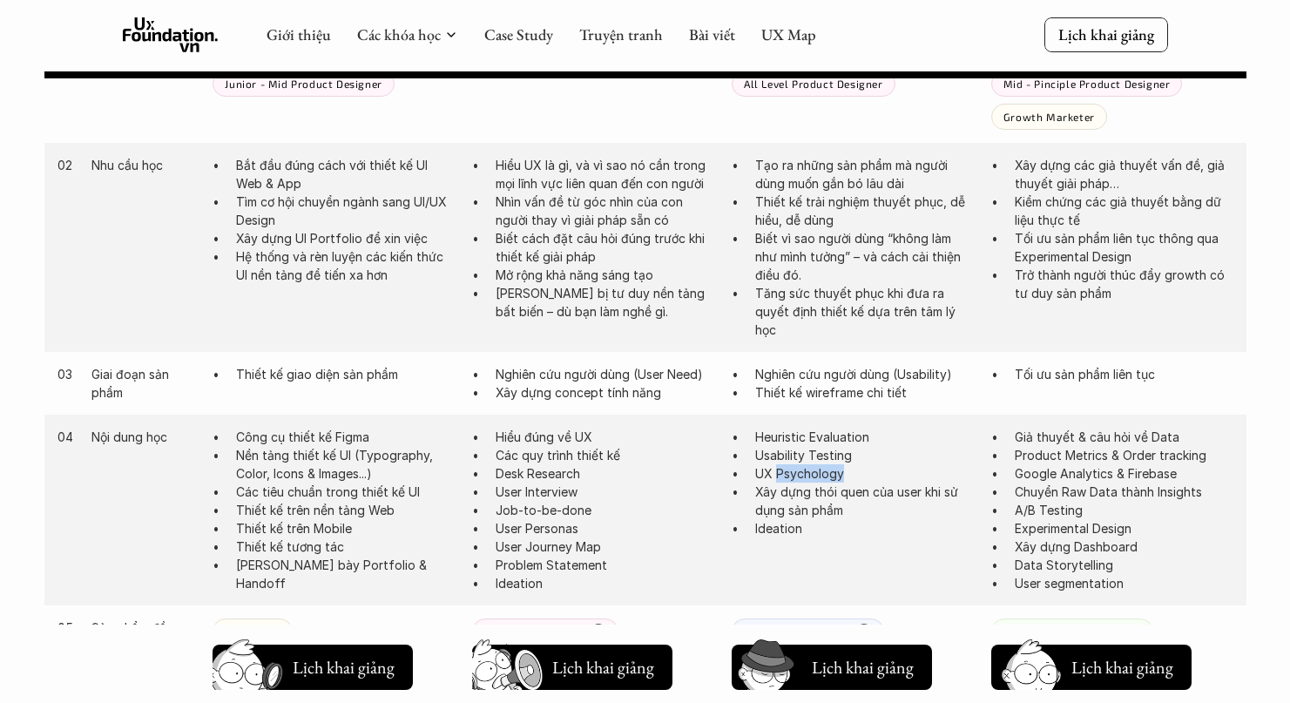
click at [802, 476] on p "UX Psychology" at bounding box center [864, 473] width 219 height 18
click at [823, 452] on p "Usability Testing" at bounding box center [864, 455] width 219 height 18
click at [838, 458] on p "Usability Testing" at bounding box center [864, 455] width 219 height 18
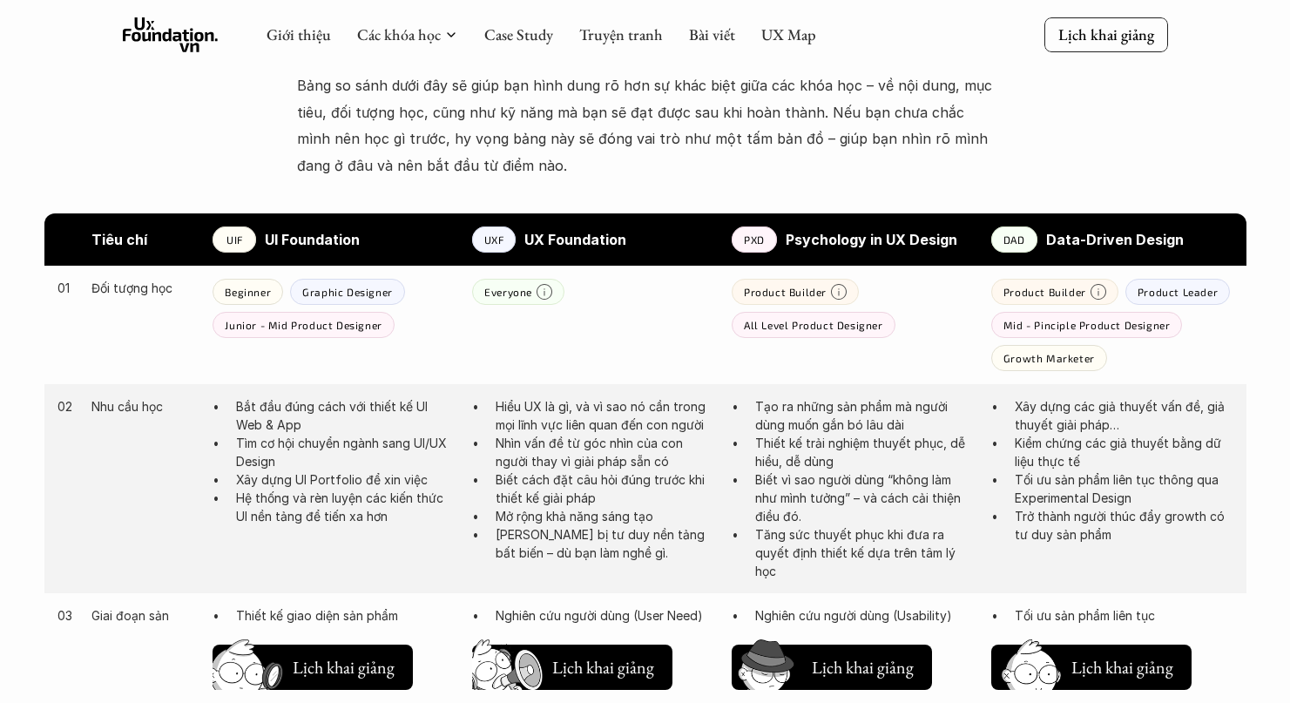
scroll to position [781, 0]
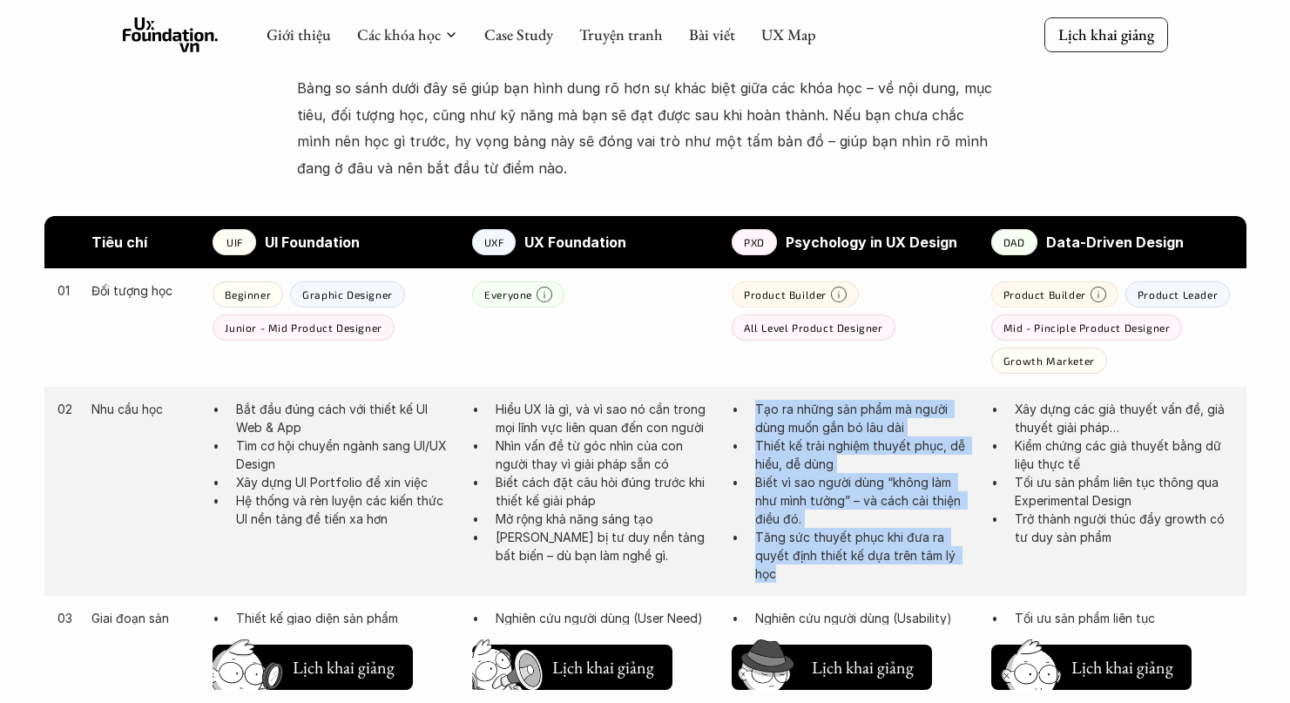
drag, startPoint x: 756, startPoint y: 404, endPoint x: 808, endPoint y: 569, distance: 172.5
click at [808, 569] on ul "Tạo ra những sản phẩm mà người dùng muốn gắn bó lâu dài Thiết kế trải nghiệm th…" at bounding box center [853, 491] width 242 height 183
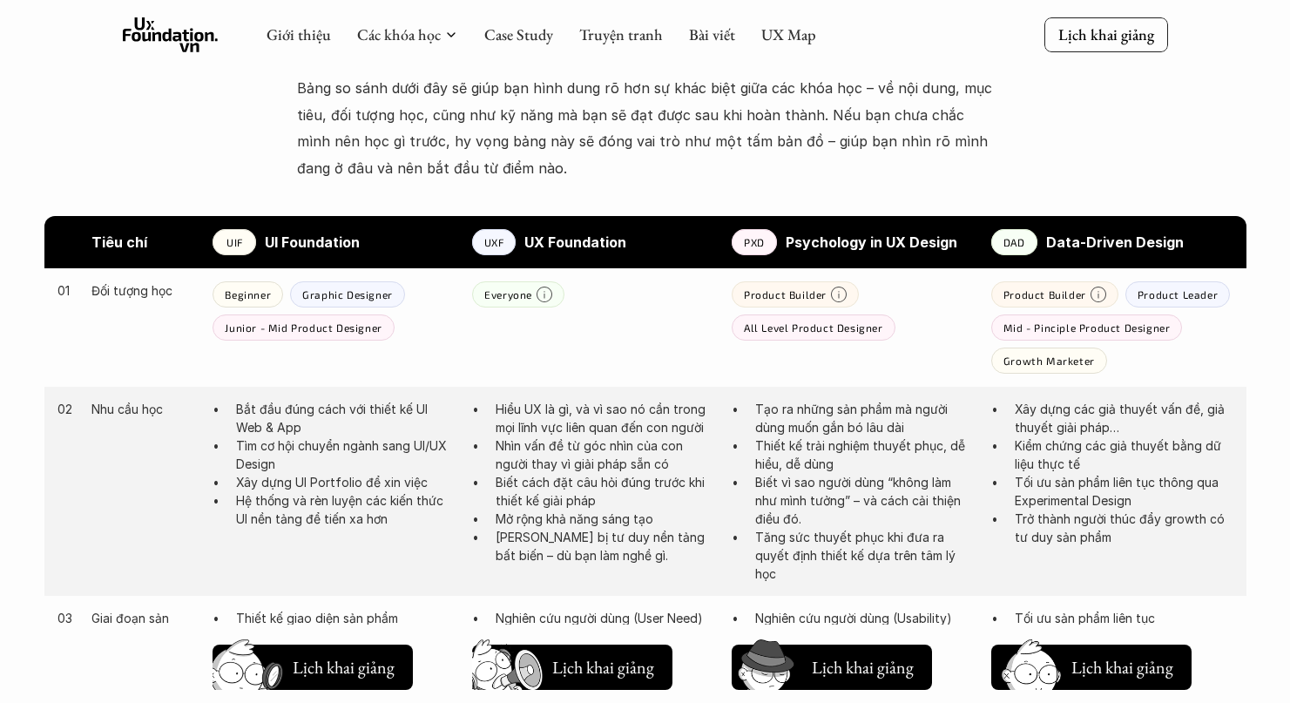
click at [790, 518] on p "Biết vì sao người dùng “không làm như mình tưởng” – và cách cải thiện điều đó." at bounding box center [864, 500] width 219 height 55
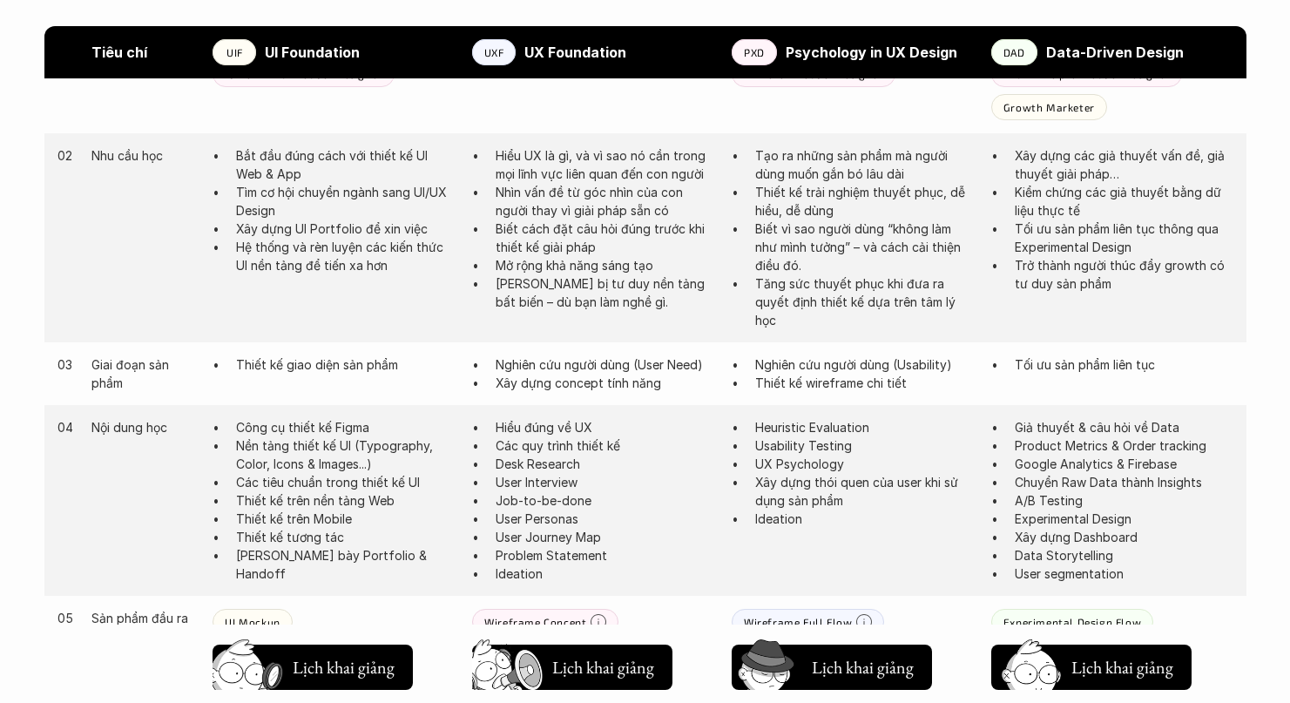
scroll to position [1038, 0]
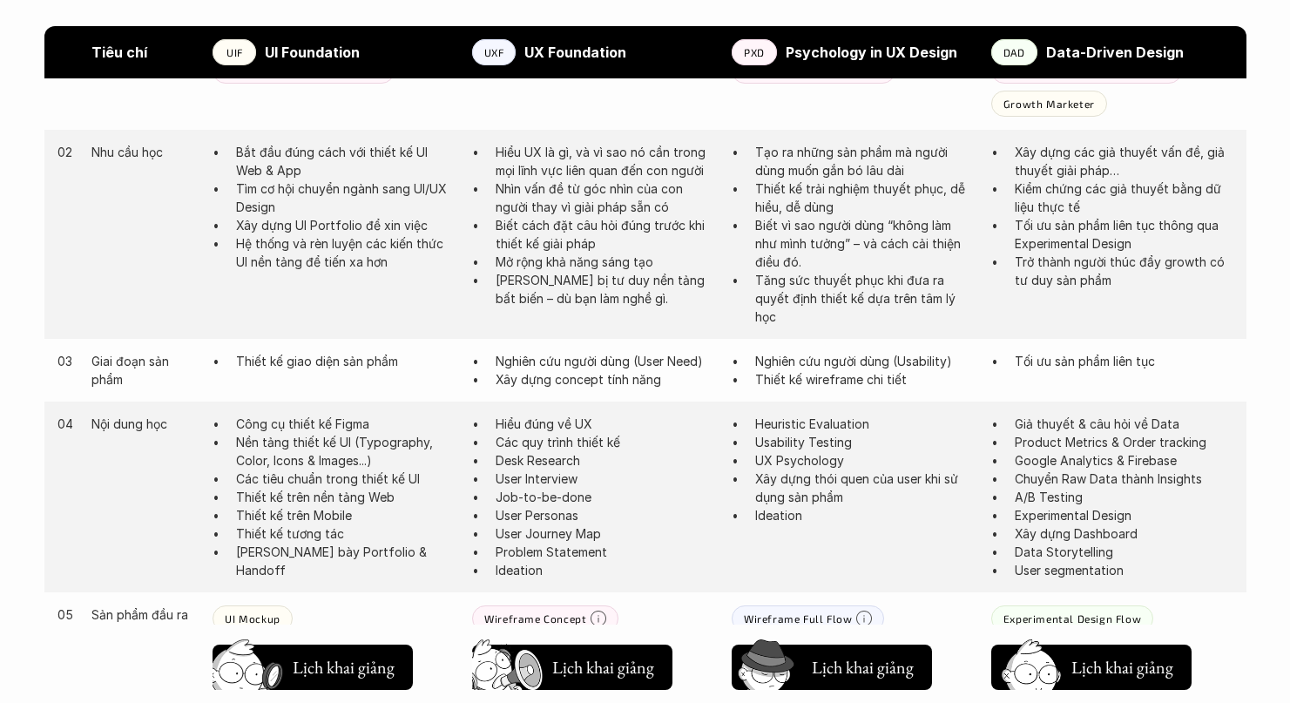
click at [798, 504] on p "Xây dựng thói quen của user khi sử dụng sản phẩm" at bounding box center [864, 488] width 219 height 37
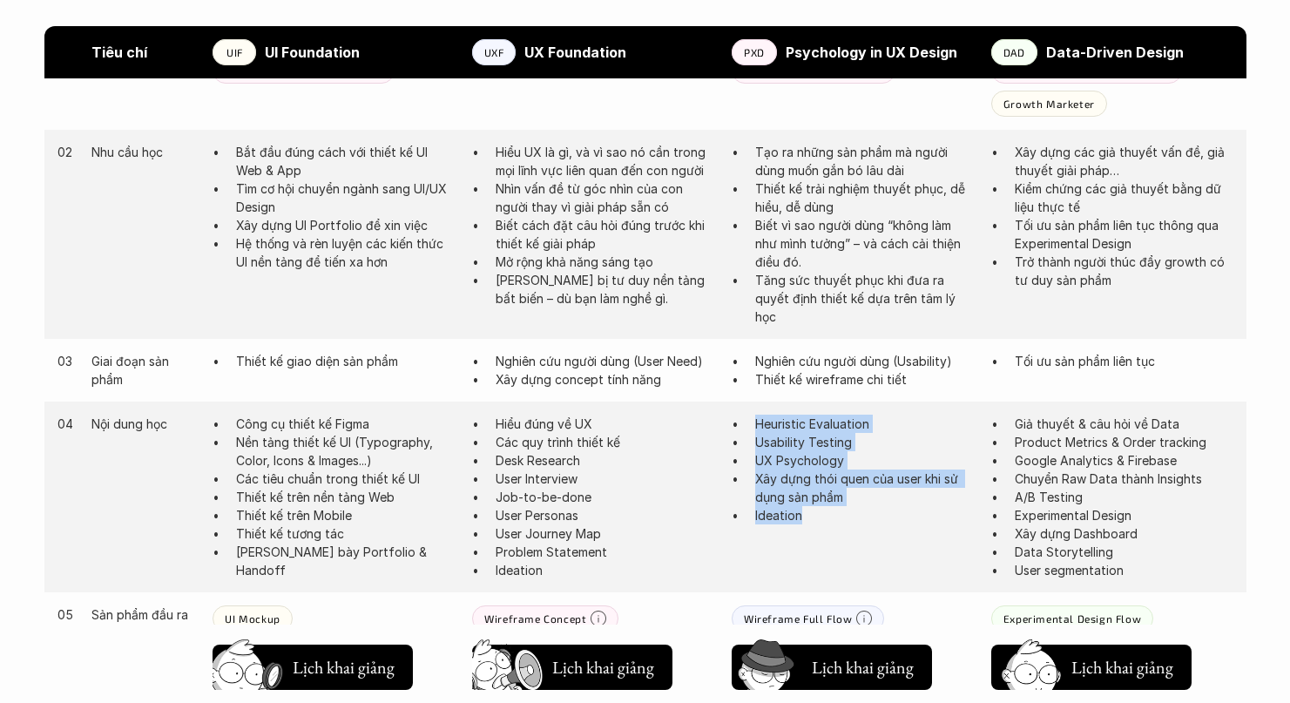
drag, startPoint x: 813, startPoint y: 526, endPoint x: 746, endPoint y: 424, distance: 122.0
click at [746, 424] on div "04 Nội dung học Công cụ thiết kế Figma Nền tảng thiết kế UI (Typography, Color,…" at bounding box center [645, 497] width 1202 height 191
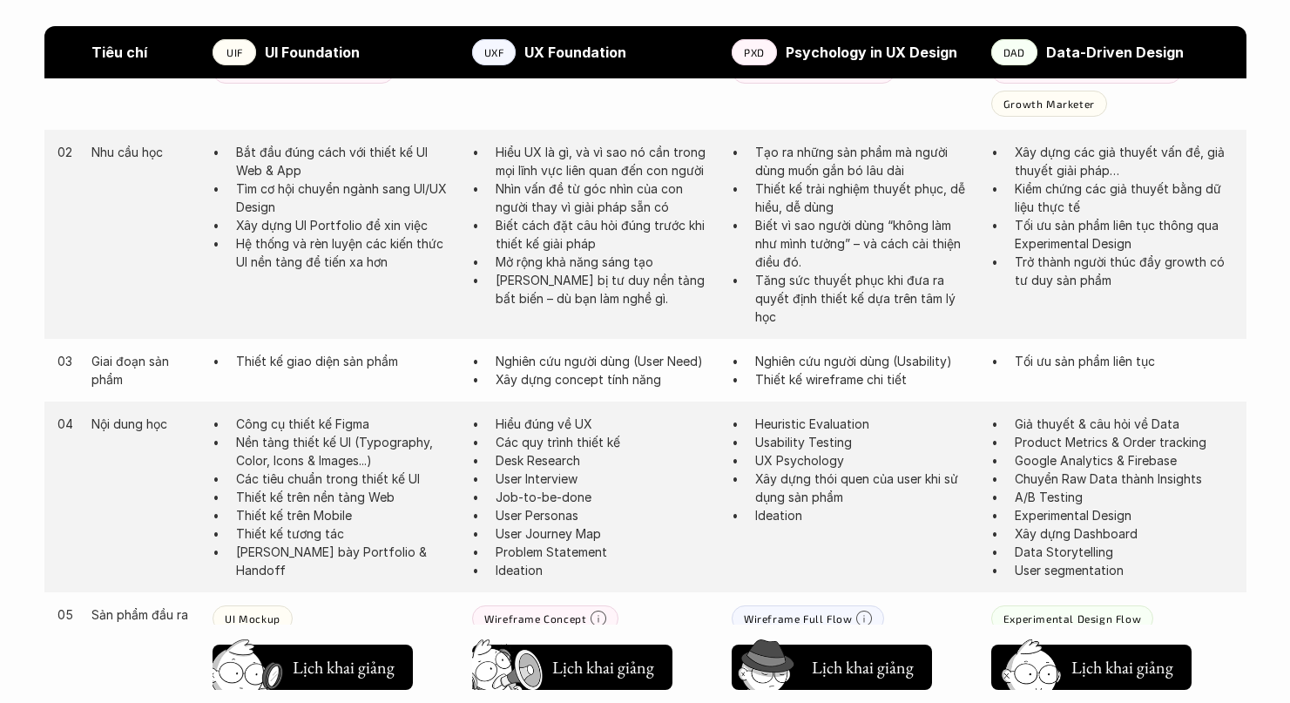
click at [785, 379] on p "Thiết kế wireframe chi tiết" at bounding box center [864, 379] width 219 height 18
click at [802, 362] on p "Nghiên cứu người dùng (Usability)" at bounding box center [864, 361] width 219 height 18
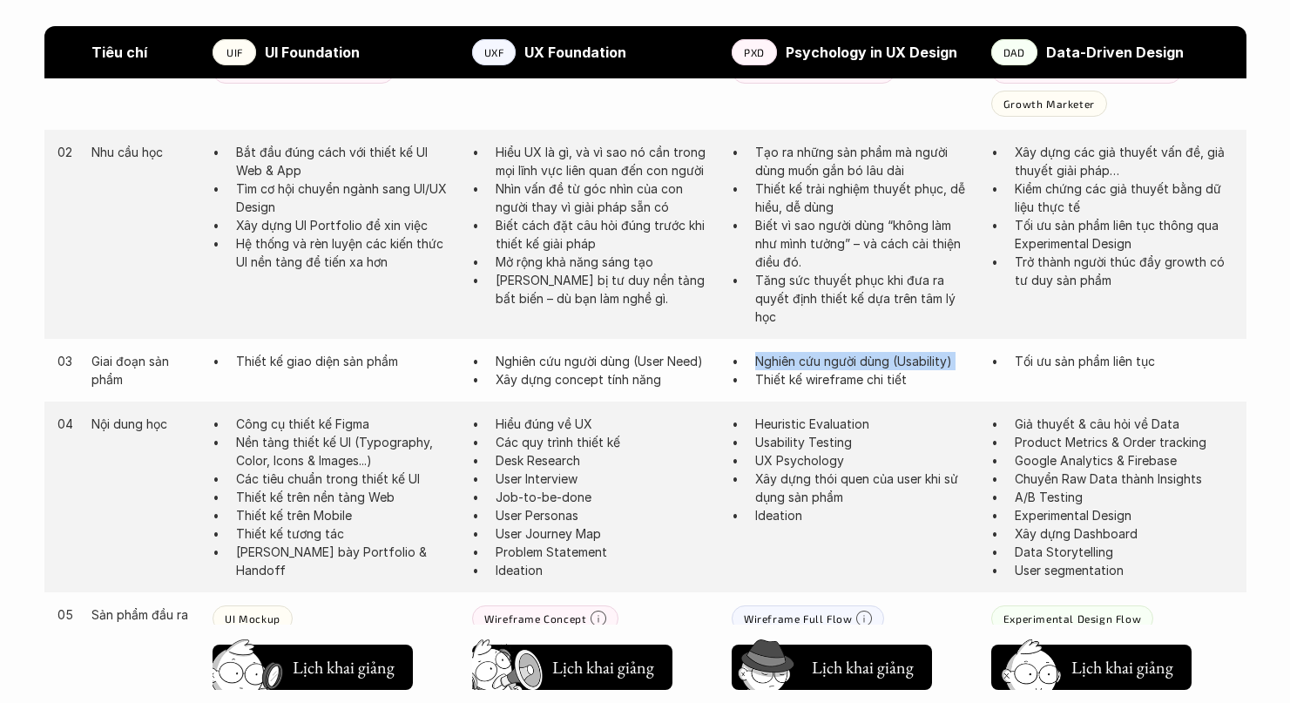
click at [802, 362] on p "Nghiên cứu người dùng (Usability)" at bounding box center [864, 361] width 219 height 18
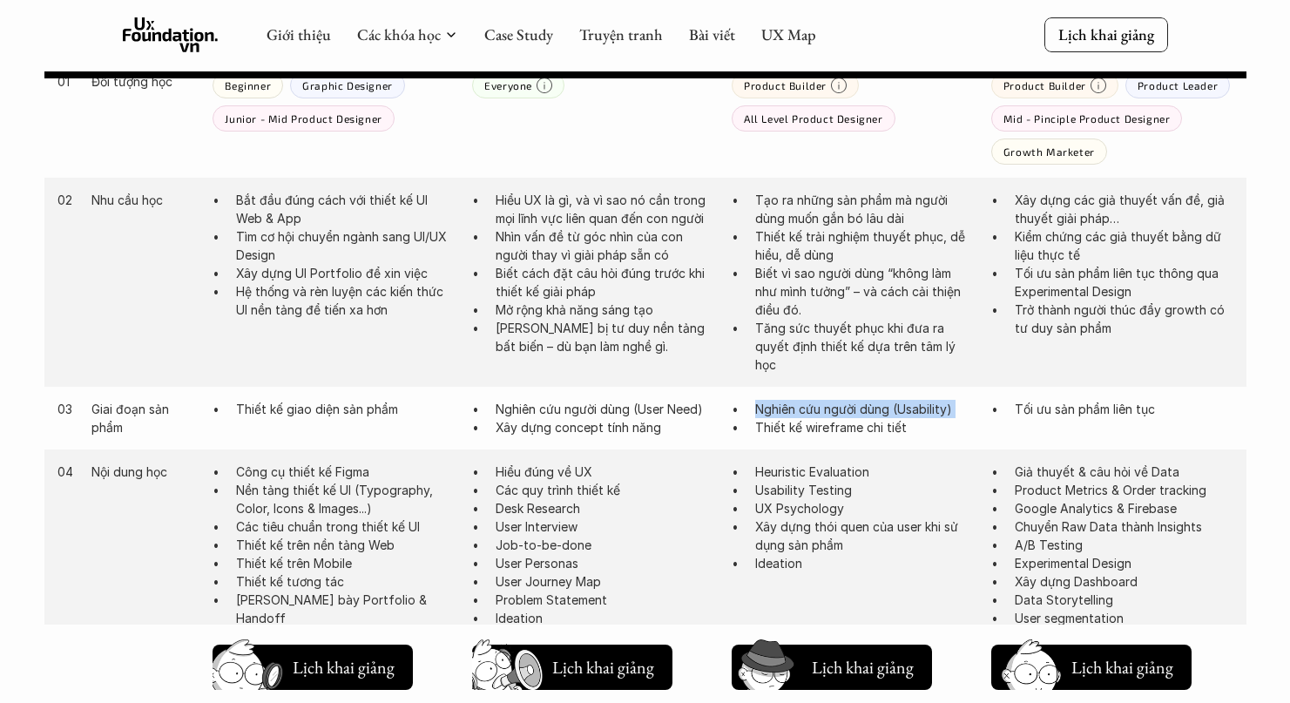
click at [798, 285] on p "Biết vì sao người dùng “không làm như mình tưởng” – và cách cải thiện điều đó." at bounding box center [864, 291] width 219 height 55
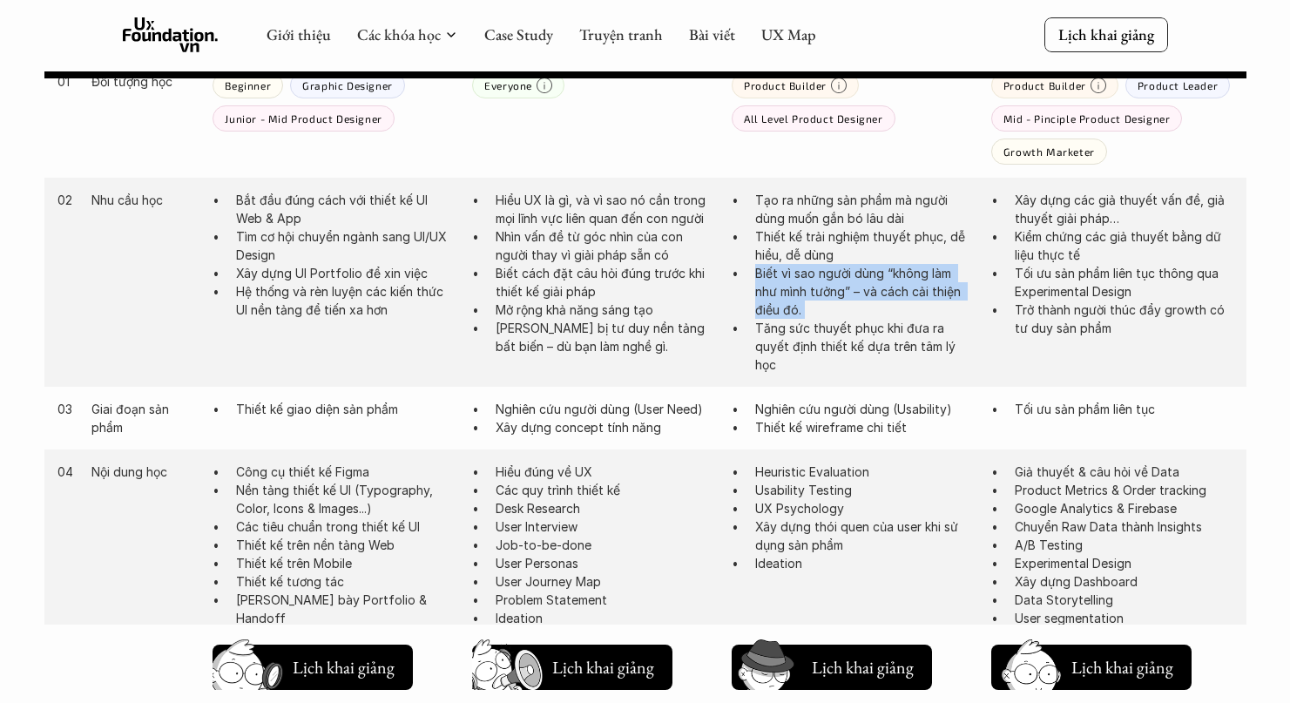
click at [782, 335] on p "Tăng sức thuyết phục khi đưa ra quyết định thiết kế dựa trên tâm lý học" at bounding box center [864, 346] width 219 height 55
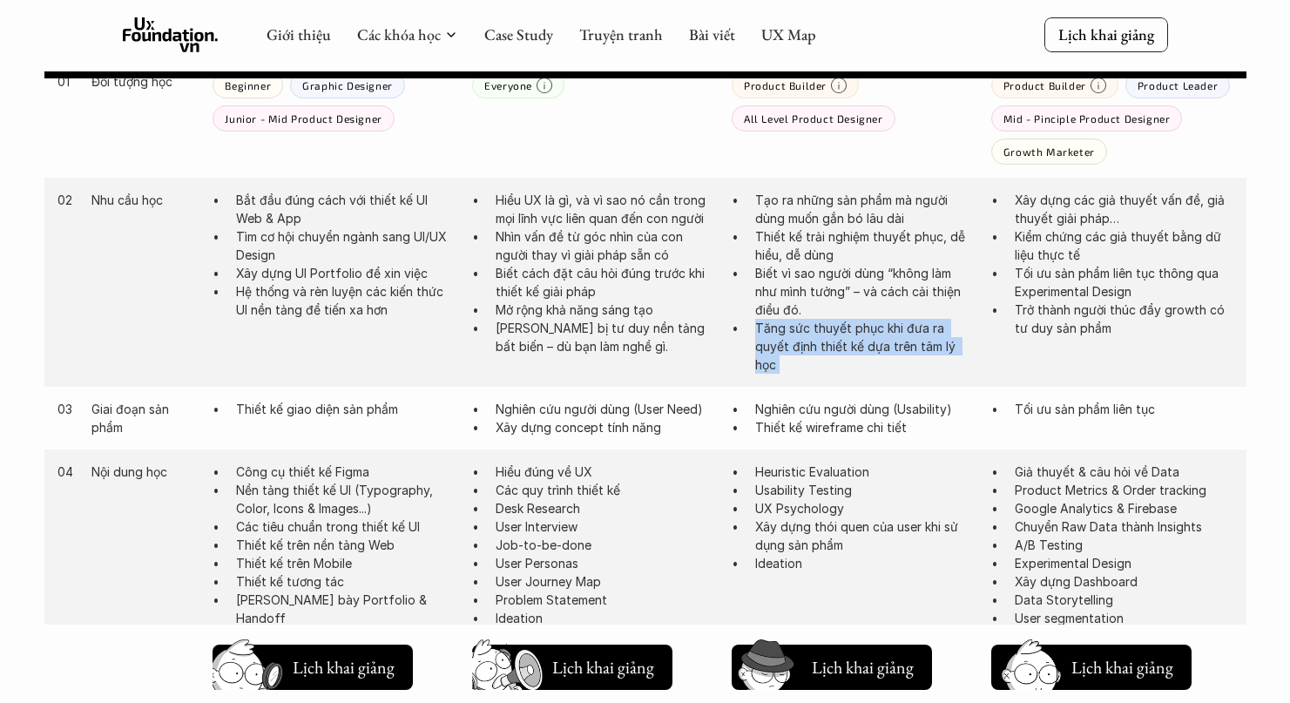
click at [795, 291] on p "Biết vì sao người dùng “không làm như mình tưởng” – và cách cải thiện điều đó." at bounding box center [864, 291] width 219 height 55
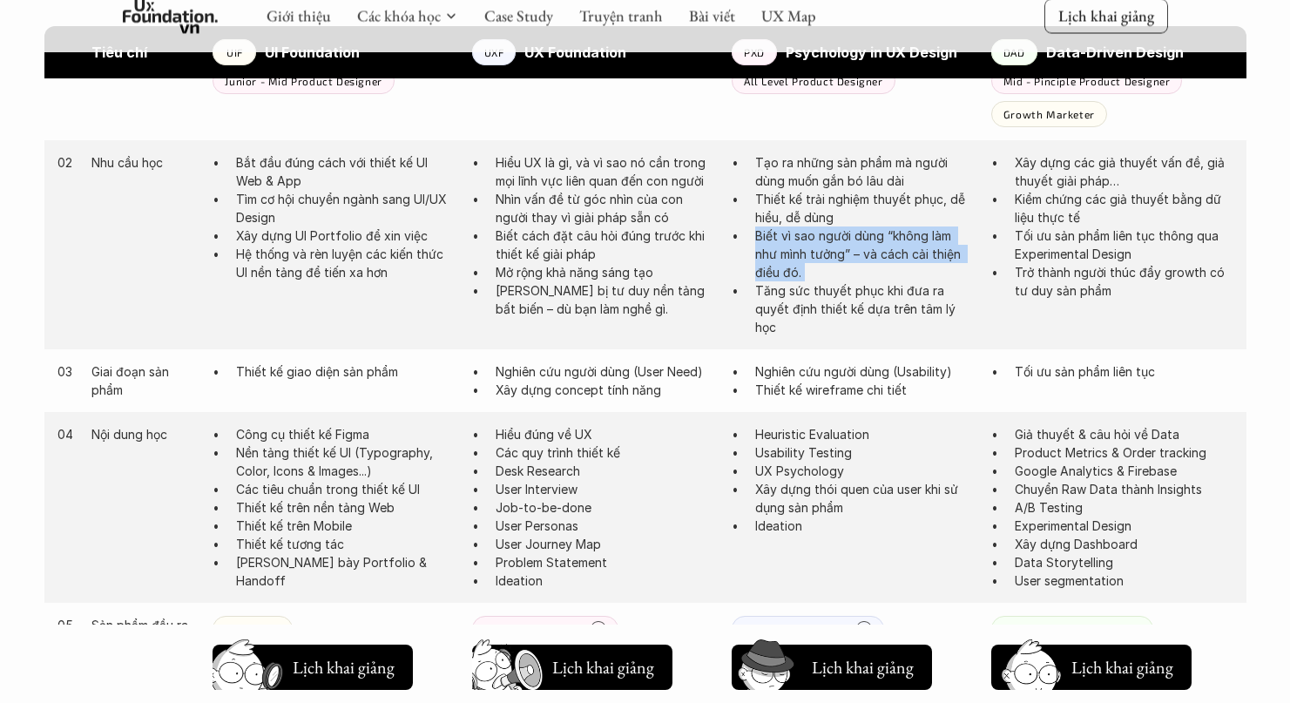
scroll to position [1040, 0]
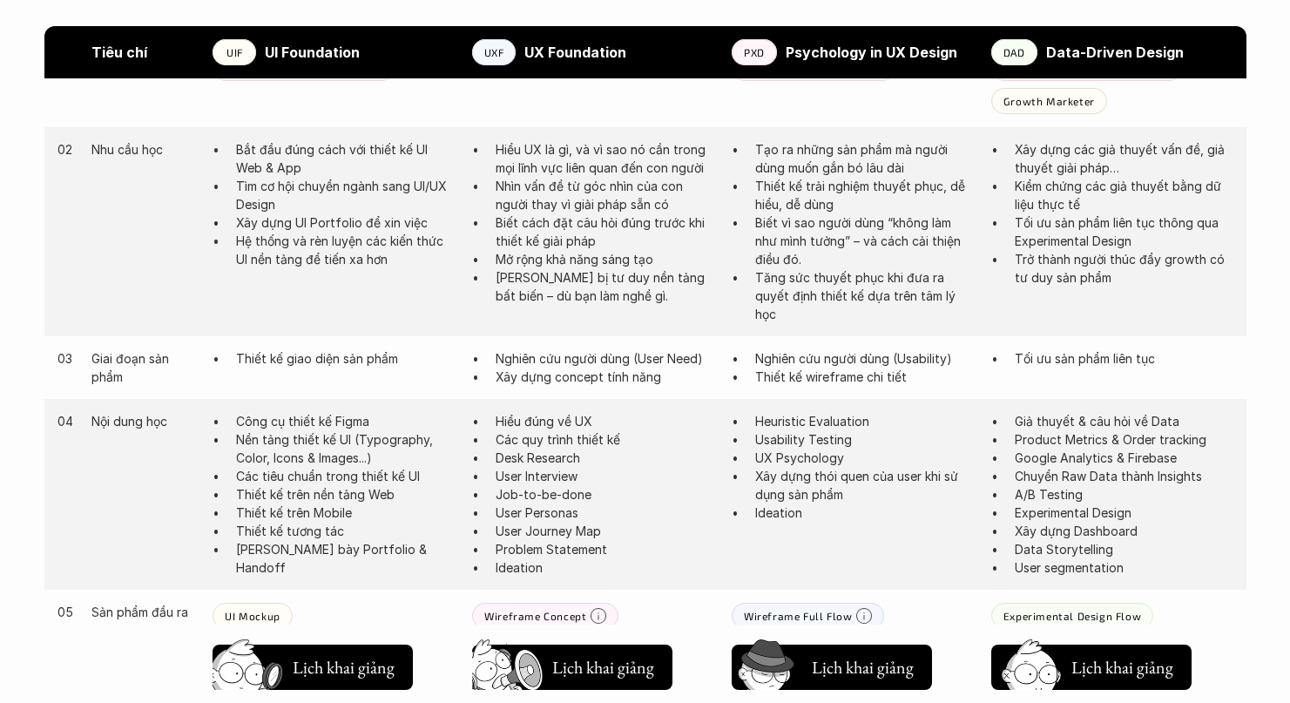
click at [818, 426] on p "Heuristic Evaluation" at bounding box center [864, 421] width 219 height 18
click at [815, 426] on p "Heuristic Evaluation" at bounding box center [864, 421] width 219 height 18
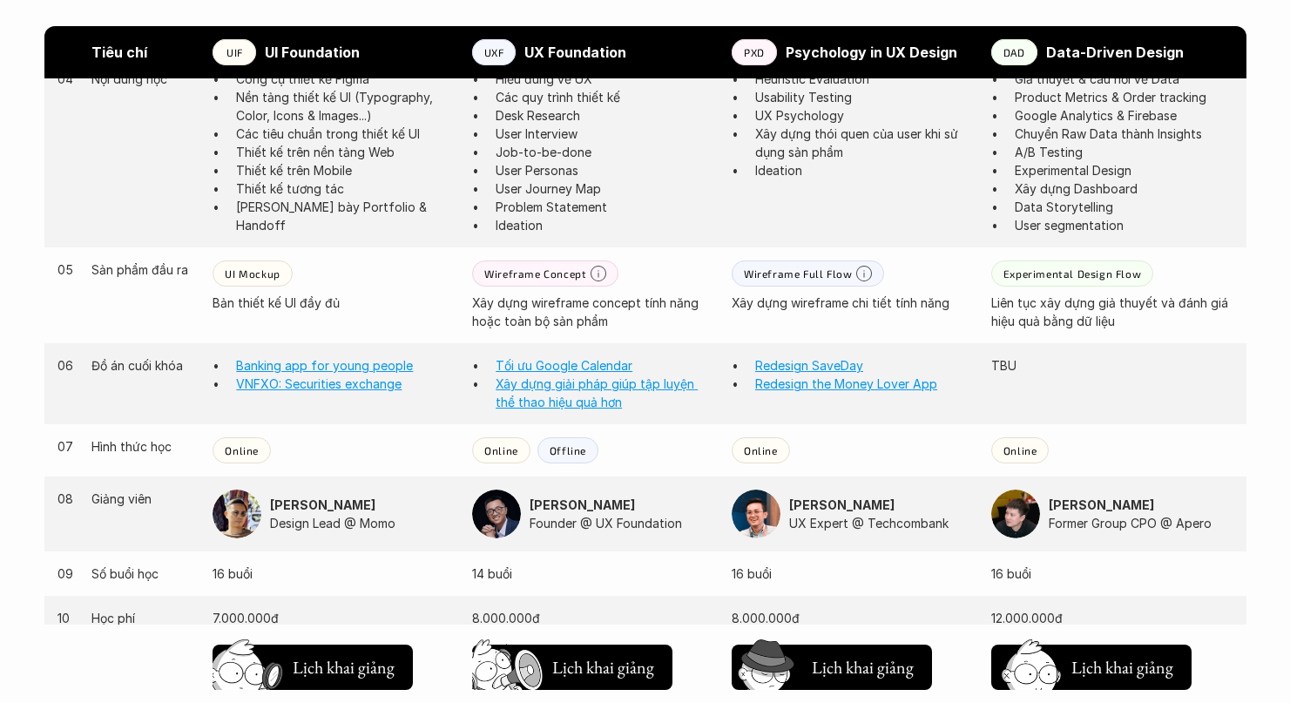
scroll to position [1384, 0]
click at [825, 305] on p "Xây dựng wireframe chi tiết tính năng" at bounding box center [853, 302] width 242 height 18
click at [785, 312] on div "05 Sản phẩm đầu ra UI Mockup Bản thiết kế UI đầy đủ Wireframe Concept Xây dựng …" at bounding box center [645, 295] width 1202 height 96
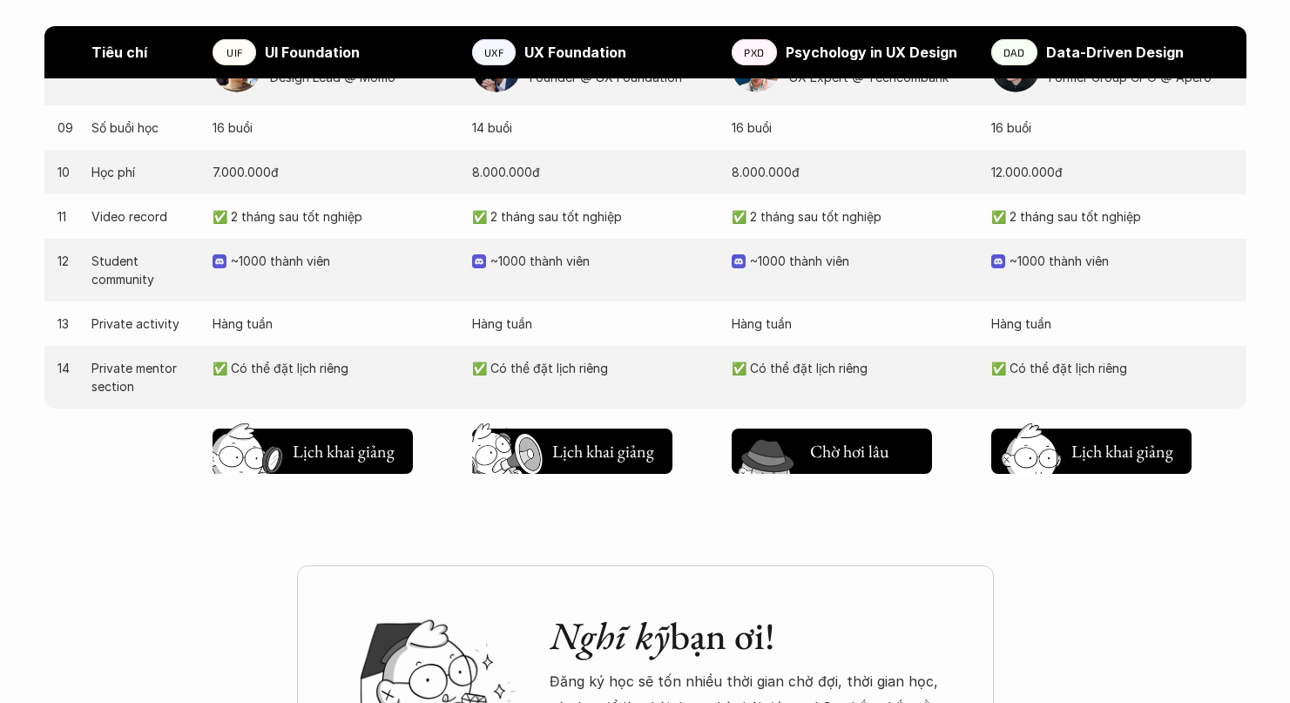
scroll to position [1822, 0]
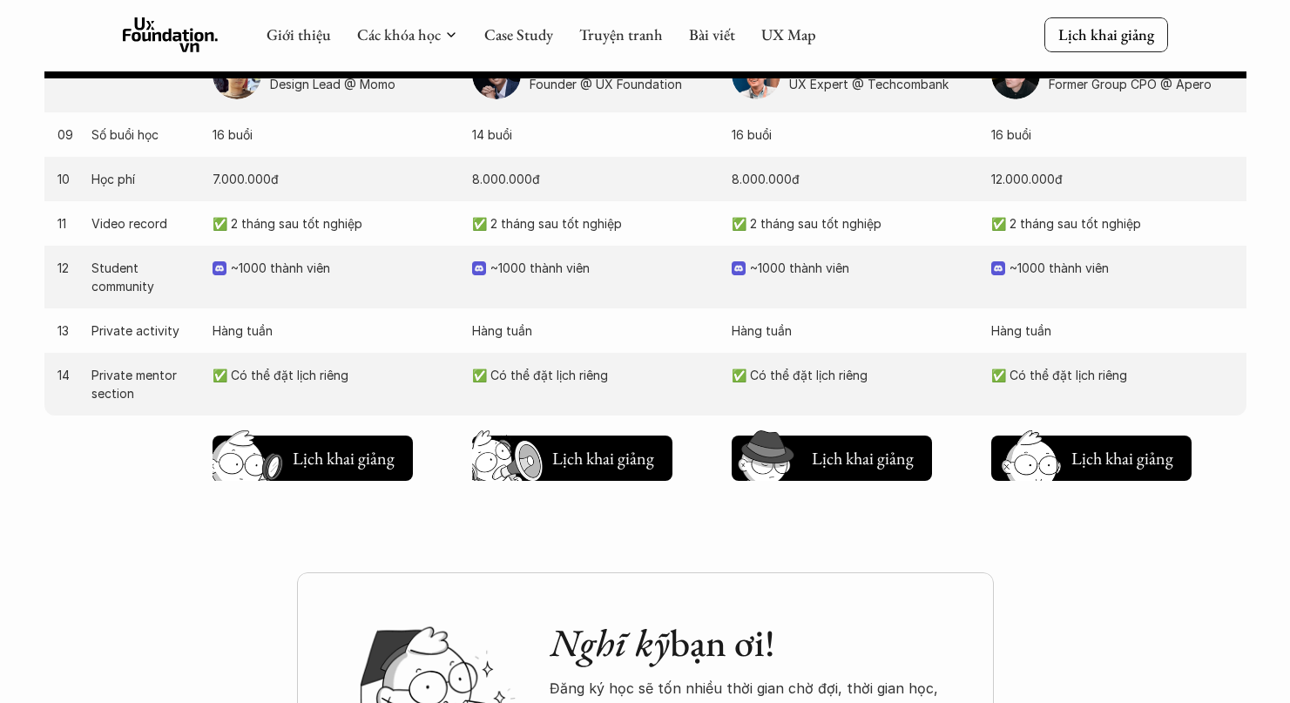
click at [821, 381] on p "✅ Có thể đặt lịch riêng" at bounding box center [853, 375] width 242 height 18
click at [825, 381] on p "✅ Có thể đặt lịch riêng" at bounding box center [853, 375] width 242 height 18
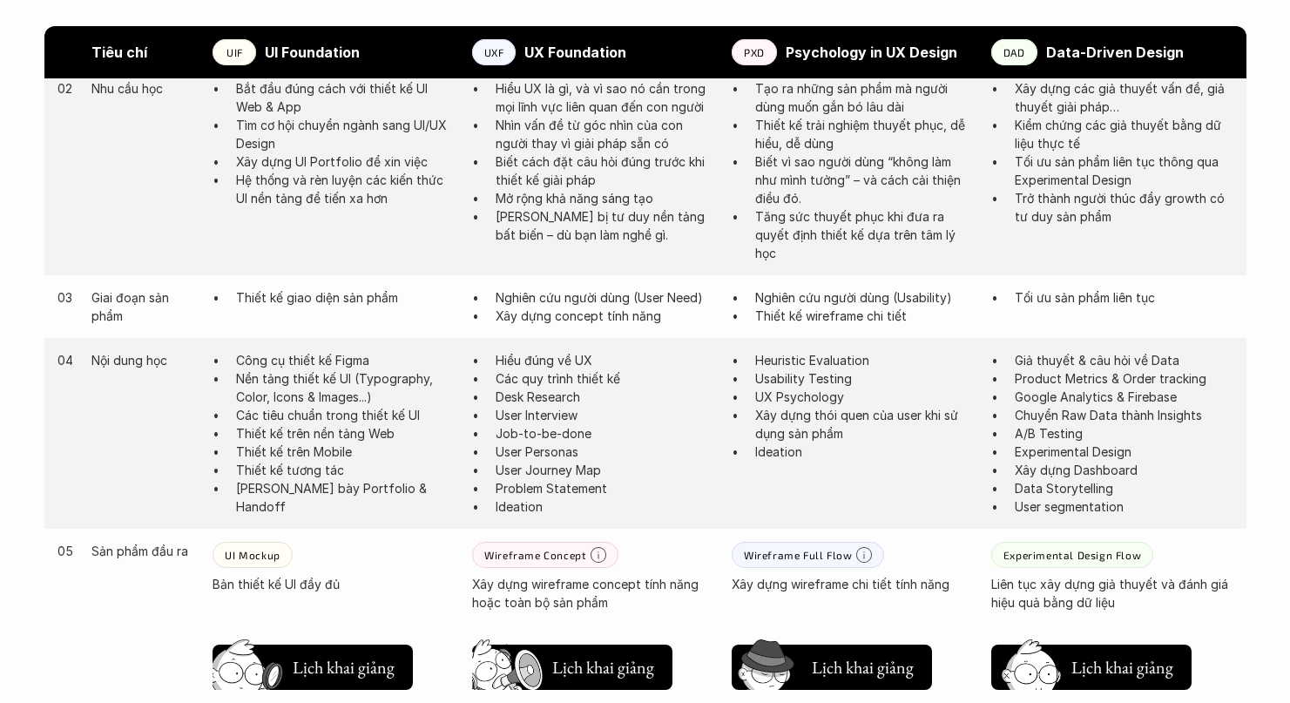
scroll to position [1165, 0]
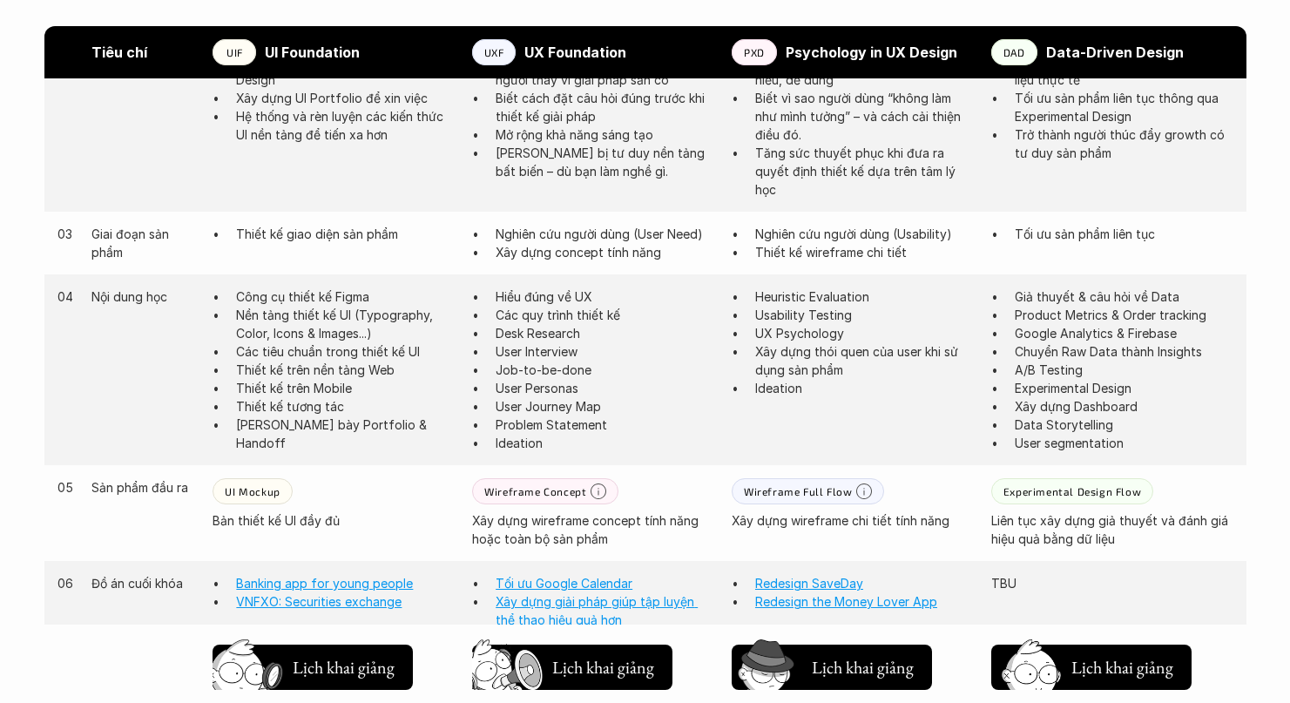
click at [812, 380] on p "Ideation" at bounding box center [864, 388] width 219 height 18
click at [795, 381] on p "Ideation" at bounding box center [864, 388] width 219 height 18
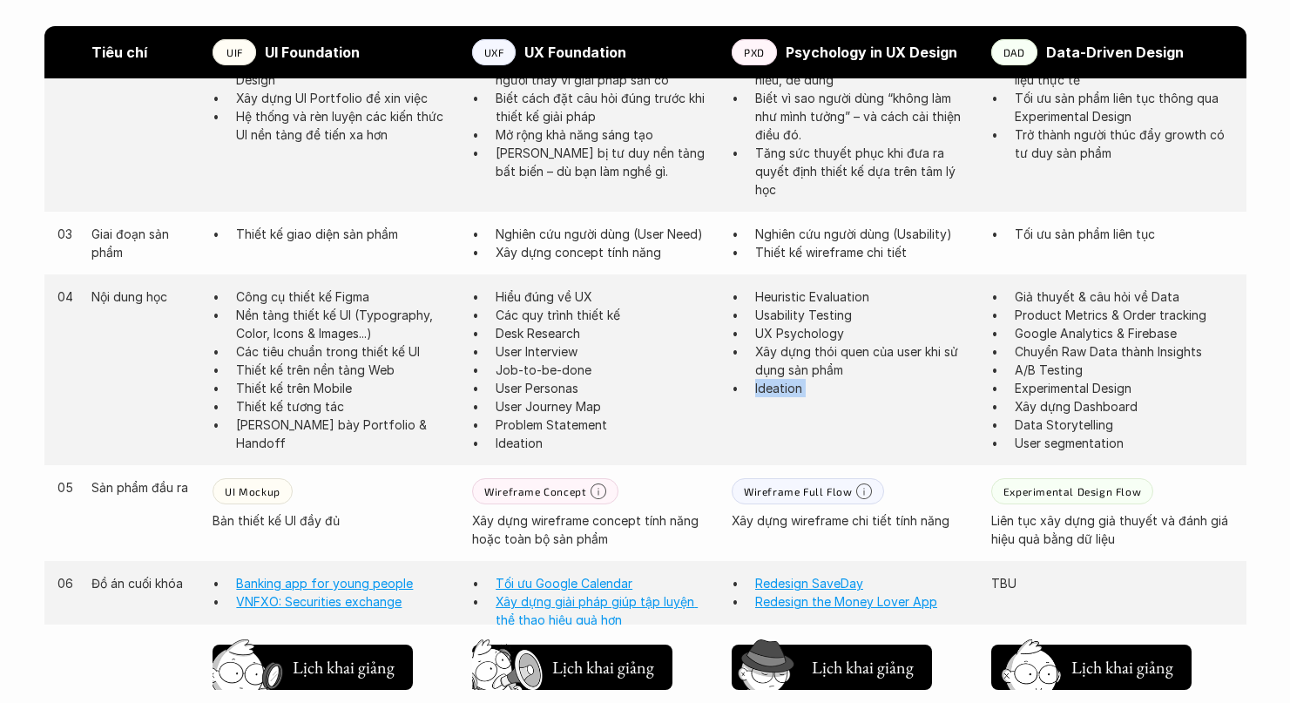
click at [795, 381] on p "Ideation" at bounding box center [864, 388] width 219 height 18
click at [795, 367] on p "Xây dựng thói quen của user khi sử dụng sản phẩm" at bounding box center [864, 360] width 219 height 37
click at [749, 293] on ul "Heuristic Evaluation Usability Testing UX Psychology Xây dựng thói quen của use…" at bounding box center [853, 343] width 242 height 110
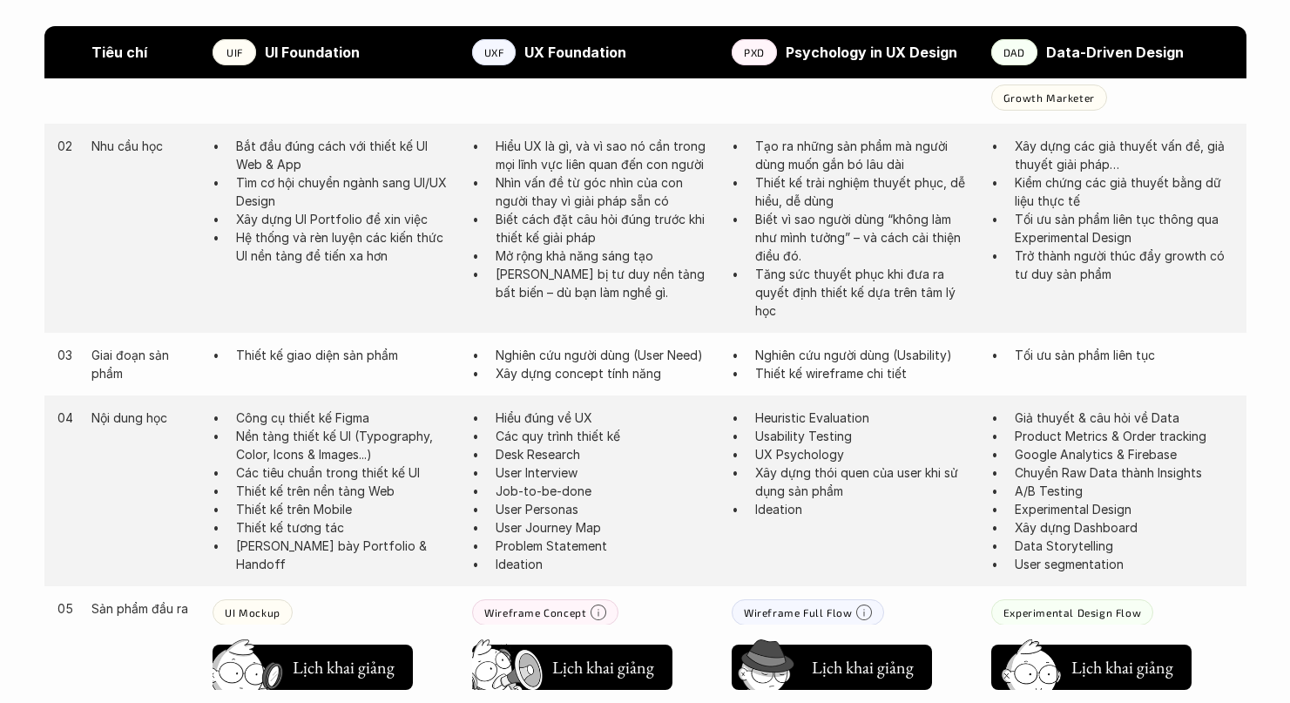
scroll to position [1059, 0]
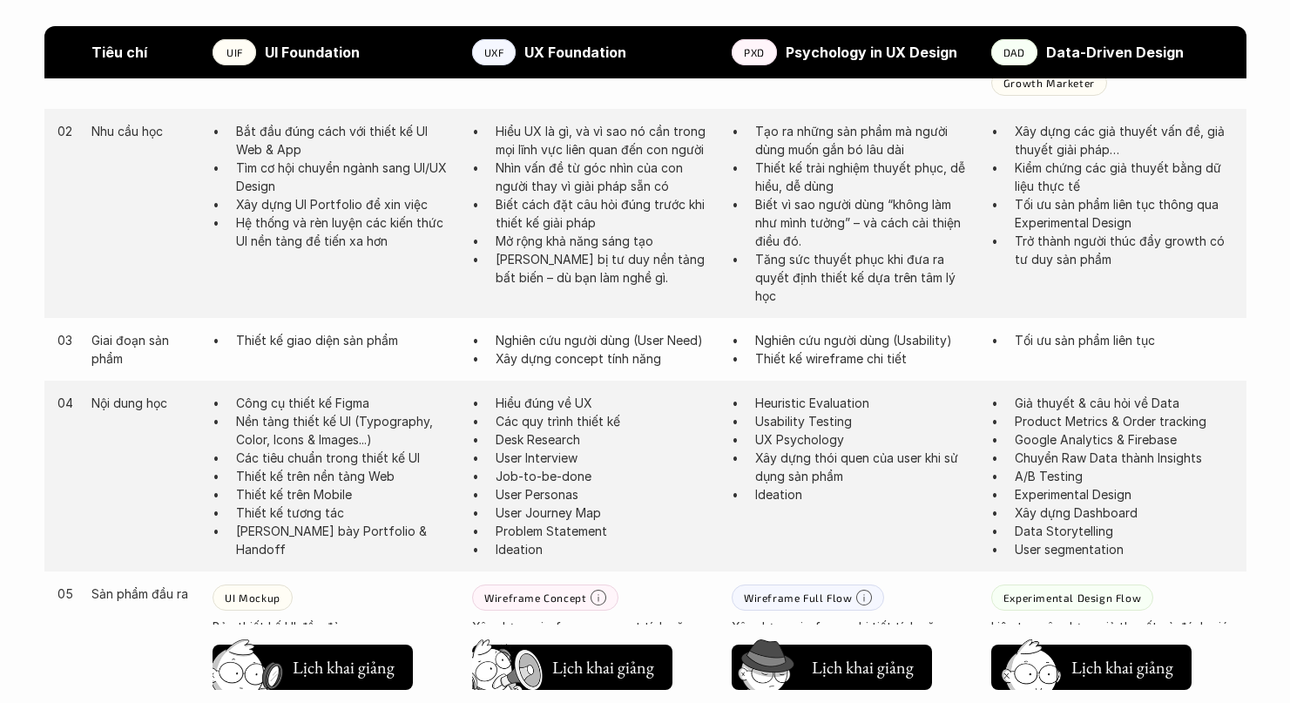
click at [794, 423] on p "Usability Testing" at bounding box center [864, 421] width 219 height 18
click at [795, 448] on p "UX Psychology" at bounding box center [864, 439] width 219 height 18
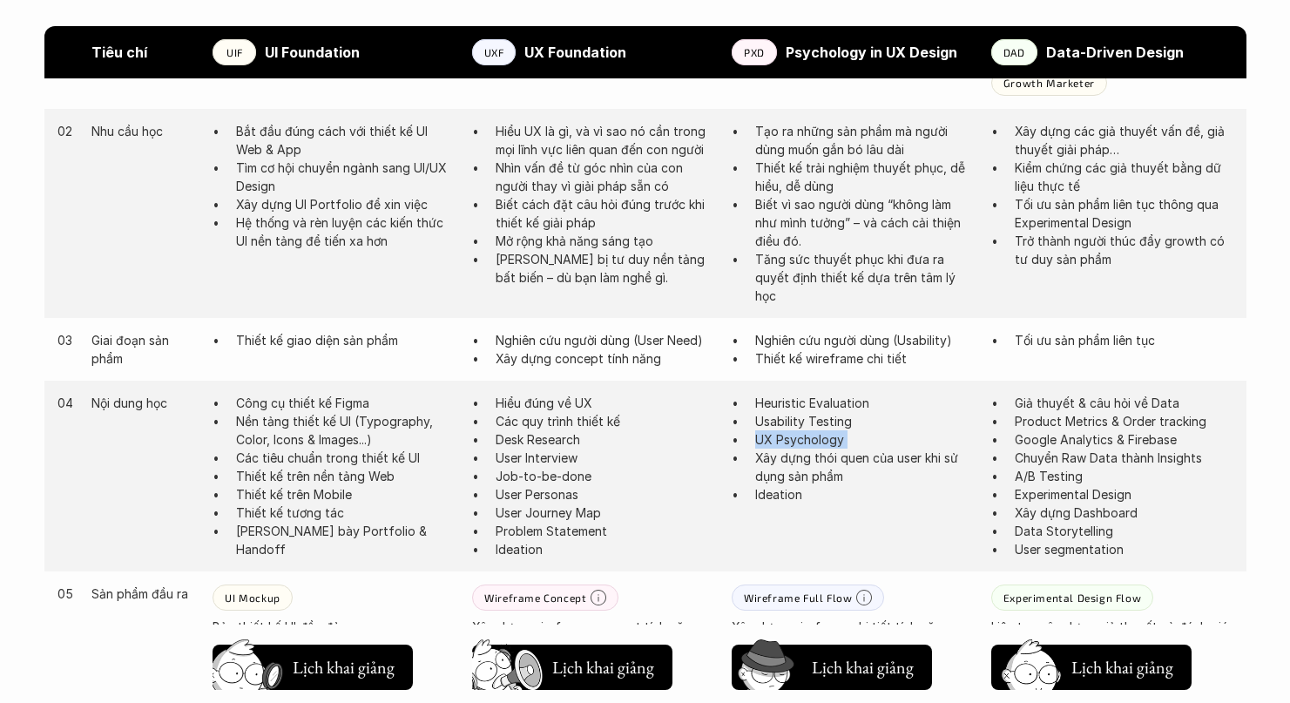
click at [795, 448] on p "UX Psychology" at bounding box center [864, 439] width 219 height 18
click at [788, 464] on p "Xây dựng thói quen của user khi sử dụng sản phẩm" at bounding box center [864, 467] width 219 height 37
click at [777, 491] on p "Ideation" at bounding box center [864, 494] width 219 height 18
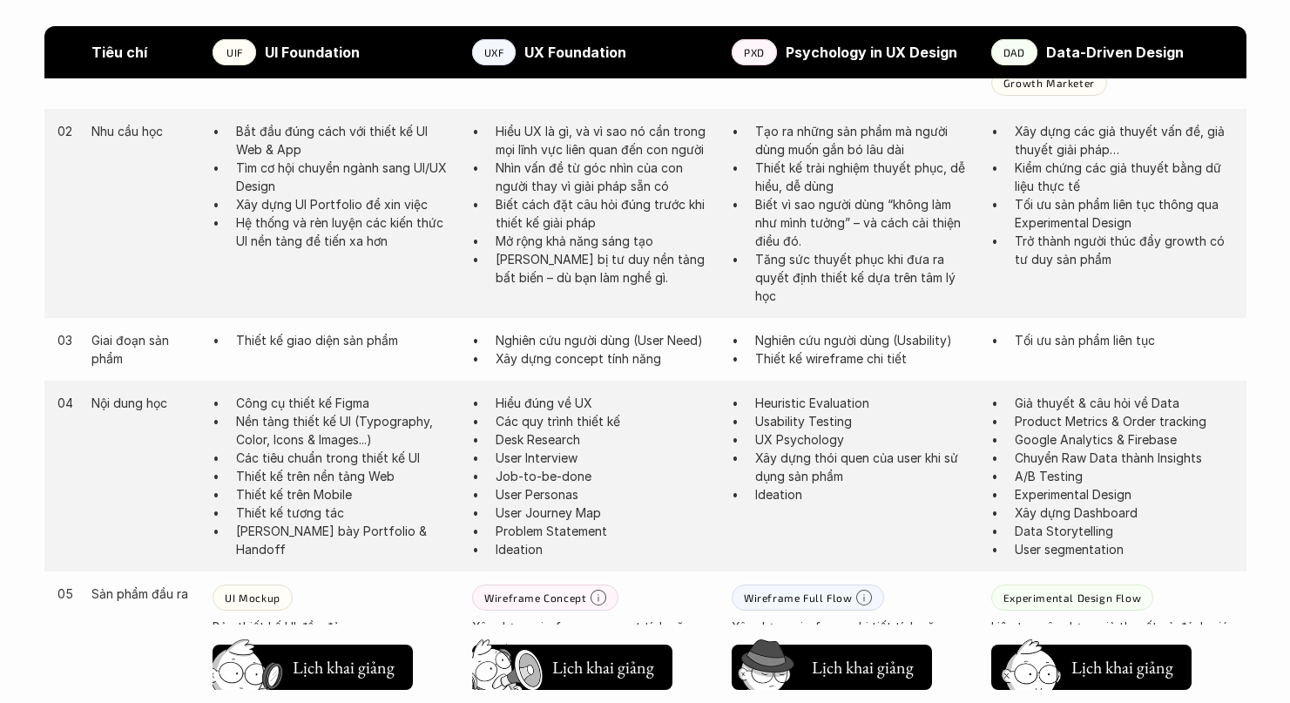
click at [777, 491] on p "Ideation" at bounding box center [864, 494] width 219 height 18
click at [797, 442] on p "UX Psychology" at bounding box center [864, 439] width 219 height 18
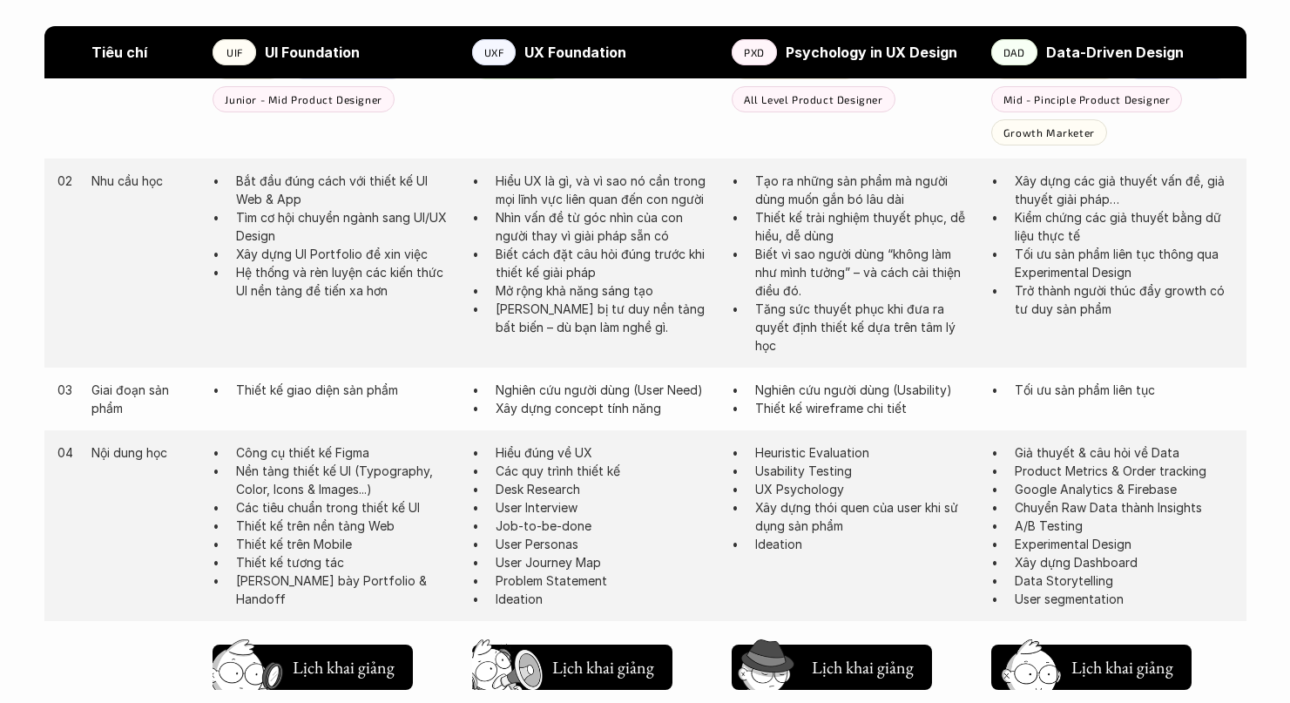
scroll to position [1013, 0]
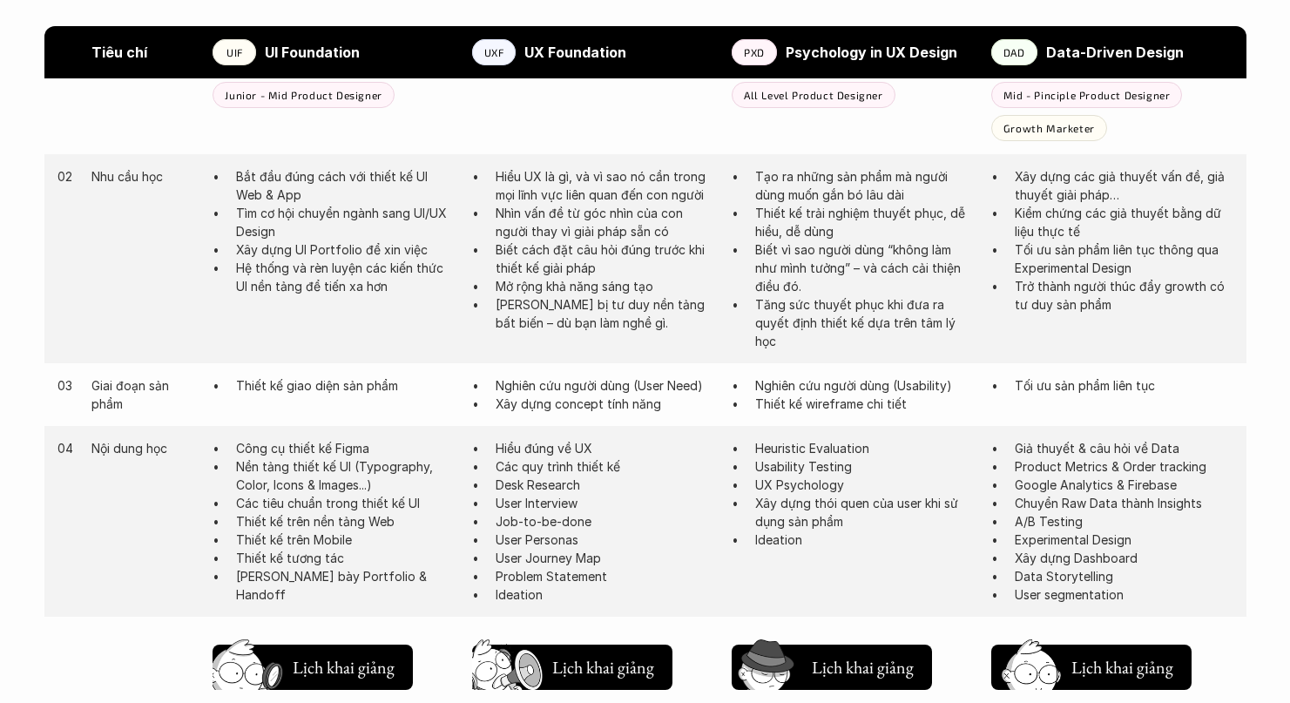
click at [584, 489] on p "Desk Research" at bounding box center [605, 485] width 219 height 18
click at [565, 531] on p "User Personas" at bounding box center [605, 540] width 219 height 18
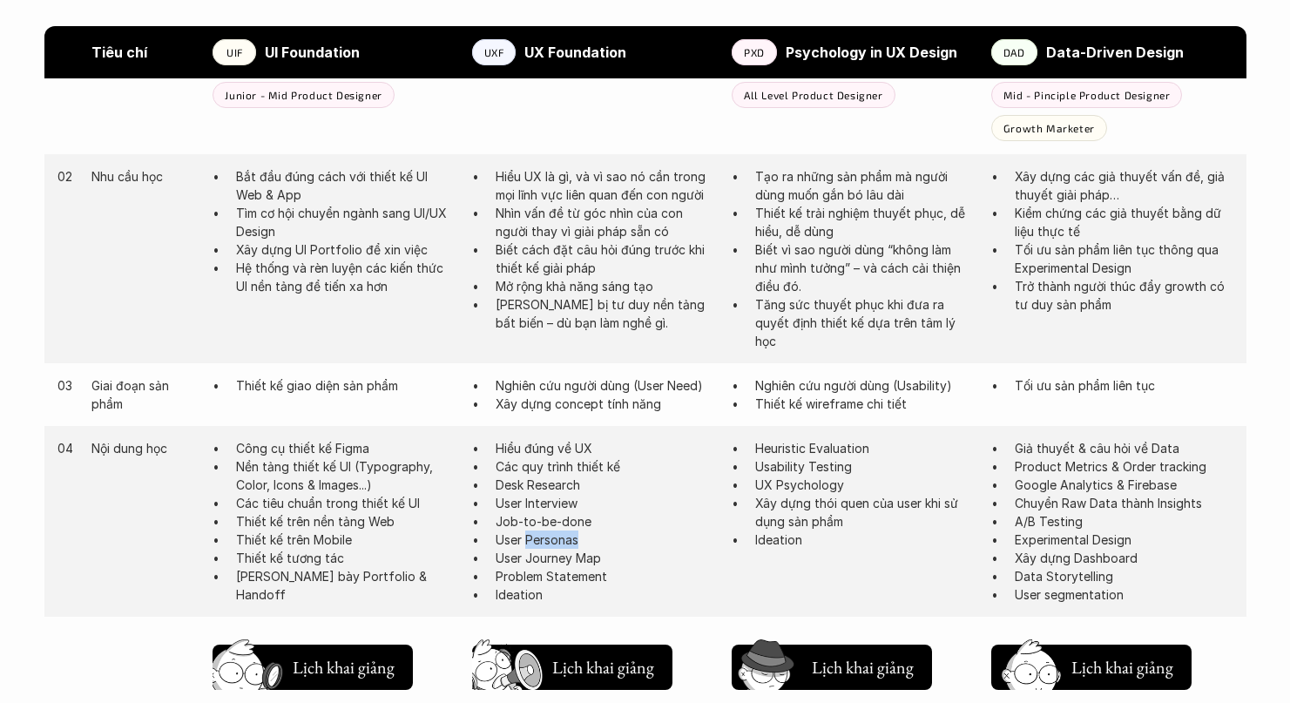
click at [565, 531] on p "User Personas" at bounding box center [605, 540] width 219 height 18
click at [782, 466] on p "Usability Testing" at bounding box center [864, 466] width 219 height 18
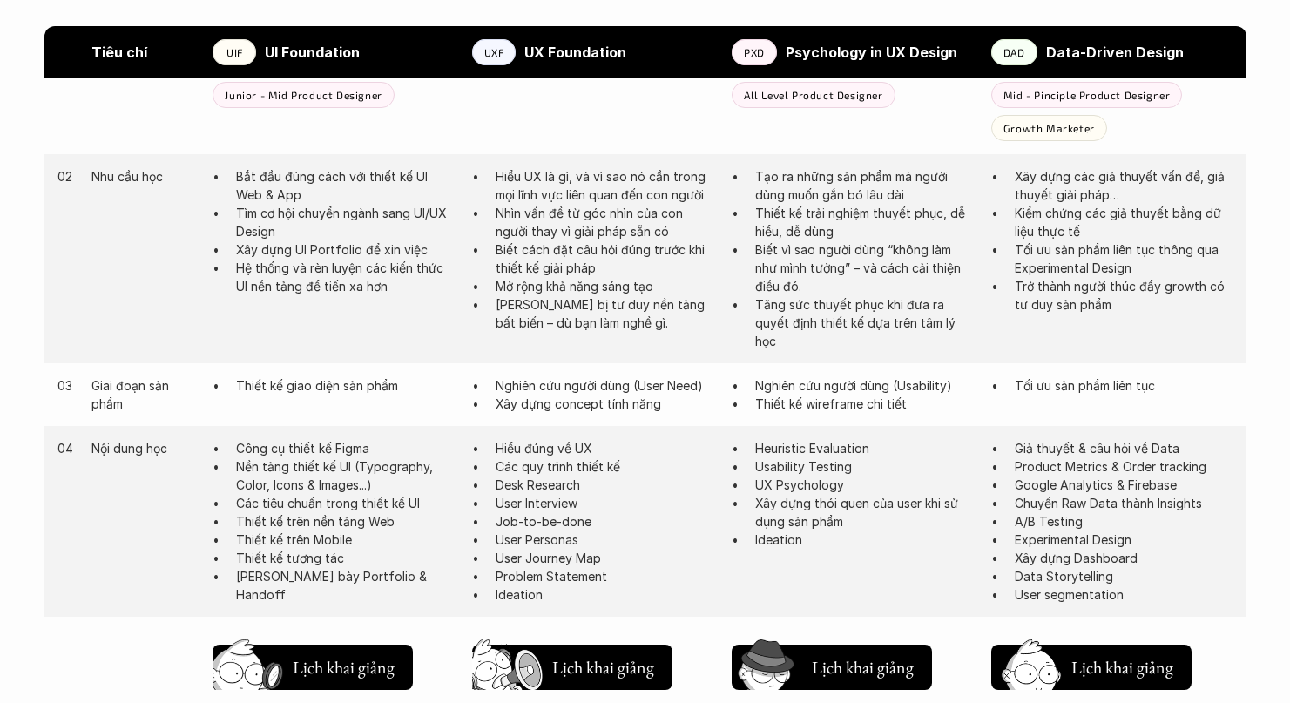
click at [791, 487] on p "UX Psychology" at bounding box center [864, 485] width 219 height 18
click at [802, 537] on p "Ideation" at bounding box center [864, 540] width 219 height 18
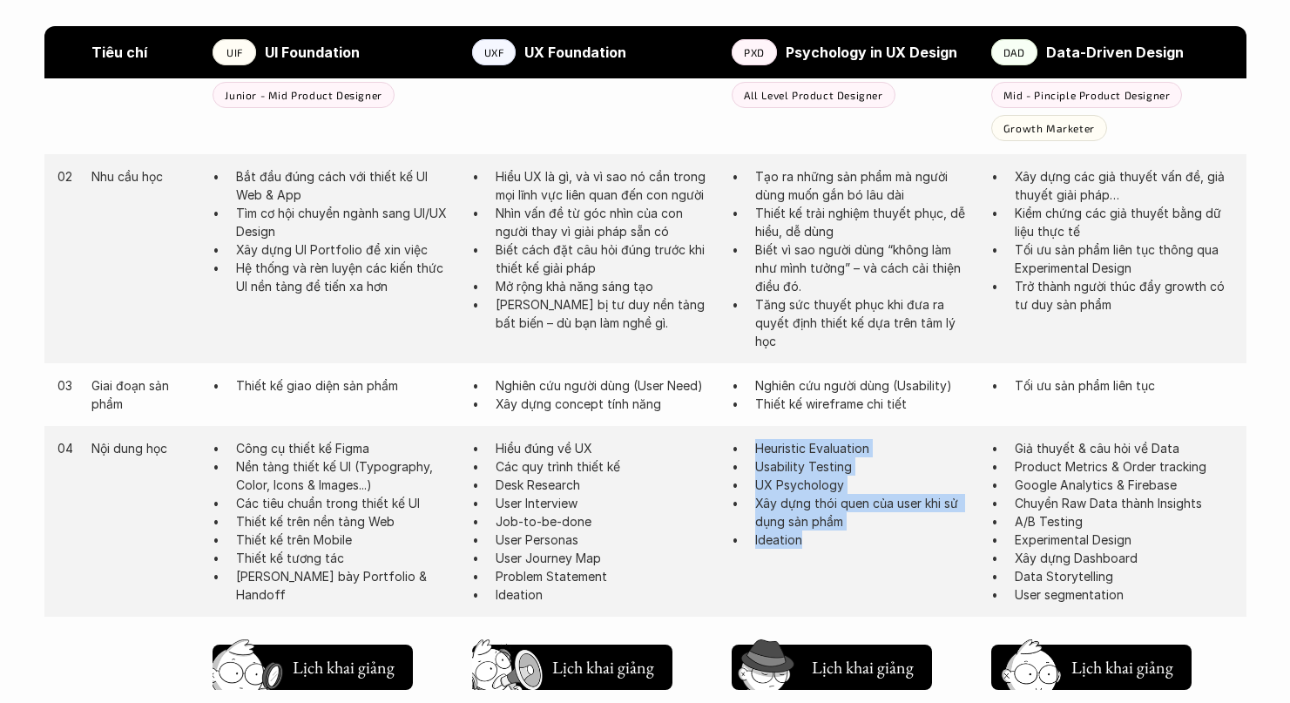
drag, startPoint x: 805, startPoint y: 539, endPoint x: 753, endPoint y: 450, distance: 103.1
click at [753, 450] on ul "Heuristic Evaluation Usability Testing UX Psychology Xây dựng thói quen của use…" at bounding box center [853, 494] width 242 height 110
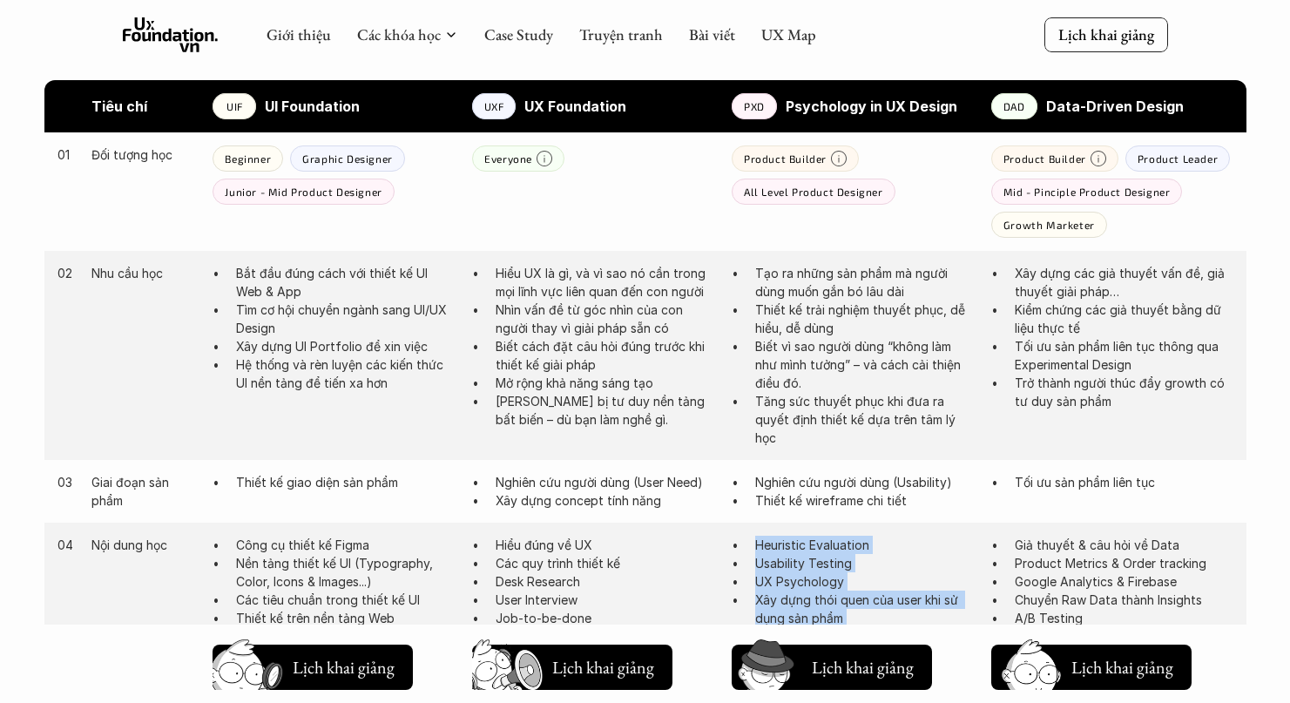
scroll to position [868, 0]
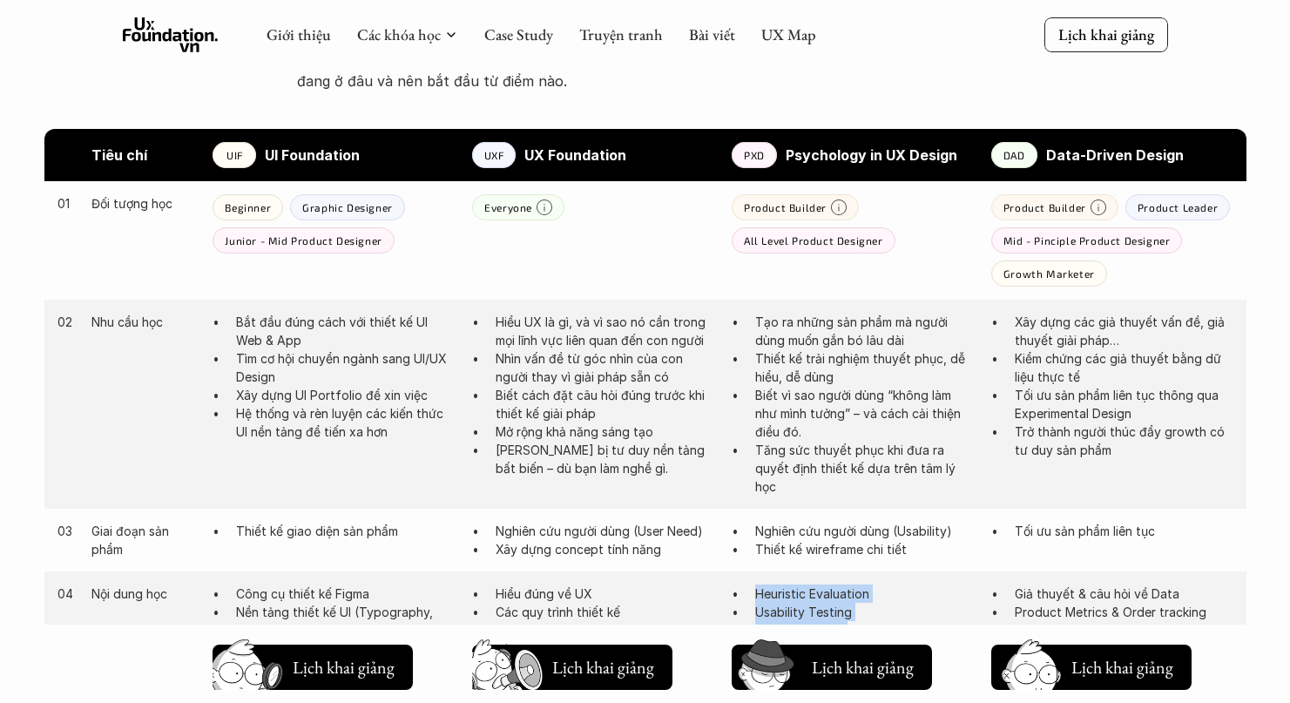
click at [806, 349] on p "Tạo ra những sản phẩm mà người dùng muốn gắn bó lâu dài" at bounding box center [864, 331] width 219 height 37
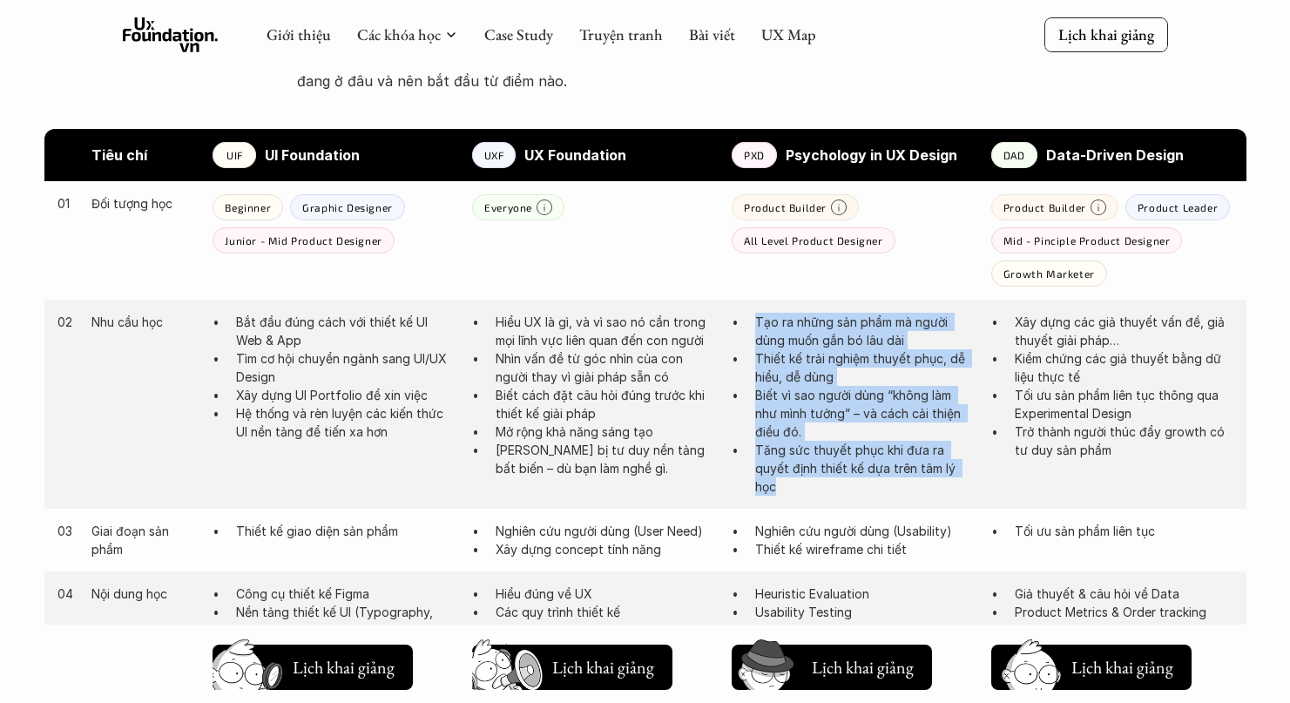
drag, startPoint x: 783, startPoint y: 480, endPoint x: 746, endPoint y: 321, distance: 162.9
click at [746, 321] on ul "Tạo ra những sản phẩm mà người dùng muốn gắn bó lâu dài Thiết kế trải nghiệm th…" at bounding box center [853, 404] width 242 height 183
click at [765, 326] on p "Tạo ra những sản phẩm mà người dùng muốn gắn bó lâu dài" at bounding box center [864, 331] width 219 height 37
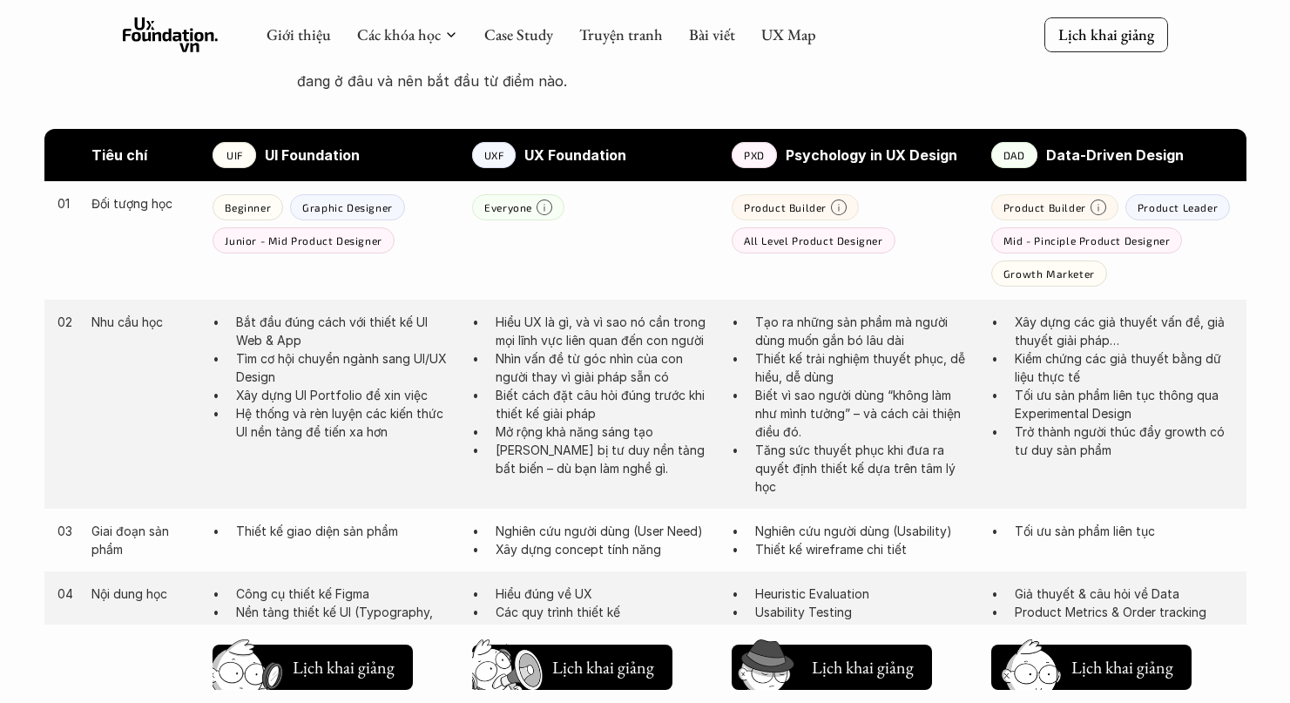
click at [526, 339] on p "Hiểu UX là gì, và vì sao nó cần trong mọi lĩnh vực liên quan đến con người" at bounding box center [605, 331] width 219 height 37
click at [558, 362] on p "Nhìn vấn đề từ góc nhìn của con người thay vì giải pháp sẵn có" at bounding box center [605, 367] width 219 height 37
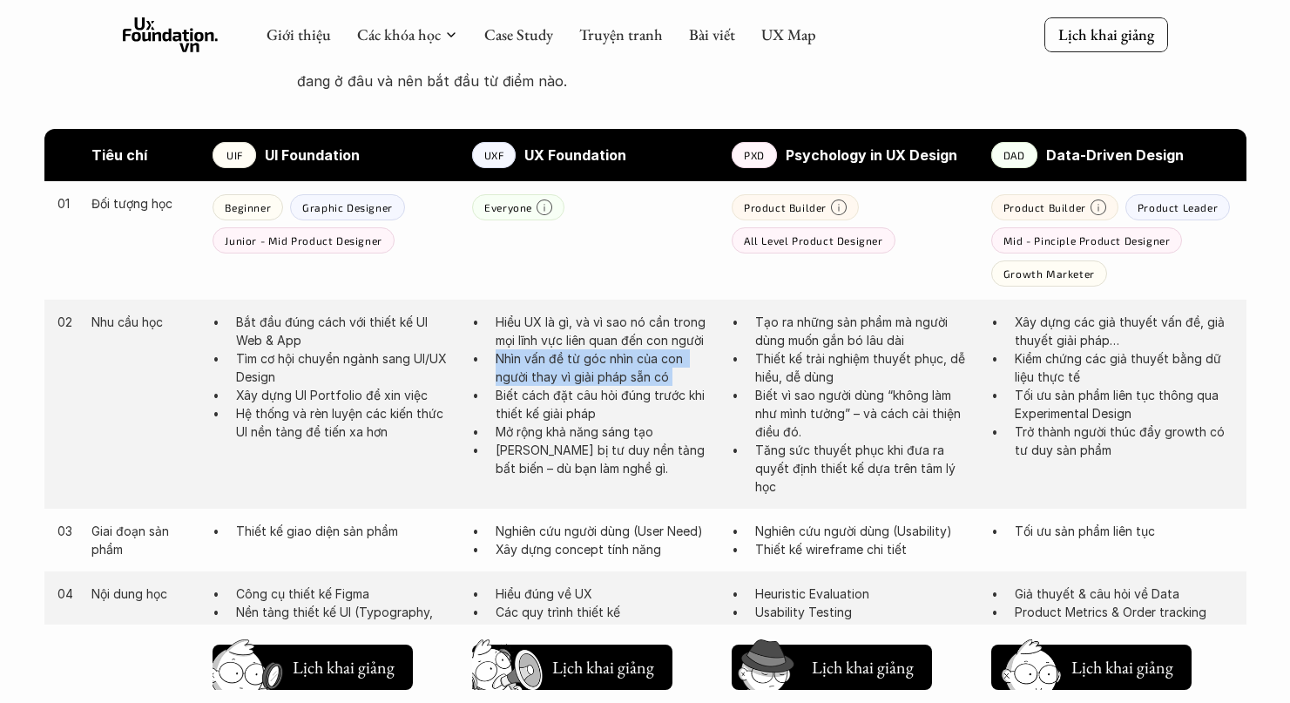
click at [558, 362] on p "Nhìn vấn đề từ góc nhìn của con người thay vì giải pháp sẵn có" at bounding box center [605, 367] width 219 height 37
click at [828, 369] on p "Thiết kế trải nghiệm thuyết phục, dễ hiểu, dễ dùng" at bounding box center [864, 367] width 219 height 37
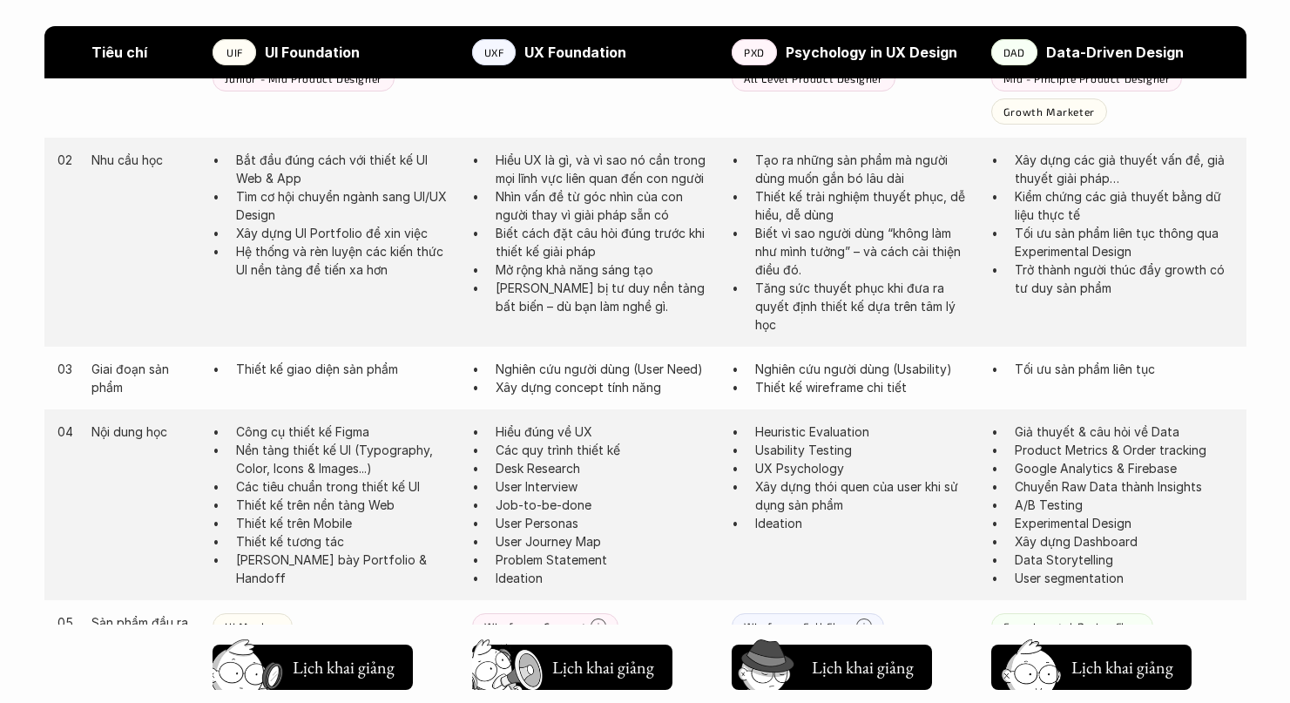
scroll to position [1036, 0]
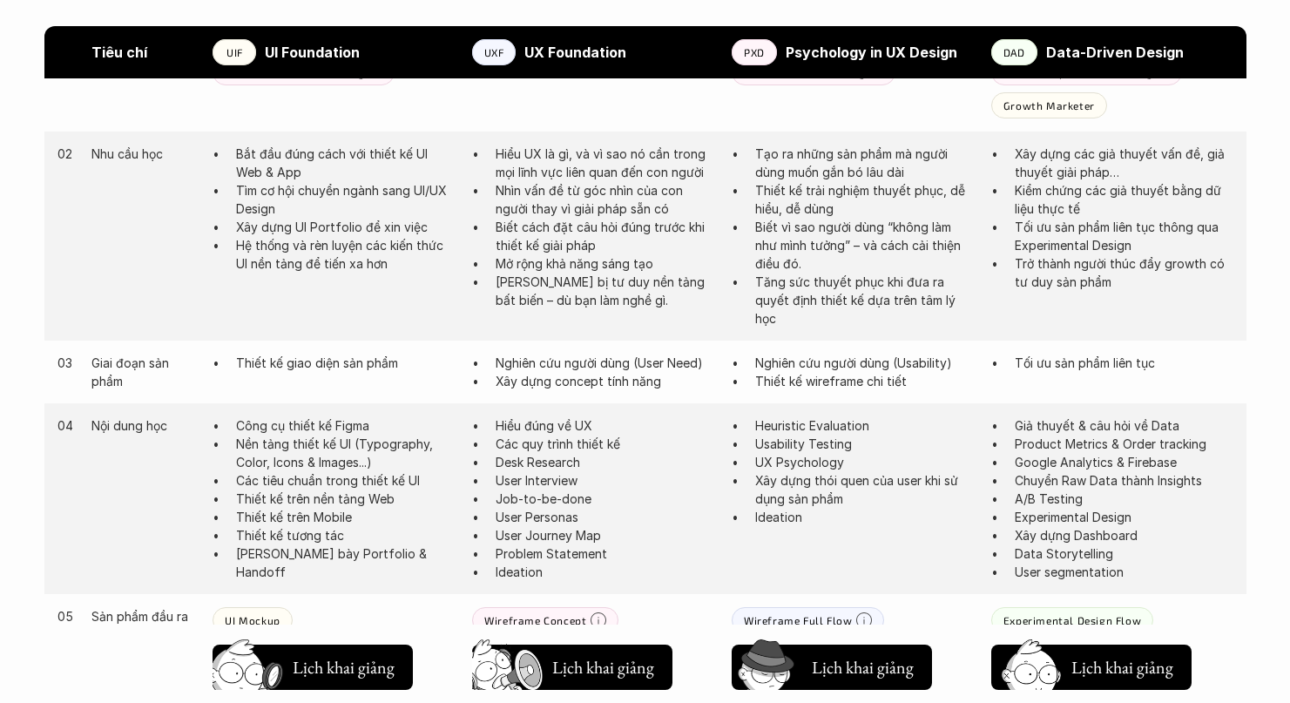
click at [546, 432] on p "Hiểu đúng về UX" at bounding box center [605, 425] width 219 height 18
click at [538, 444] on p "Các quy trình thiết kế" at bounding box center [605, 444] width 219 height 18
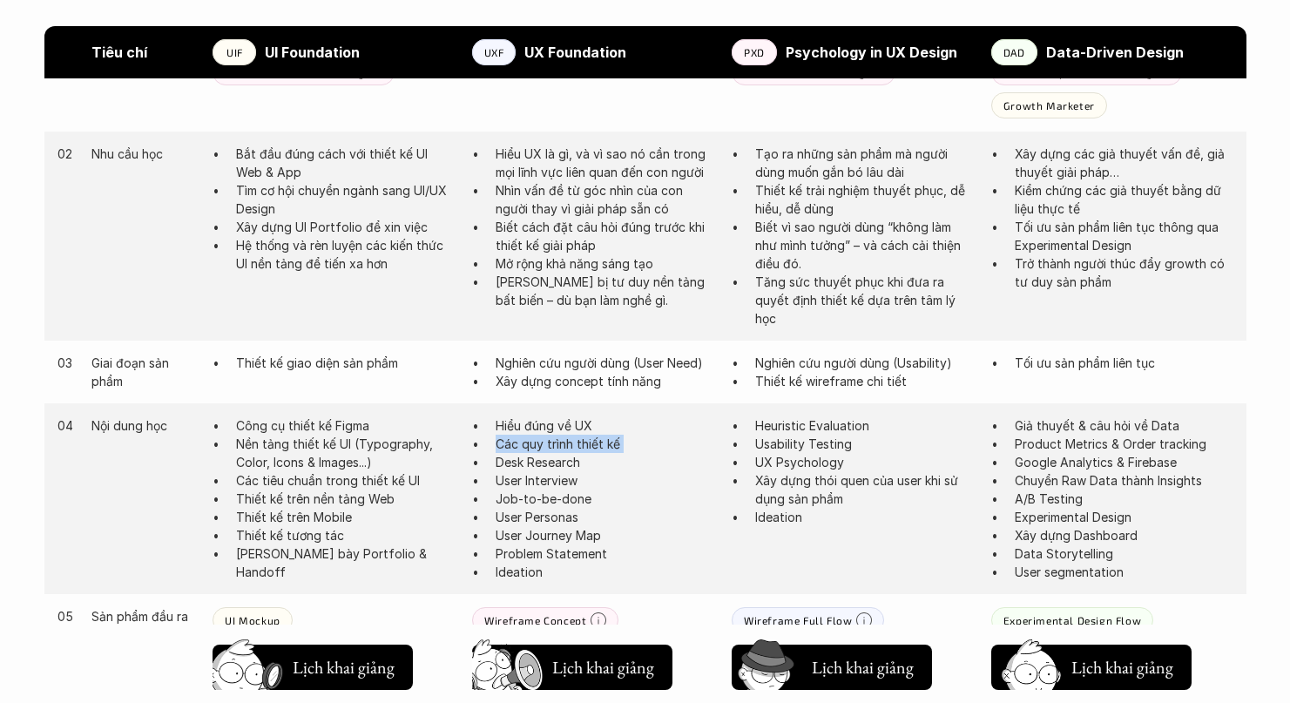
click at [538, 444] on p "Các quy trình thiết kế" at bounding box center [605, 444] width 219 height 18
click at [531, 456] on p "Desk Research" at bounding box center [605, 462] width 219 height 18
click at [557, 480] on p "User Interview" at bounding box center [605, 480] width 219 height 18
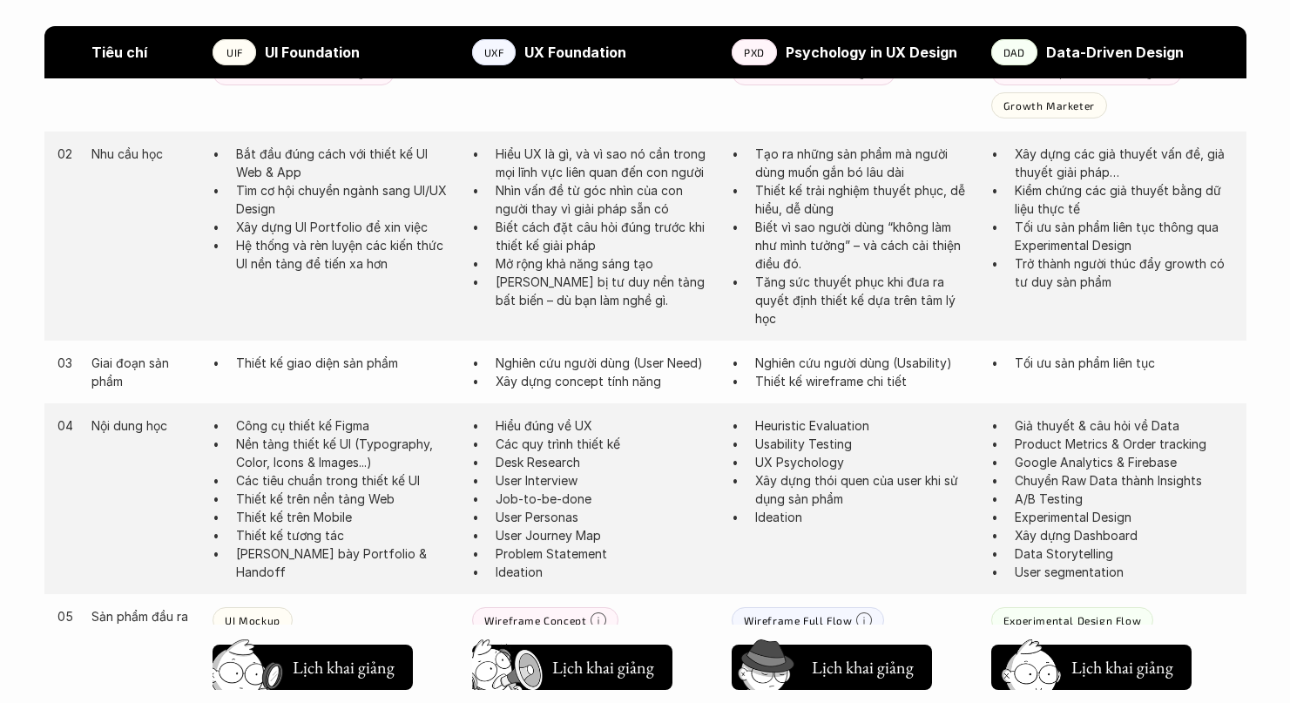
click at [557, 480] on p "User Interview" at bounding box center [605, 480] width 219 height 18
click at [779, 460] on p "UX Psychology" at bounding box center [864, 462] width 219 height 18
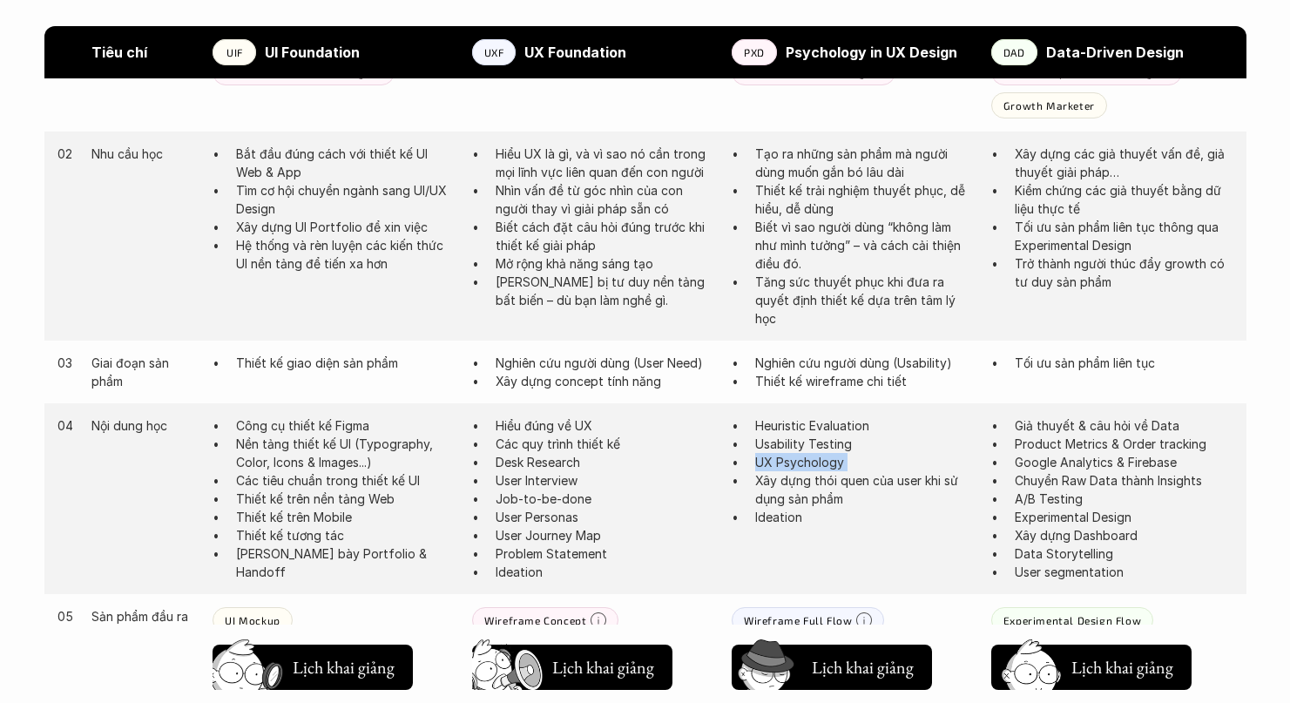
click at [773, 485] on p "Xây dựng thói quen của user khi sử dụng sản phẩm" at bounding box center [864, 489] width 219 height 37
click at [761, 512] on p "Ideation" at bounding box center [864, 517] width 219 height 18
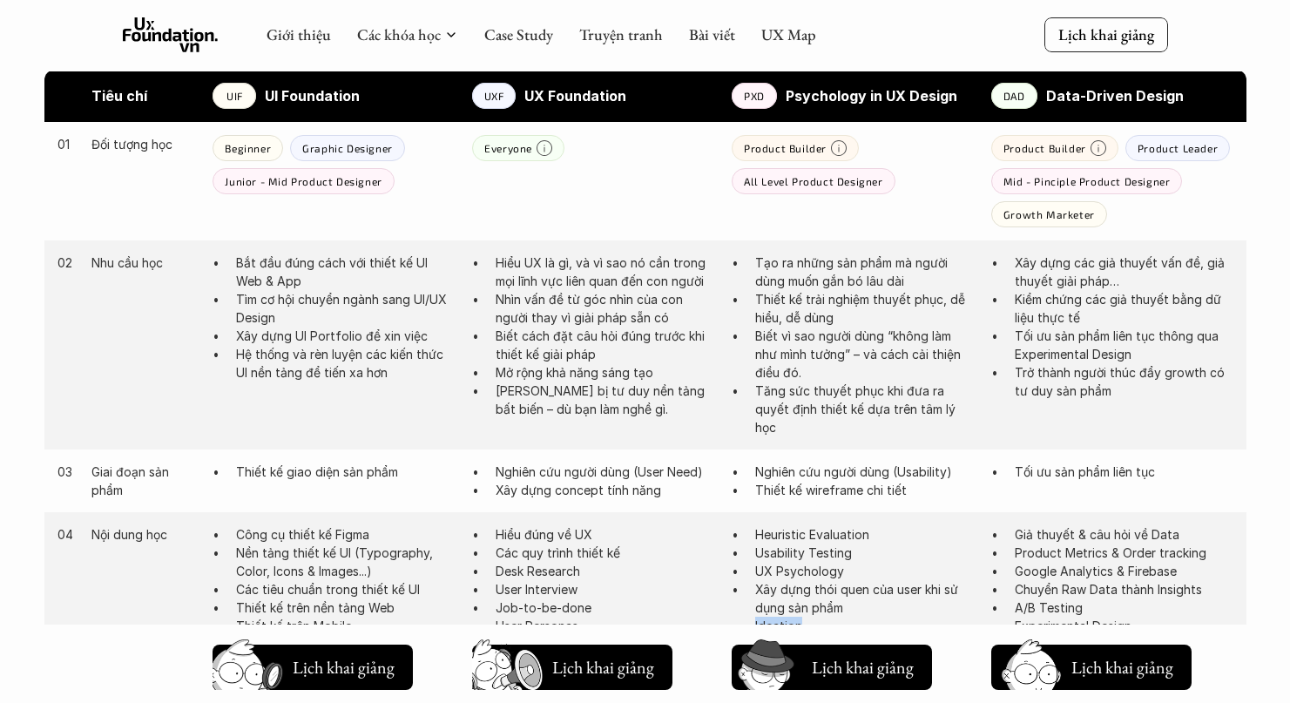
scroll to position [925, 0]
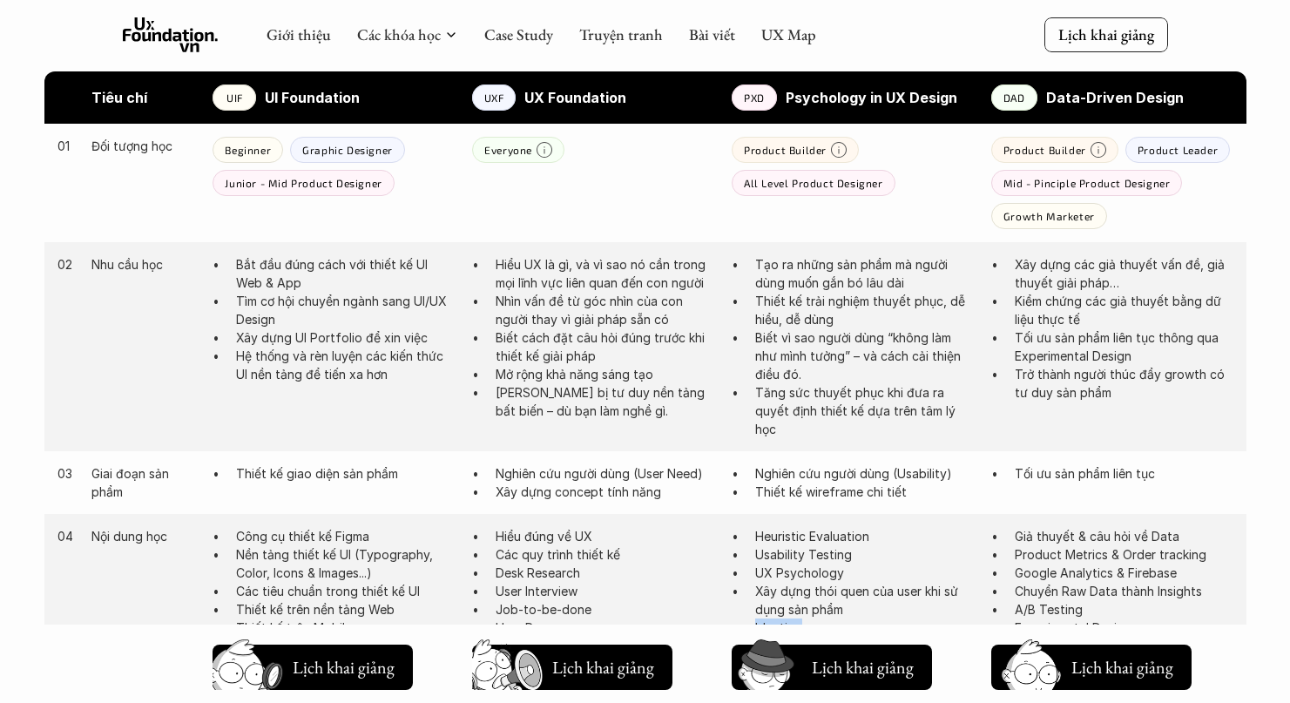
click at [817, 395] on p "Tăng sức thuyết phục khi đưa ra quyết định thiết kế dựa trên tâm lý học" at bounding box center [864, 410] width 219 height 55
click at [792, 408] on p "Tăng sức thuyết phục khi đưa ra quyết định thiết kế dựa trên tâm lý học" at bounding box center [864, 410] width 219 height 55
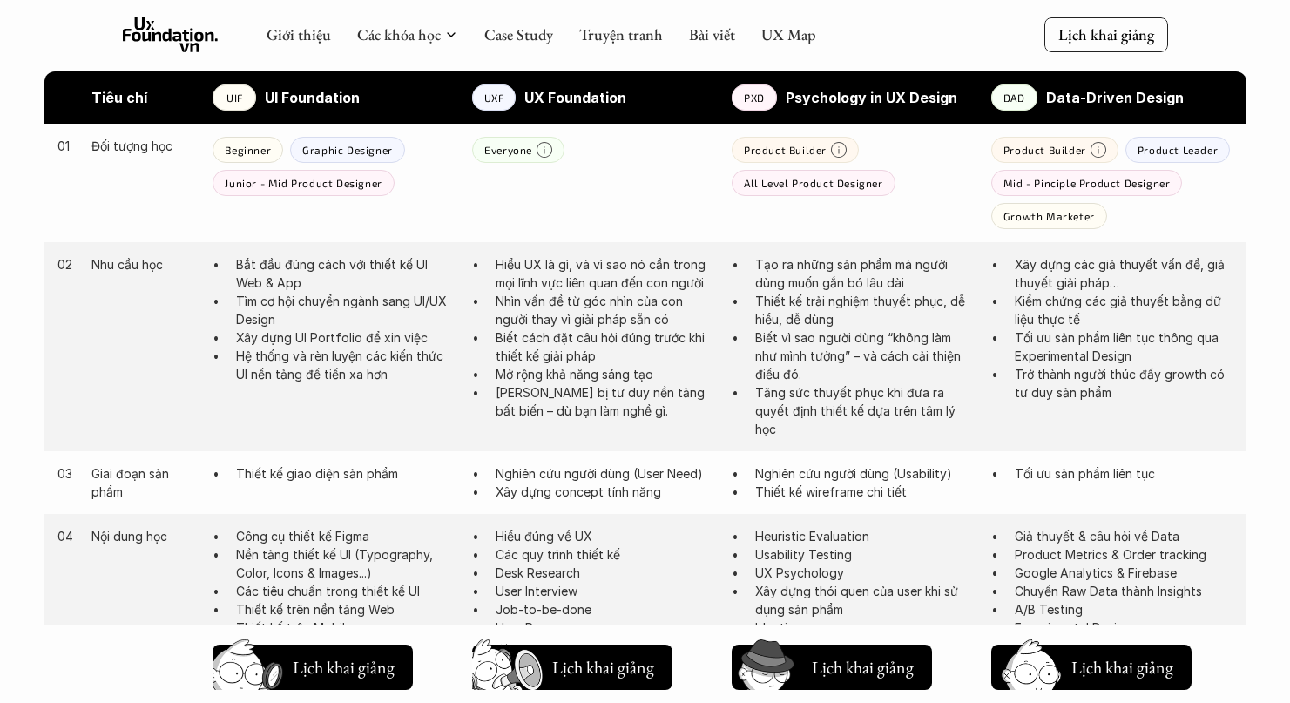
click at [802, 360] on p "Biết vì sao người dùng “không làm như mình tưởng” – và cách cải thiện điều đó." at bounding box center [864, 355] width 219 height 55
click at [794, 375] on p "Biết vì sao người dùng “không làm như mình tưởng” – và cách cải thiện điều đó." at bounding box center [864, 355] width 219 height 55
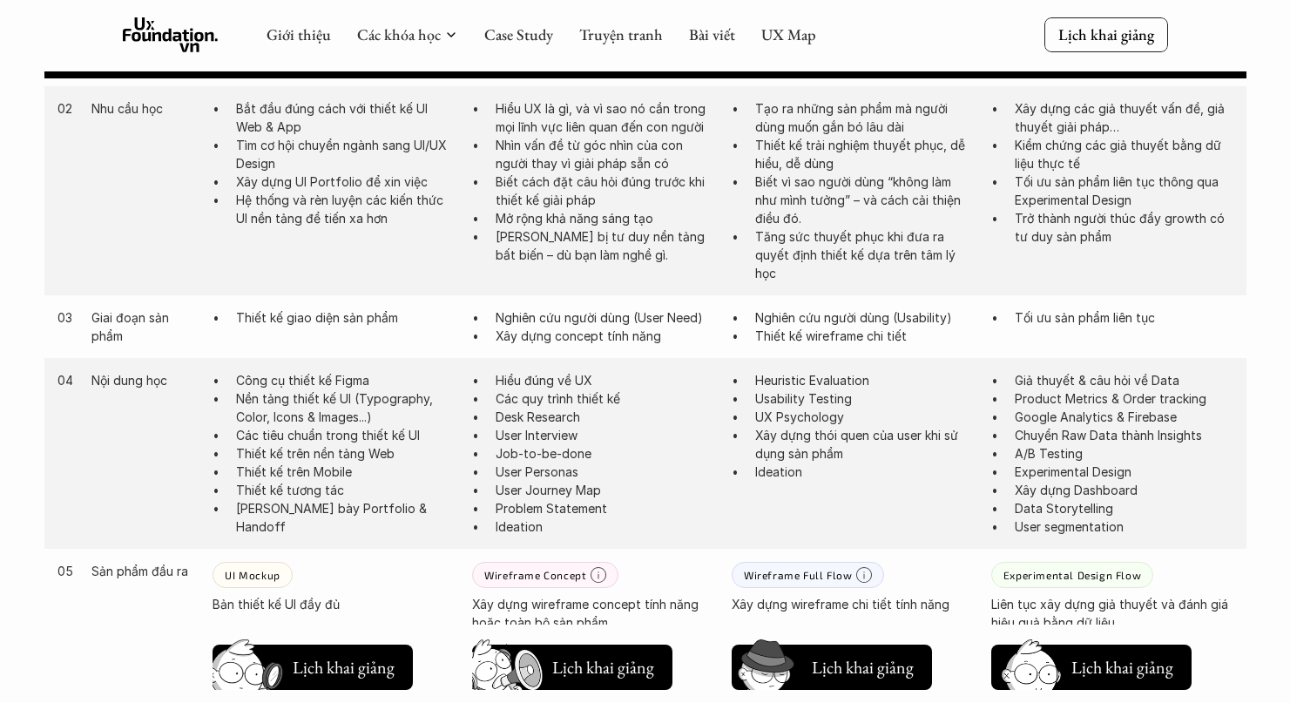
click at [762, 435] on p "Xây dựng thói quen của user khi sử dụng sản phẩm" at bounding box center [864, 444] width 219 height 37
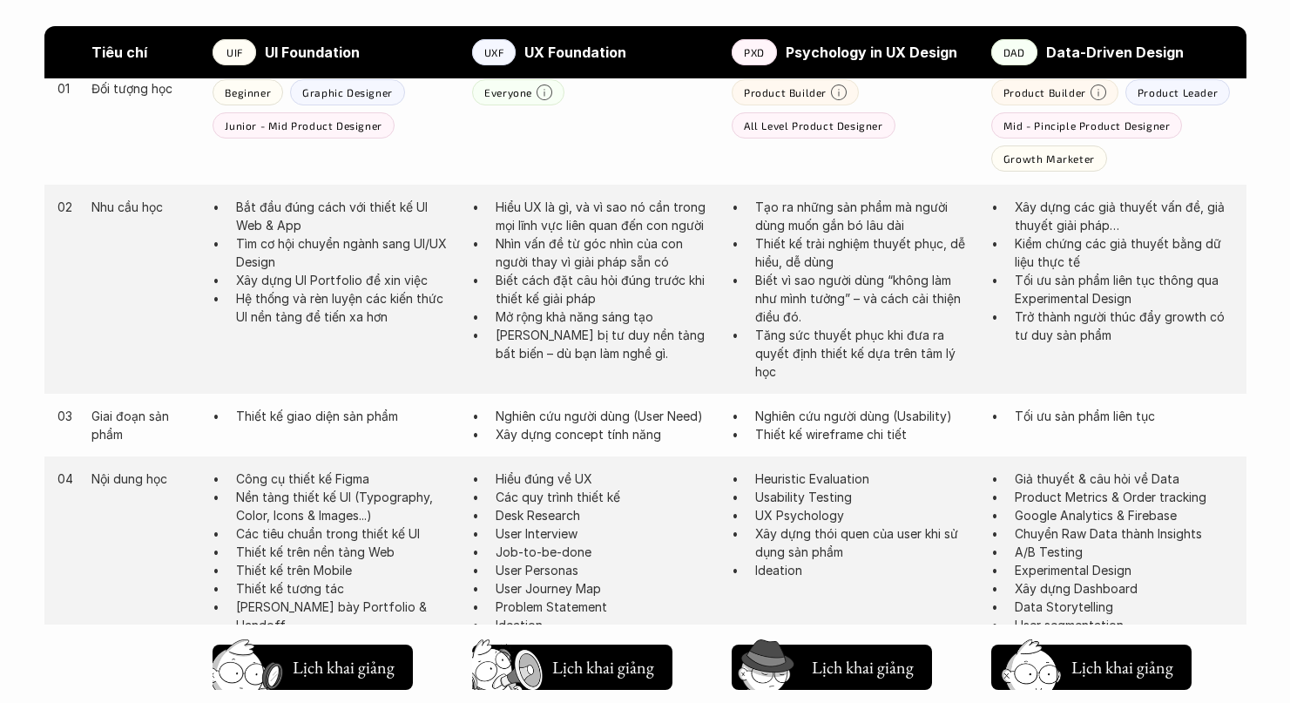
scroll to position [1017, 0]
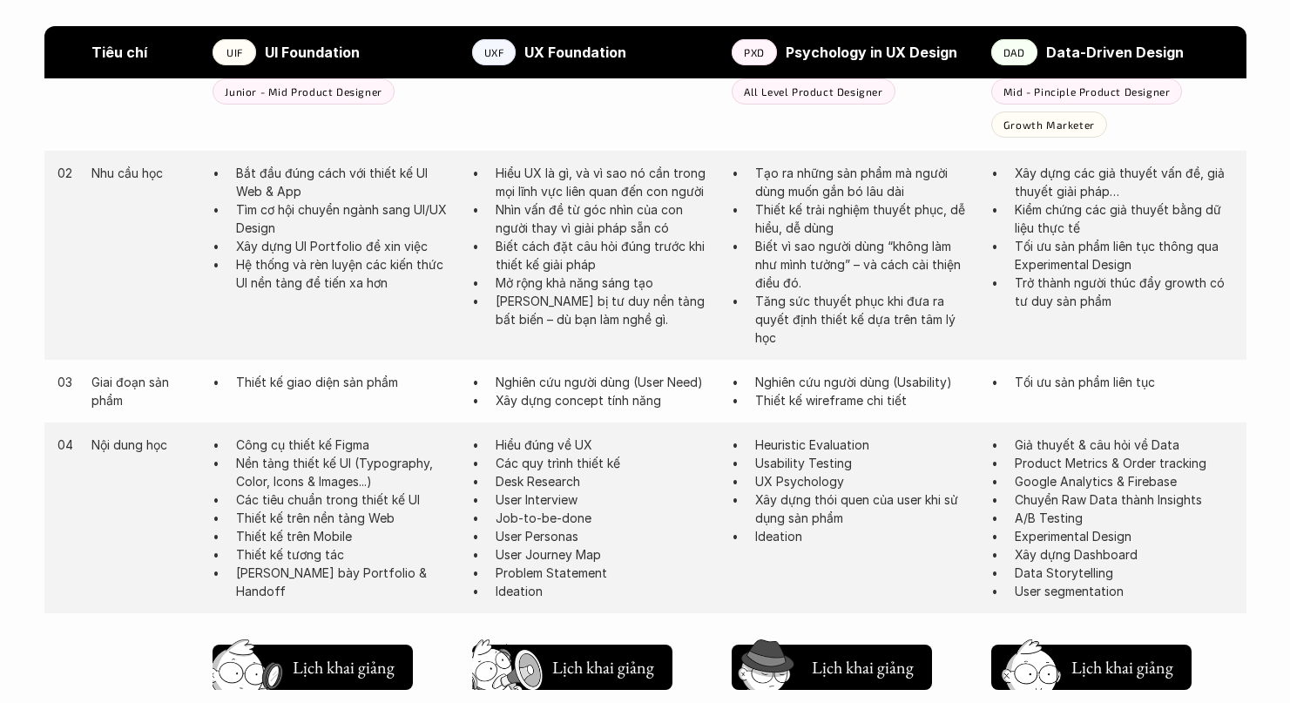
click at [551, 574] on p "Problem Statement" at bounding box center [605, 573] width 219 height 18
click at [568, 550] on p "User Journey Map" at bounding box center [605, 554] width 219 height 18
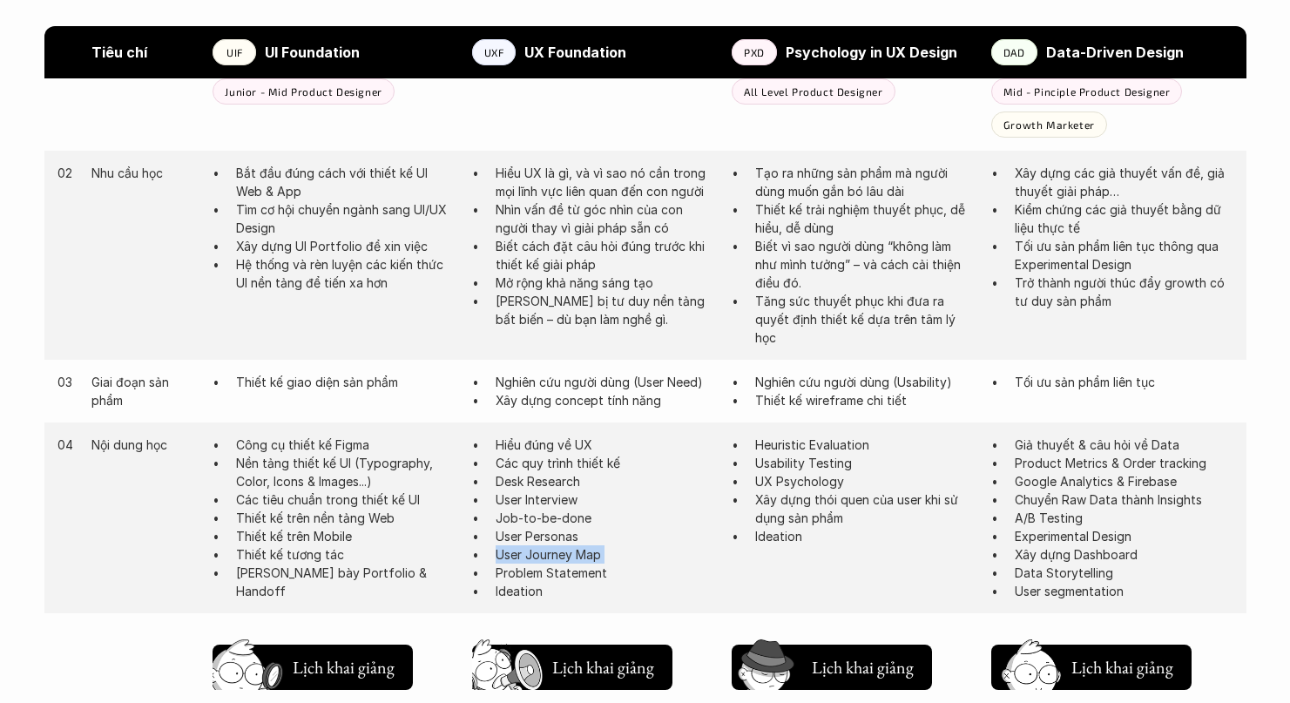
click at [568, 550] on p "User Journey Map" at bounding box center [605, 554] width 219 height 18
click at [852, 446] on p "Heuristic Evaluation" at bounding box center [864, 445] width 219 height 18
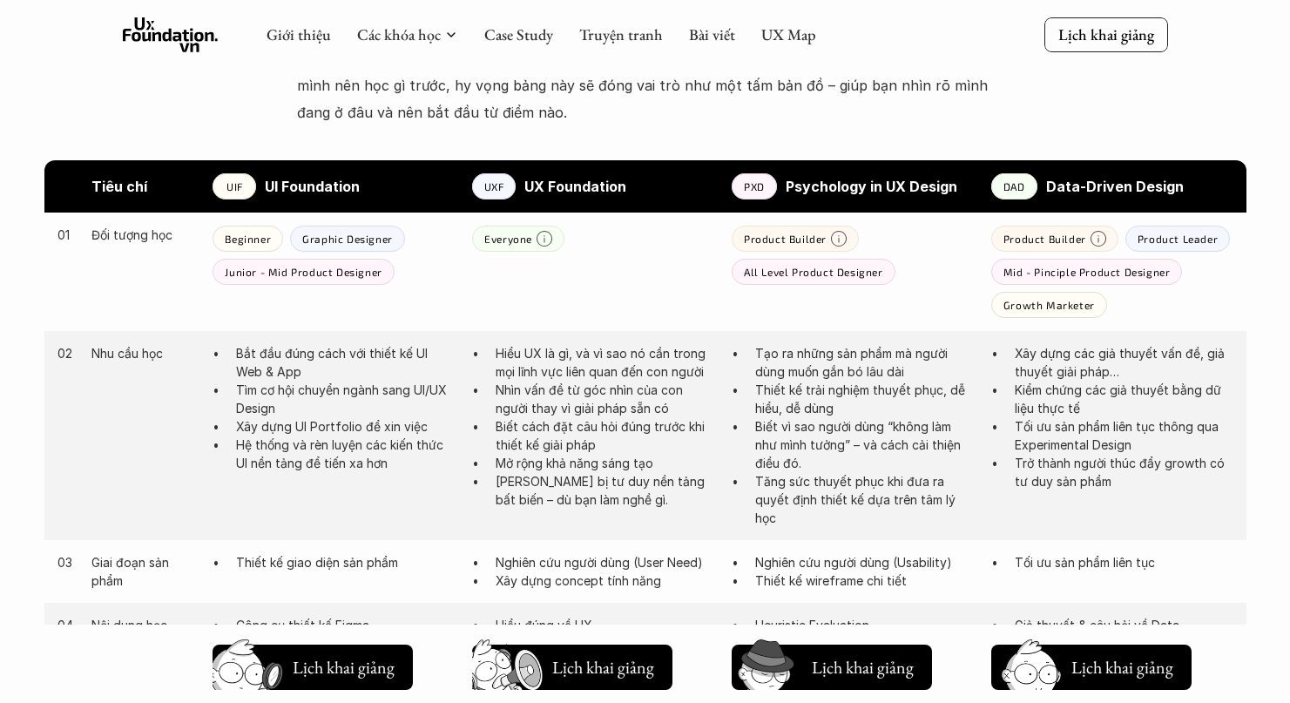
scroll to position [816, 0]
